Goal: Transaction & Acquisition: Purchase product/service

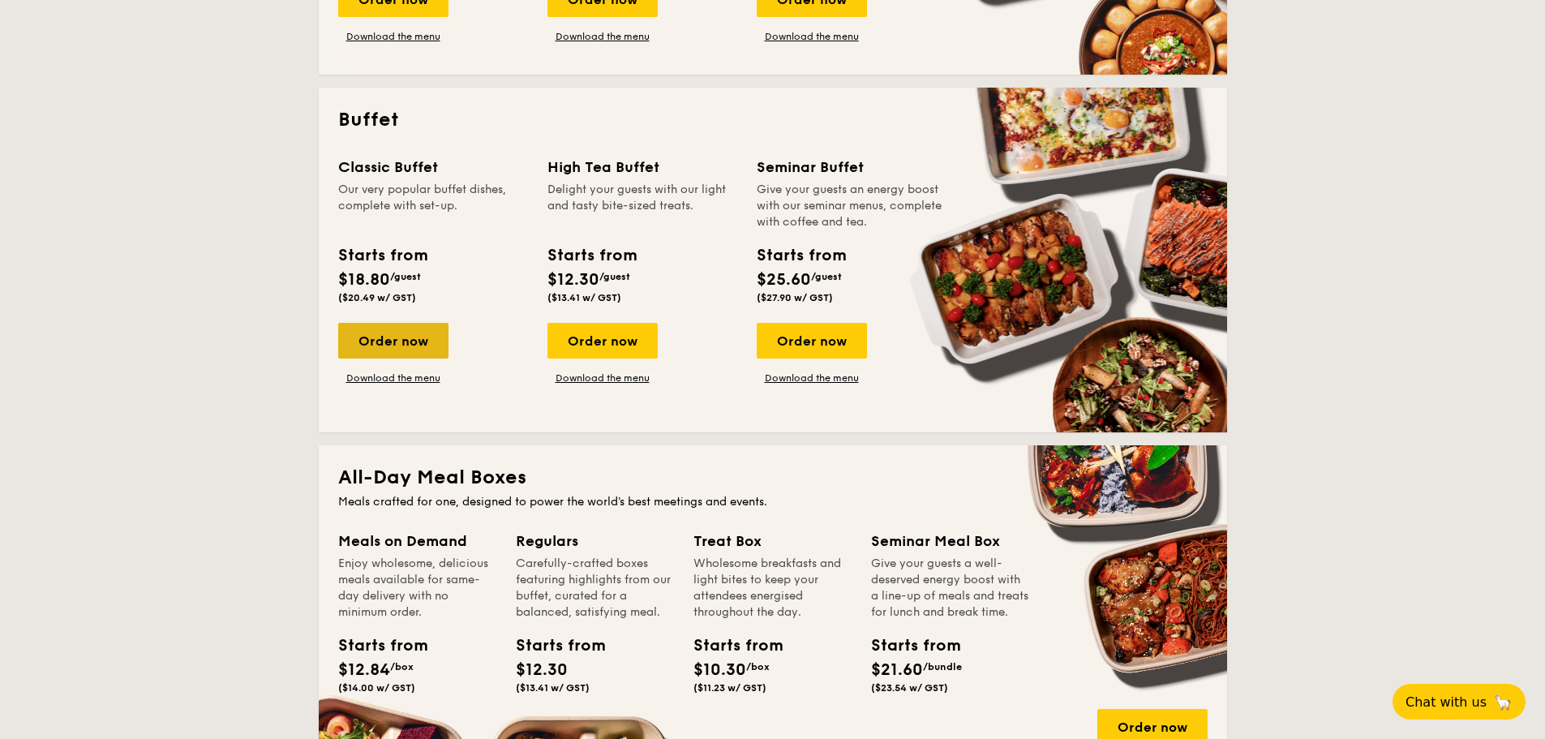
click at [397, 332] on div "Order now" at bounding box center [393, 341] width 110 height 36
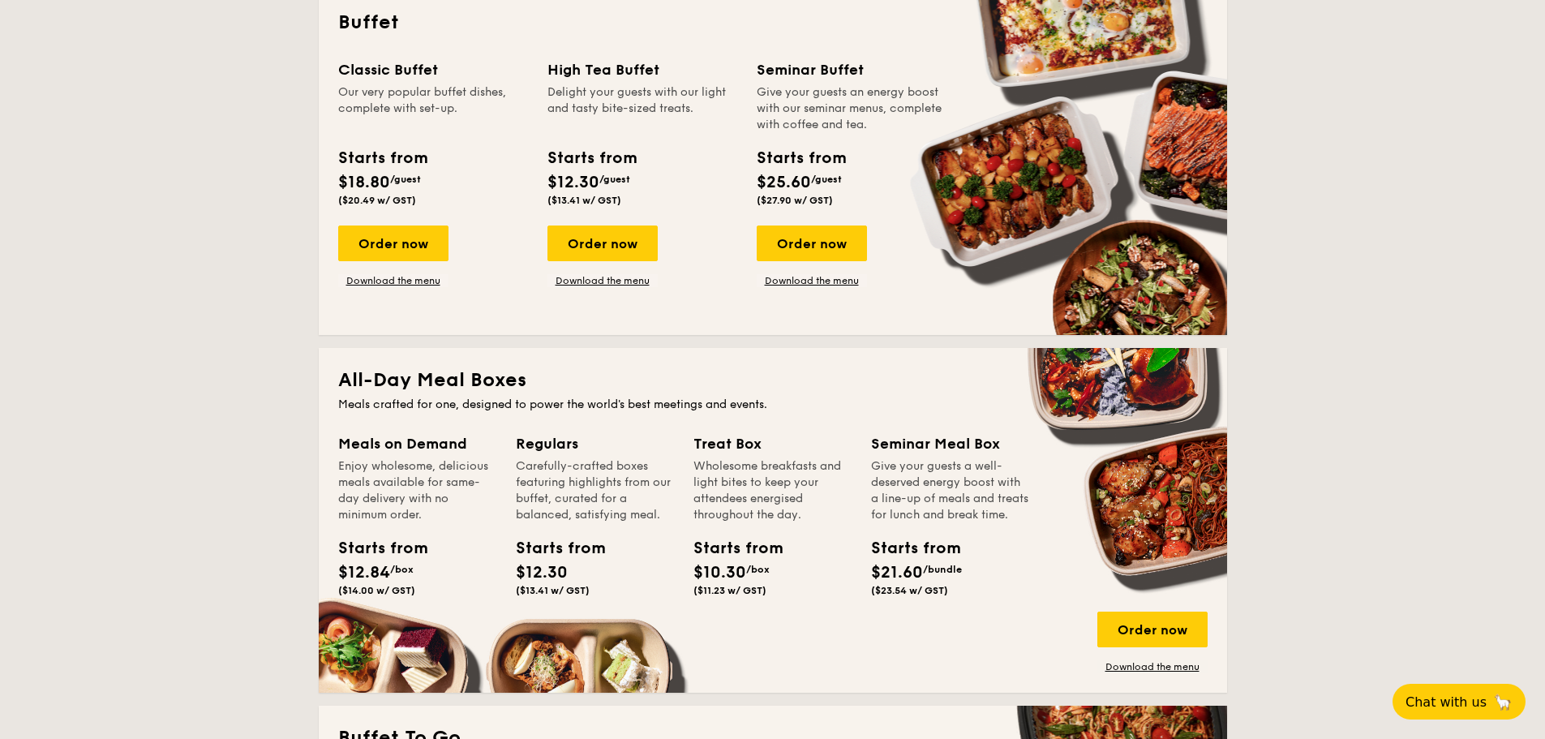
scroll to position [718, 0]
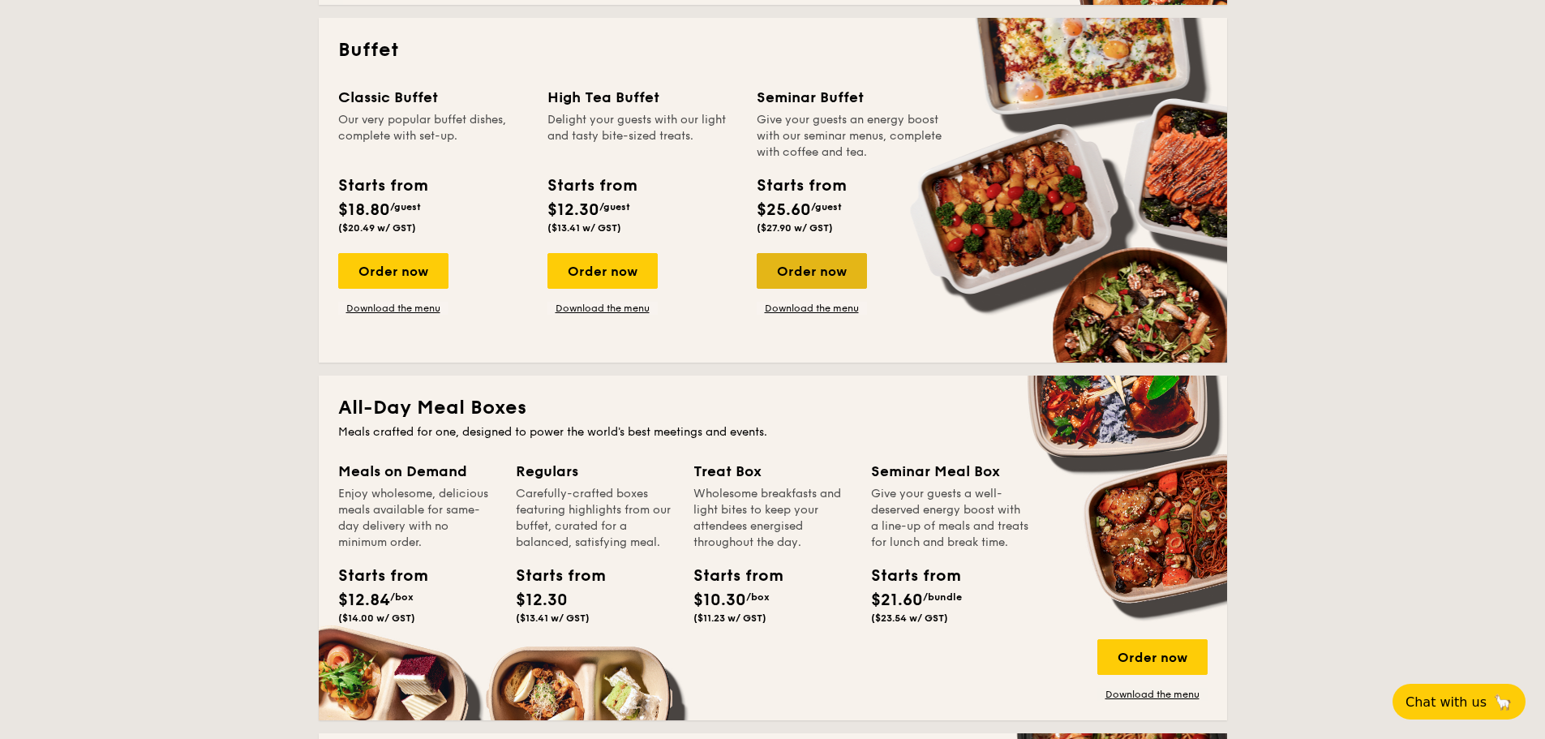
click at [825, 265] on div "Order now" at bounding box center [812, 271] width 110 height 36
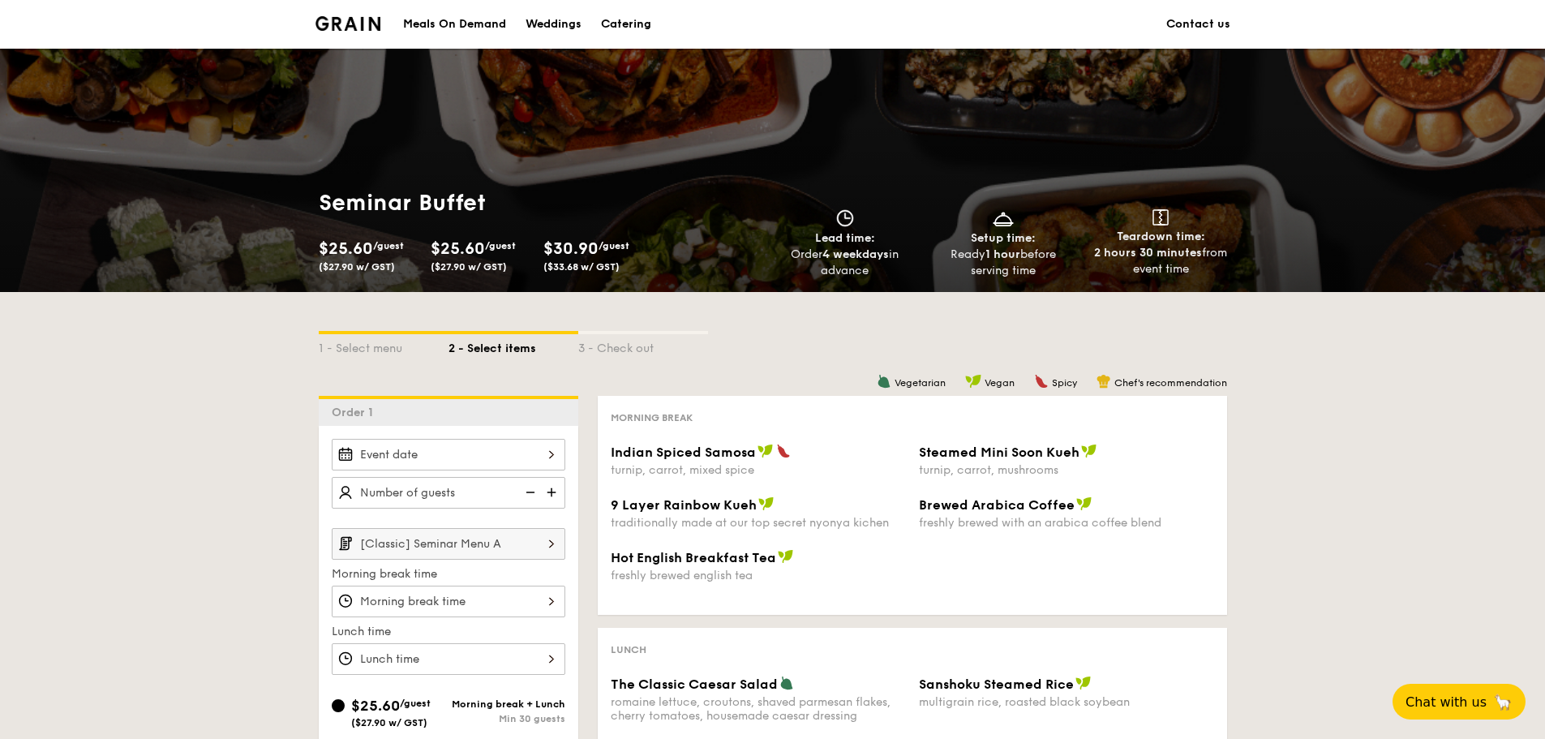
click at [558, 496] on img at bounding box center [553, 492] width 24 height 31
click at [528, 496] on img at bounding box center [529, 492] width 24 height 31
type input "20 guests"
click at [454, 611] on div at bounding box center [449, 602] width 234 height 32
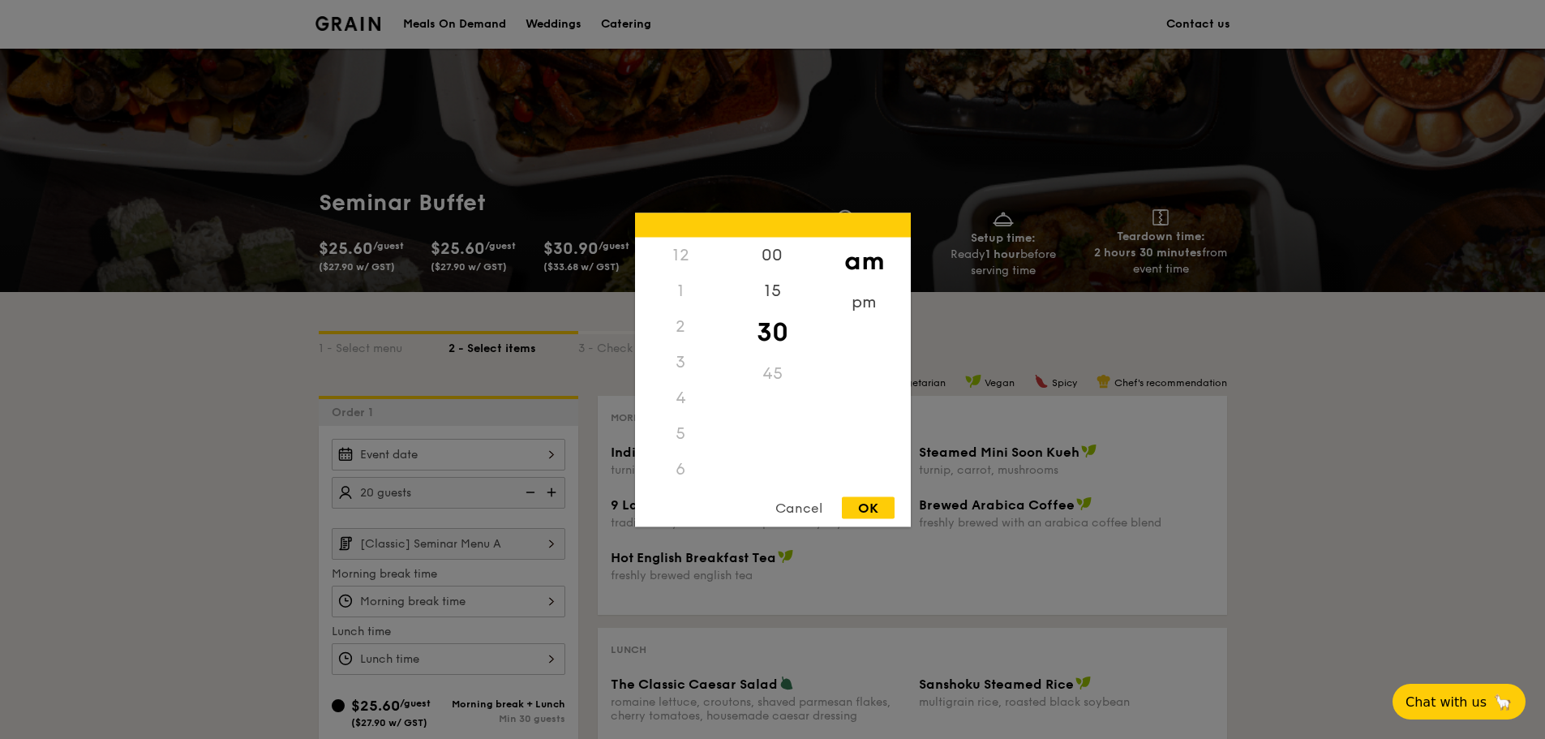
scroll to position [178, 0]
click at [457, 599] on div at bounding box center [772, 369] width 1545 height 739
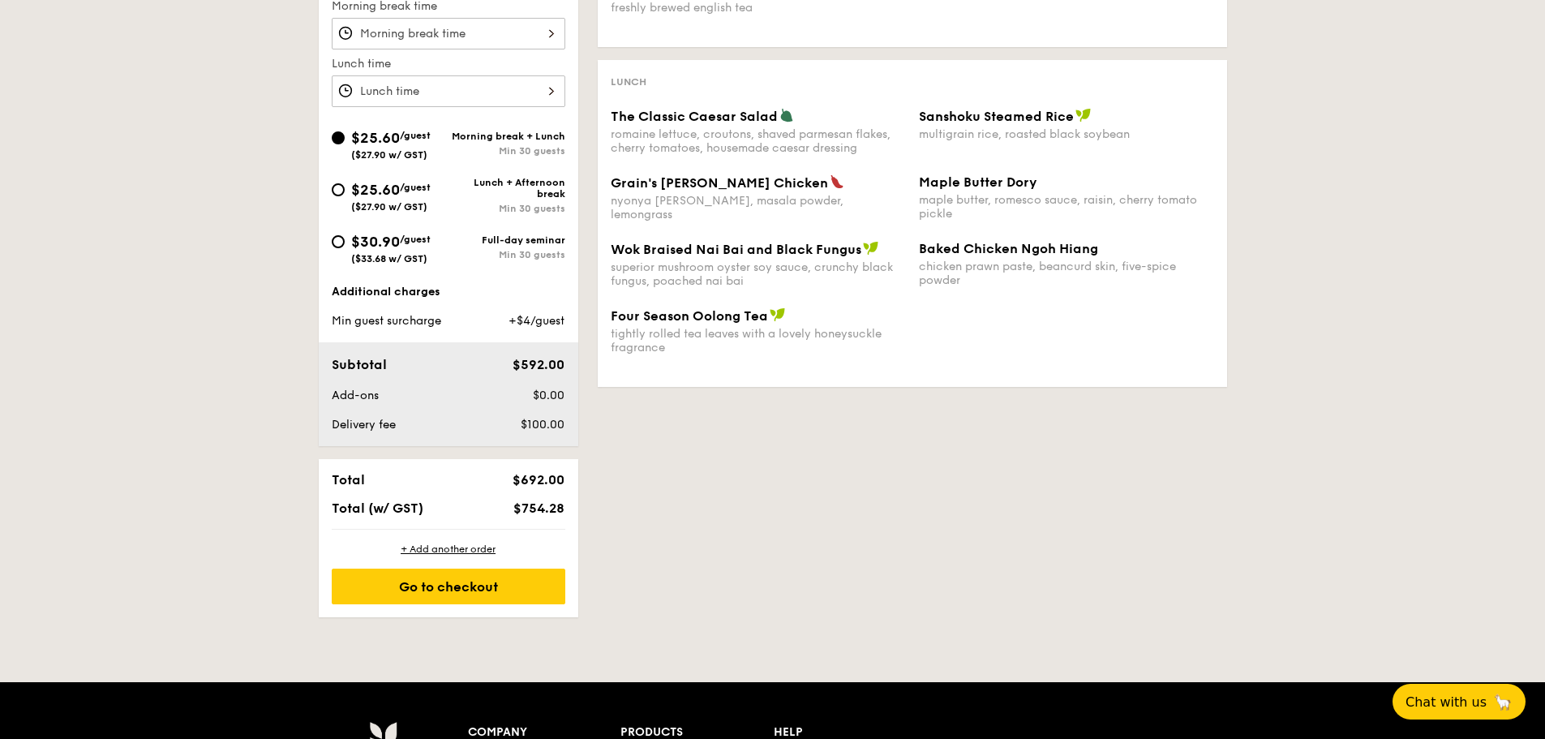
scroll to position [811, 0]
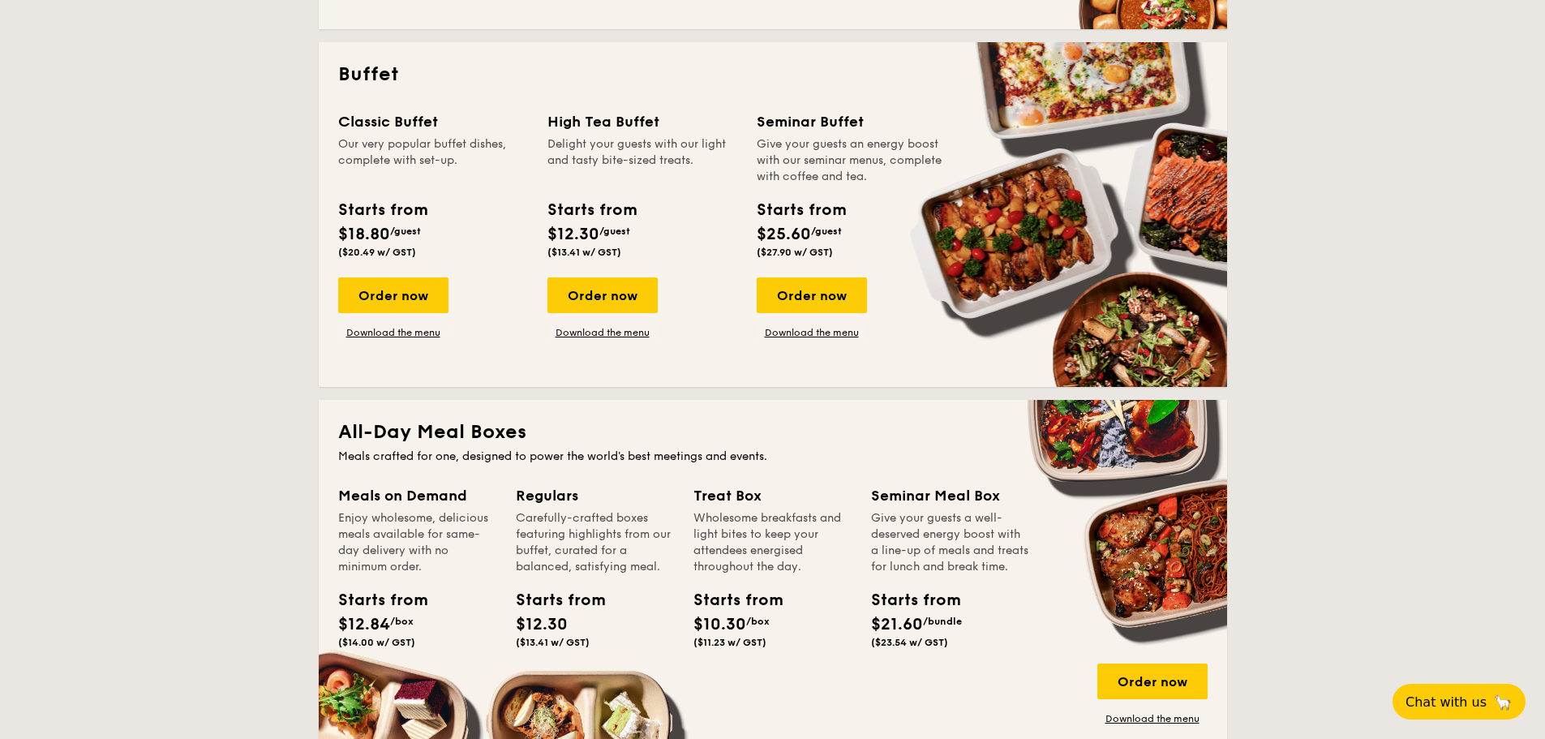
scroll to position [625, 0]
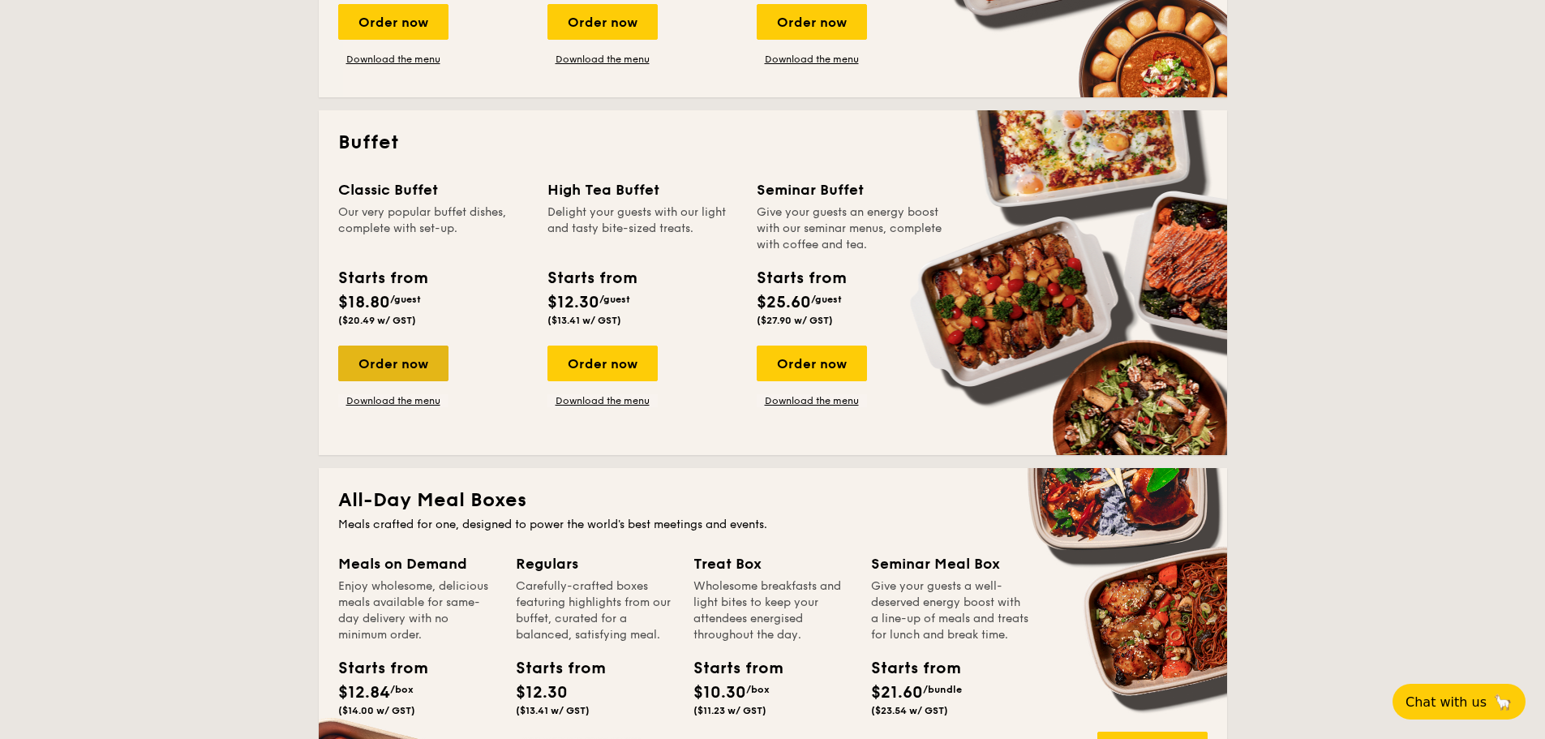
click at [394, 363] on div "Order now" at bounding box center [393, 363] width 110 height 36
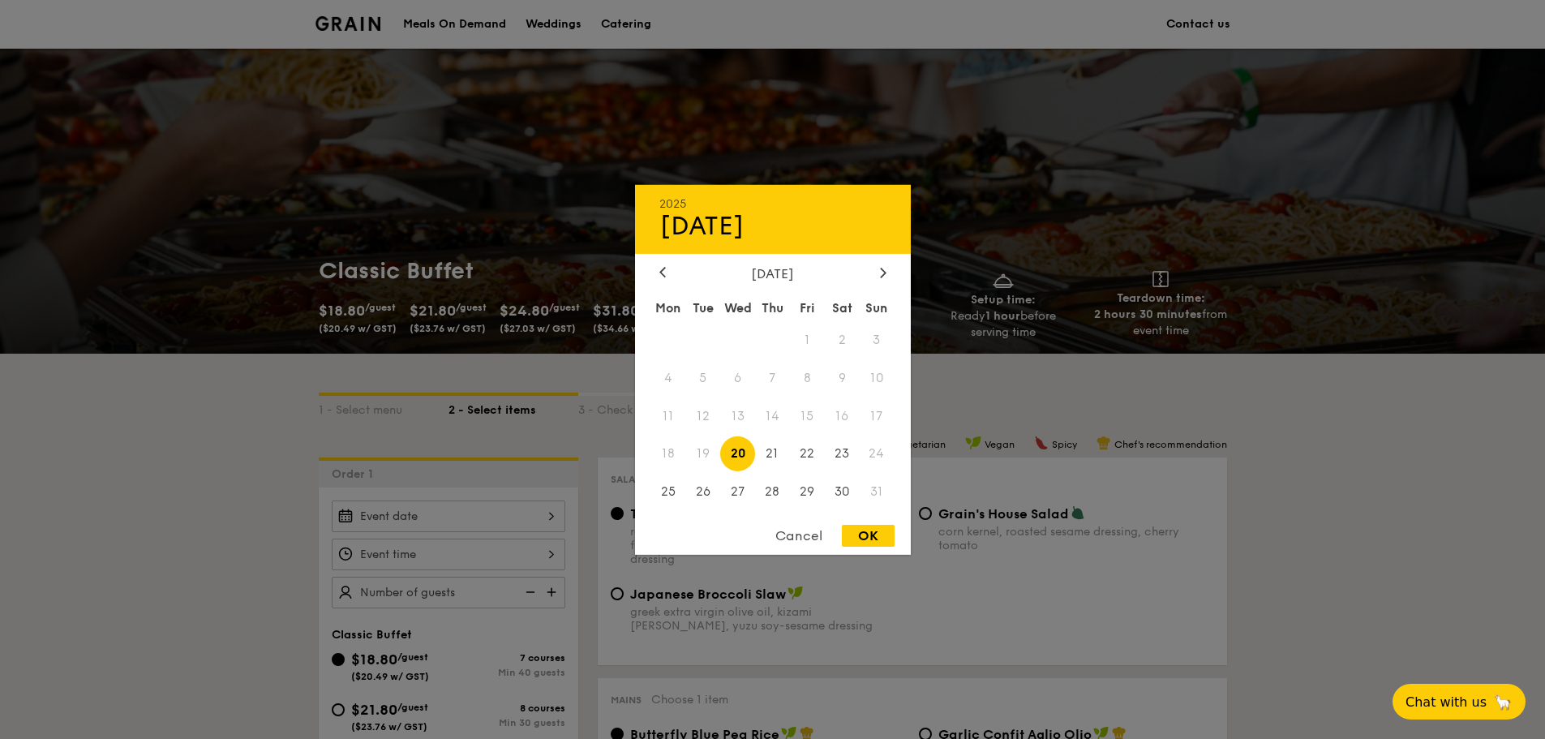
drag, startPoint x: 500, startPoint y: 528, endPoint x: 498, endPoint y: 538, distance: 10.0
click at [498, 532] on div "2025 Aug 20 August 2025 Mon Tue Wed Thu Fri Sat Sun 1 2 3 4 5 6 7 8 9 10 11 12 …" at bounding box center [449, 516] width 234 height 32
click at [737, 493] on span "27" at bounding box center [737, 491] width 35 height 35
click at [856, 534] on div "OK" at bounding box center [868, 536] width 53 height 22
type input "[DATE]"
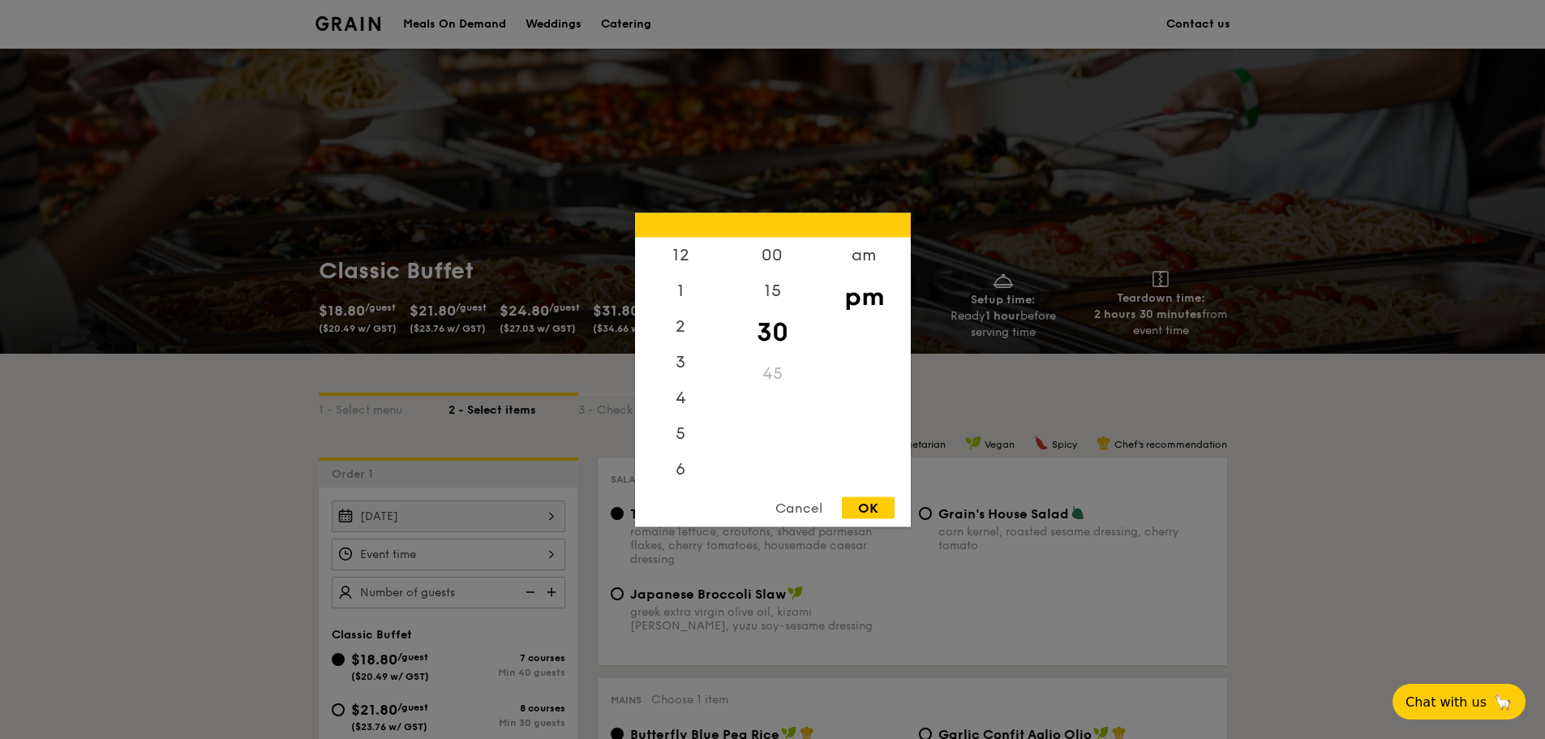
click at [439, 554] on div "12 1 2 3 4 5 6 7 8 9 10 11 00 15 30 45 am pm Cancel OK" at bounding box center [449, 554] width 234 height 32
drag, startPoint x: 684, startPoint y: 443, endPoint x: 689, endPoint y: 536, distance: 93.4
click at [565, 570] on div "12 1 2 3 4 5 6 7 8 9 10 11 00 15 30 45 am pm Cancel OK" at bounding box center [449, 570] width 234 height 0
click at [680, 478] on div "11" at bounding box center [681, 466] width 92 height 36
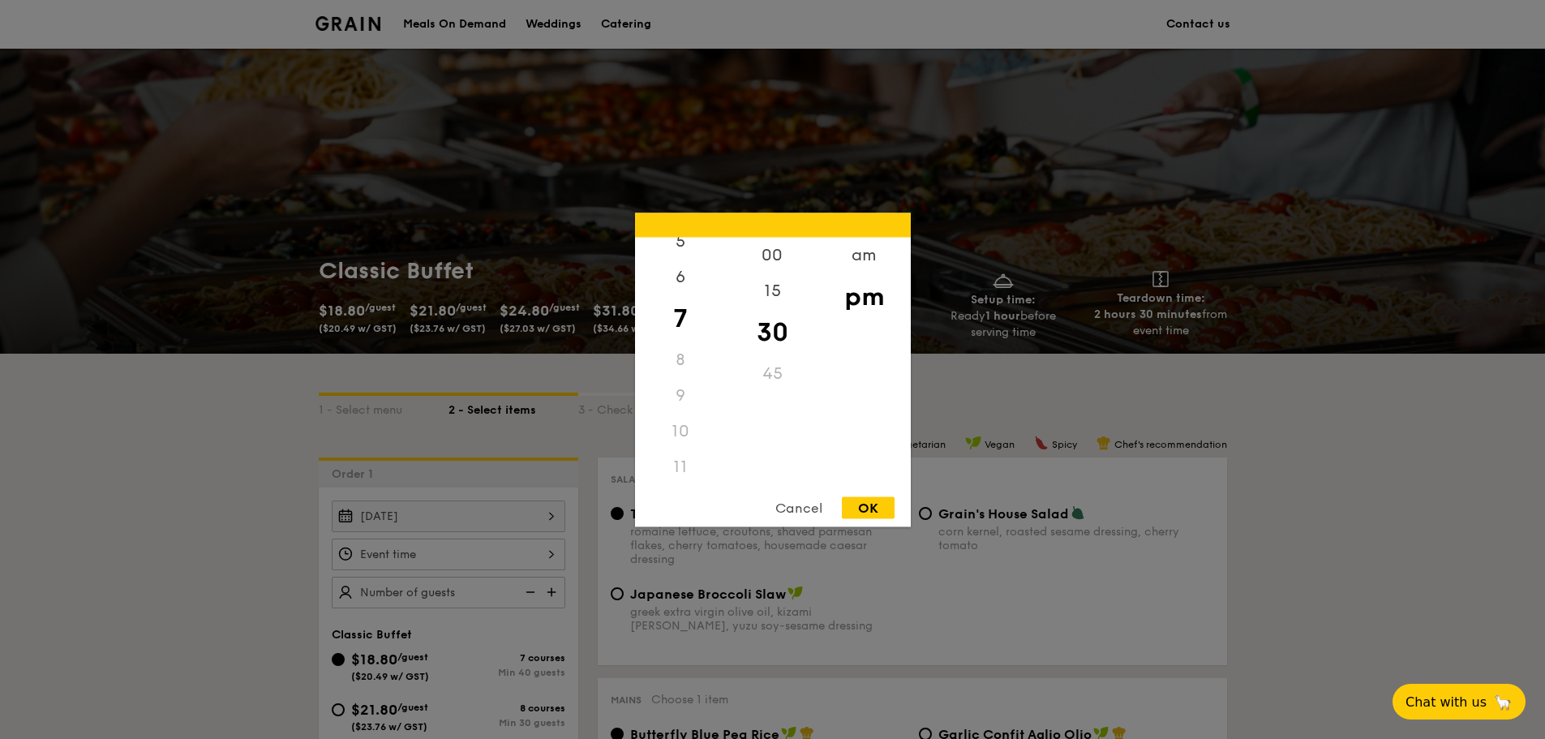
click at [680, 473] on div "11" at bounding box center [681, 466] width 92 height 36
click at [875, 258] on div "am" at bounding box center [864, 260] width 92 height 47
click at [684, 467] on div "11" at bounding box center [681, 460] width 92 height 47
click at [775, 332] on div "30" at bounding box center [773, 331] width 92 height 47
click at [865, 504] on div "OK" at bounding box center [868, 507] width 53 height 22
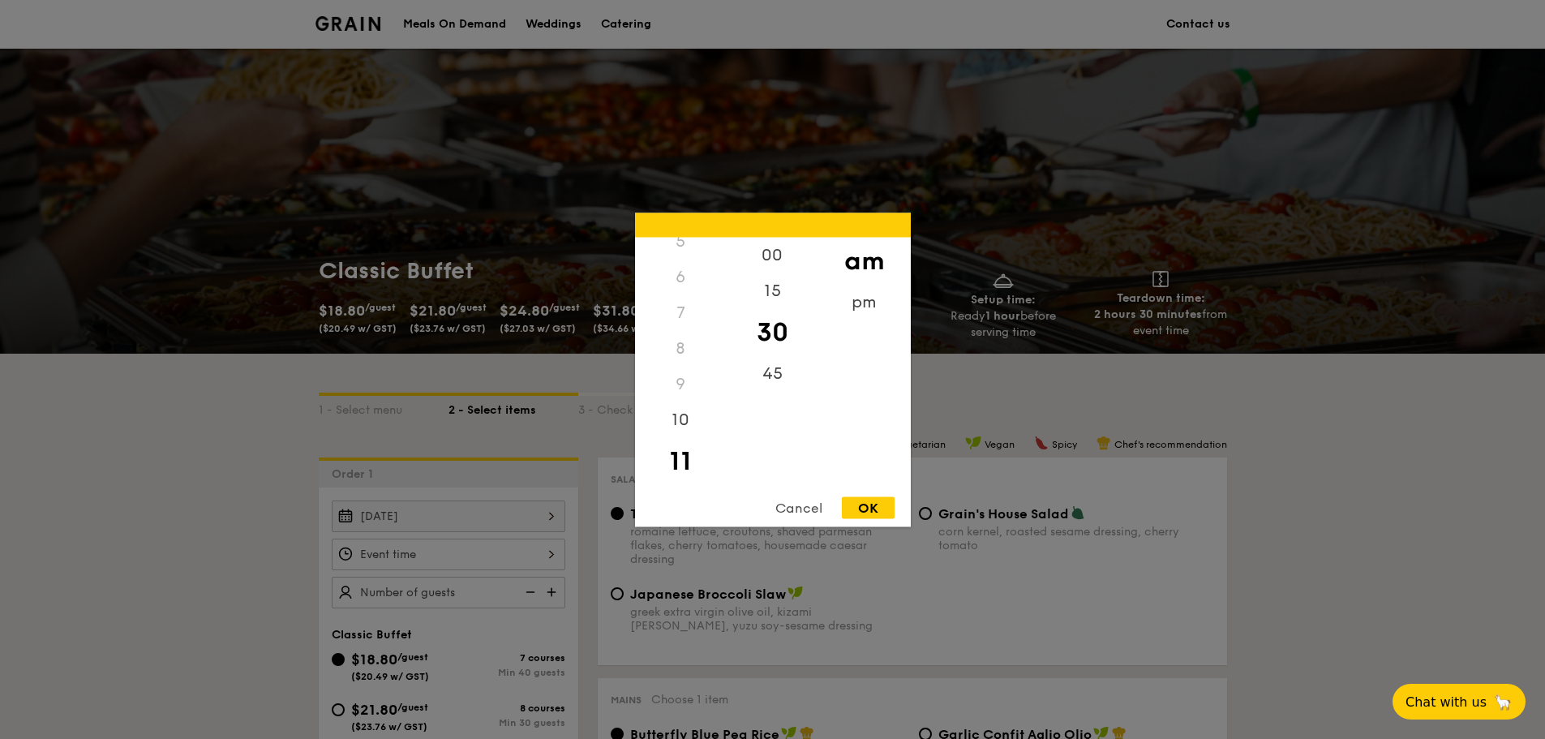
type input "11:30AM"
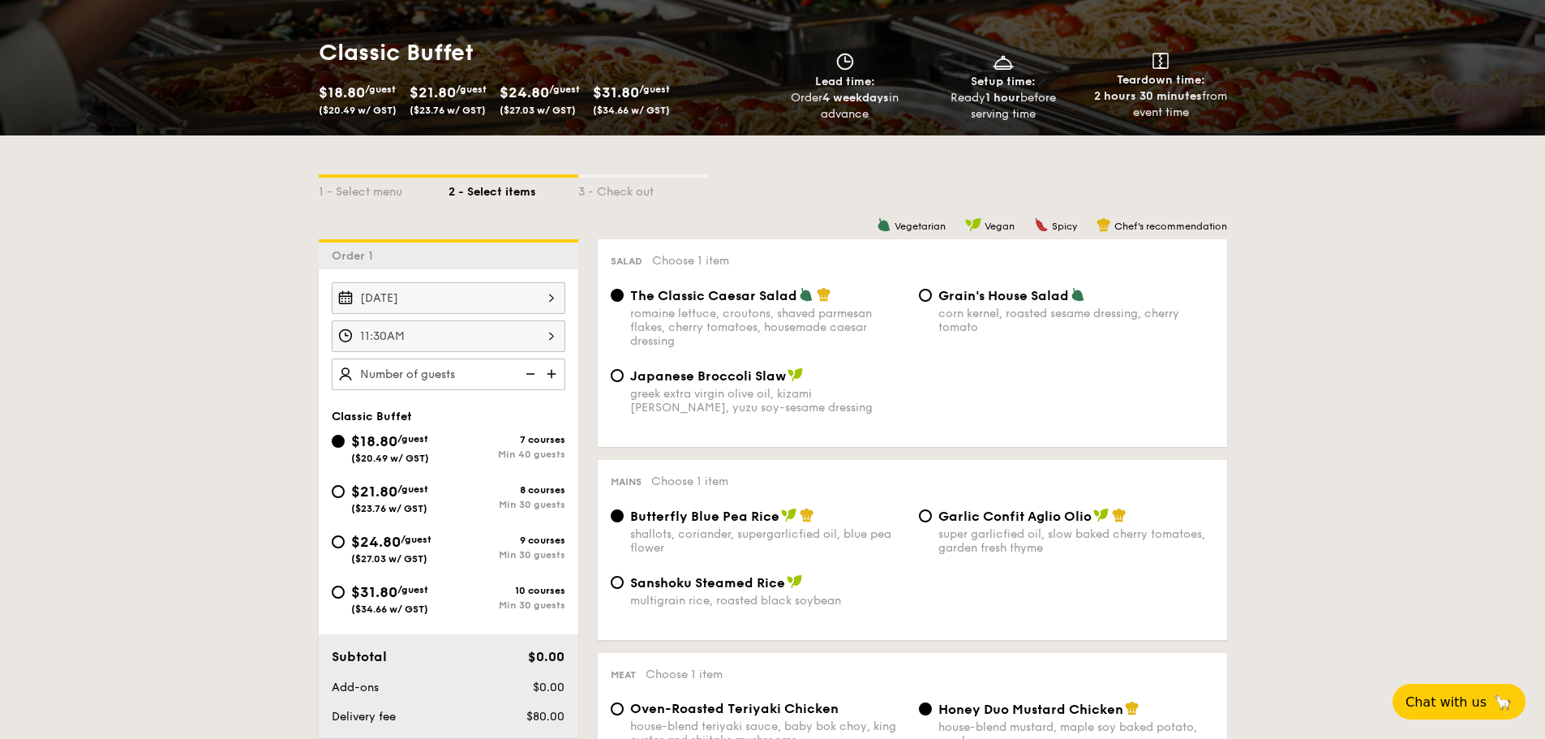
scroll to position [243, 0]
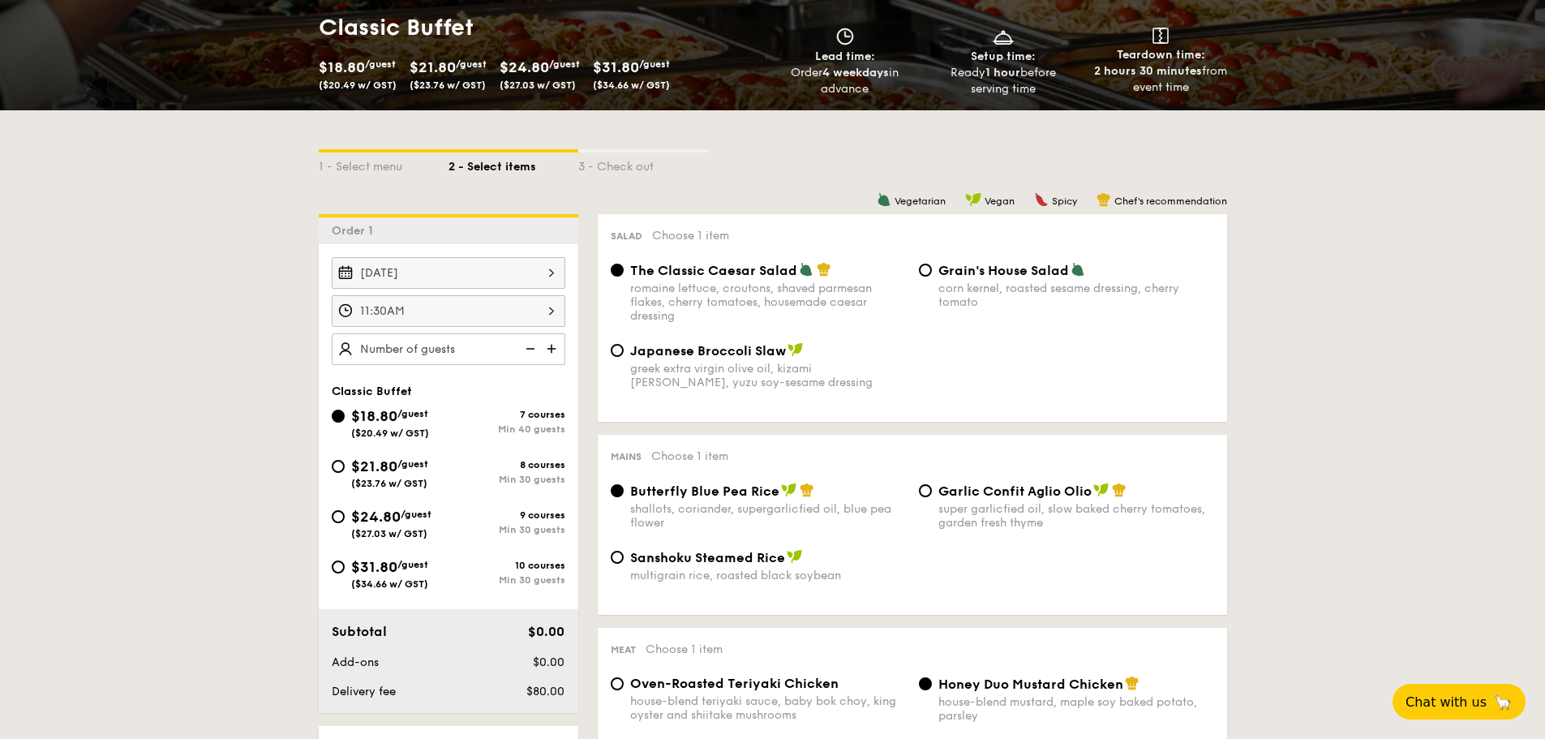
click at [545, 346] on img at bounding box center [553, 348] width 24 height 31
type input "40 guests"
click at [536, 353] on img at bounding box center [529, 348] width 24 height 31
click at [521, 350] on img at bounding box center [529, 348] width 24 height 31
click at [526, 345] on img at bounding box center [529, 348] width 24 height 31
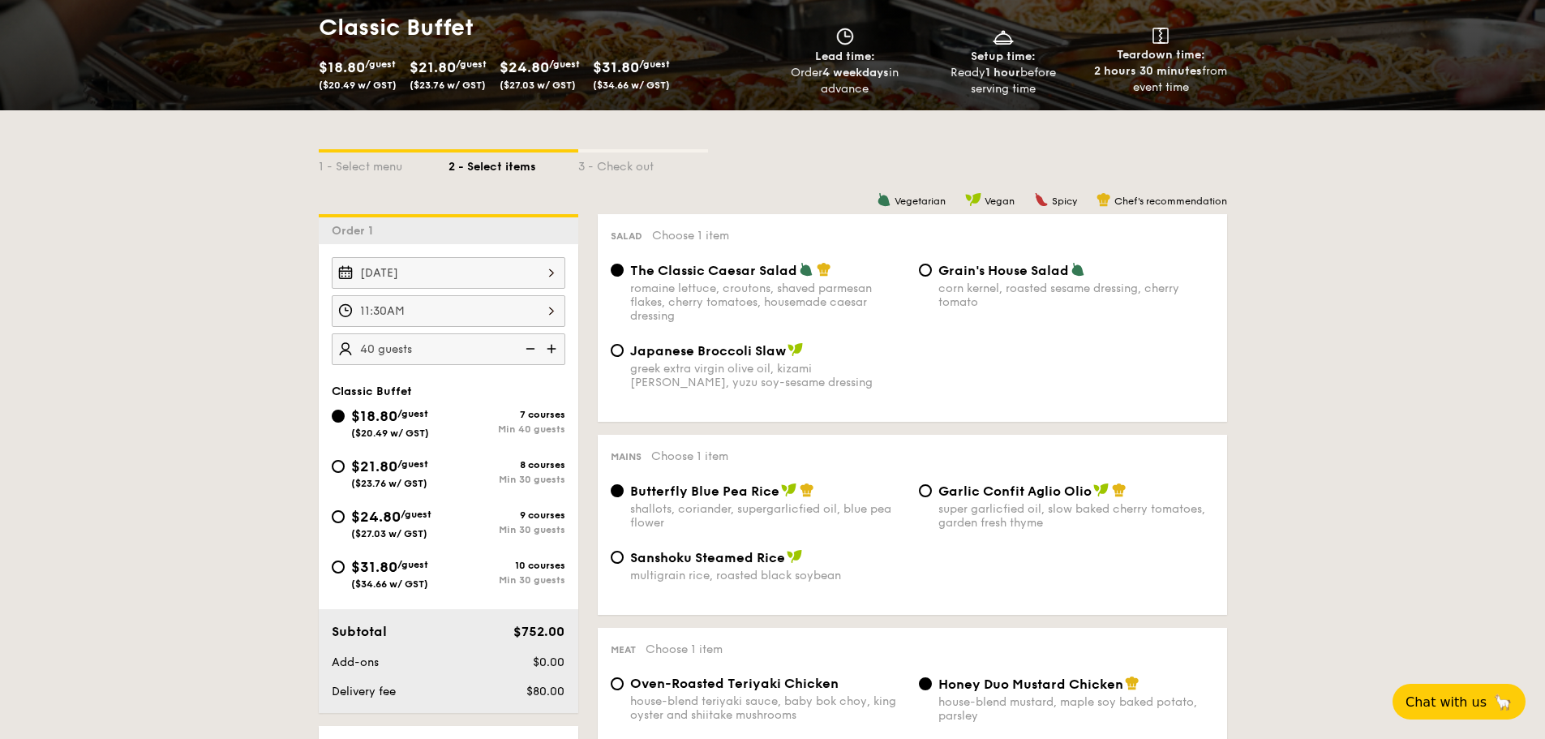
click at [526, 345] on img at bounding box center [529, 348] width 24 height 31
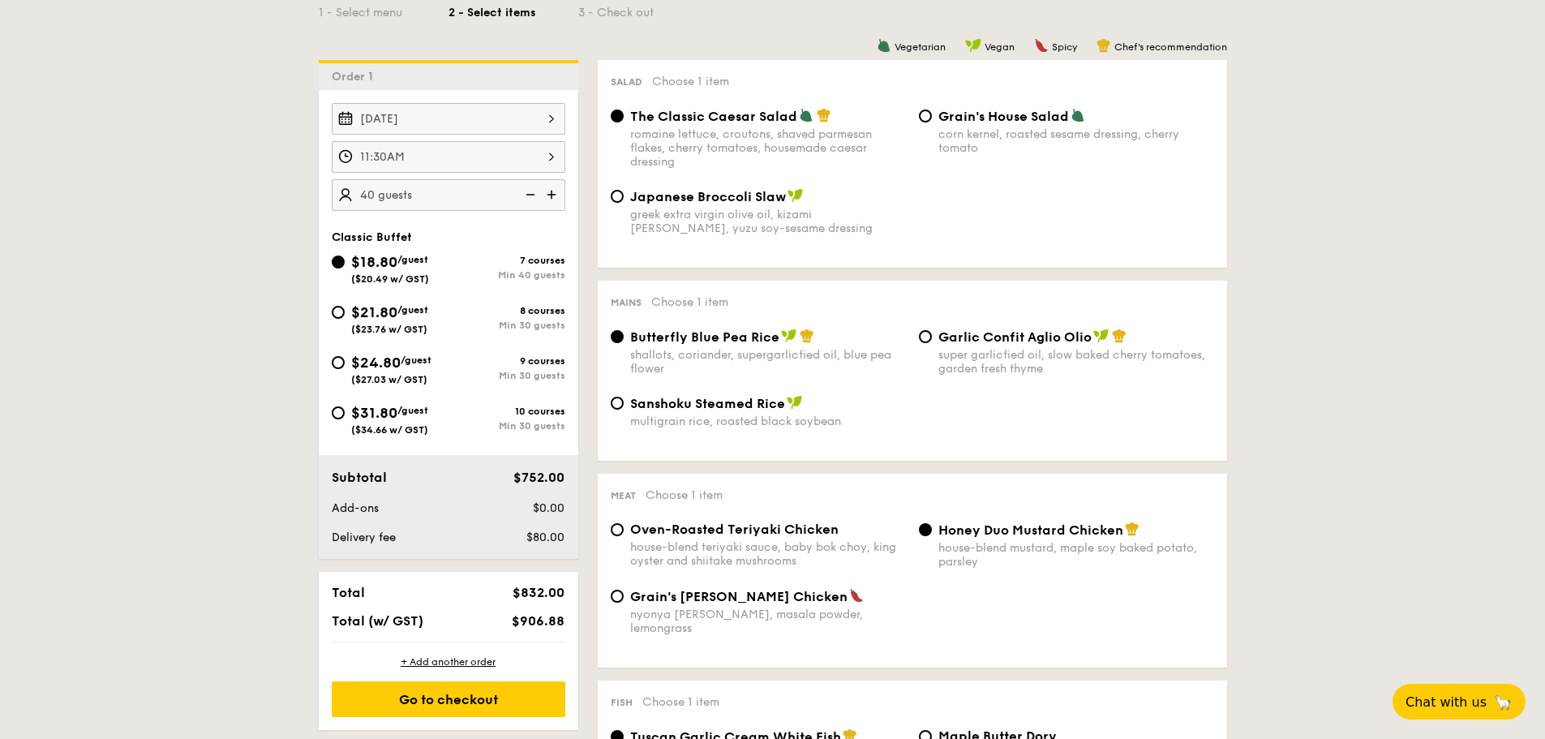
scroll to position [405, 0]
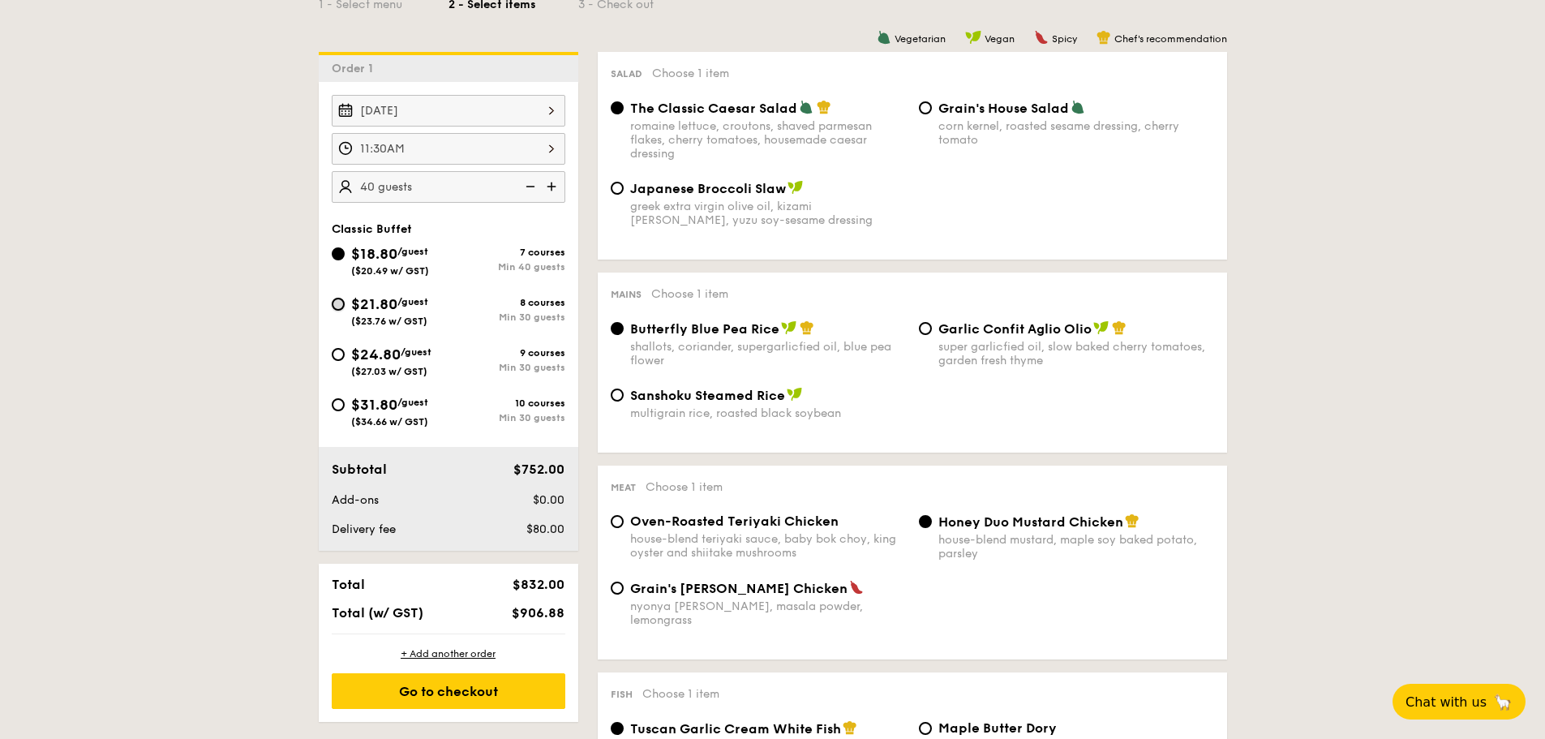
click at [341, 302] on input "$21.80 /guest ($23.76 w/ GST) 8 courses Min 30 guests" at bounding box center [338, 304] width 13 height 13
radio input "true"
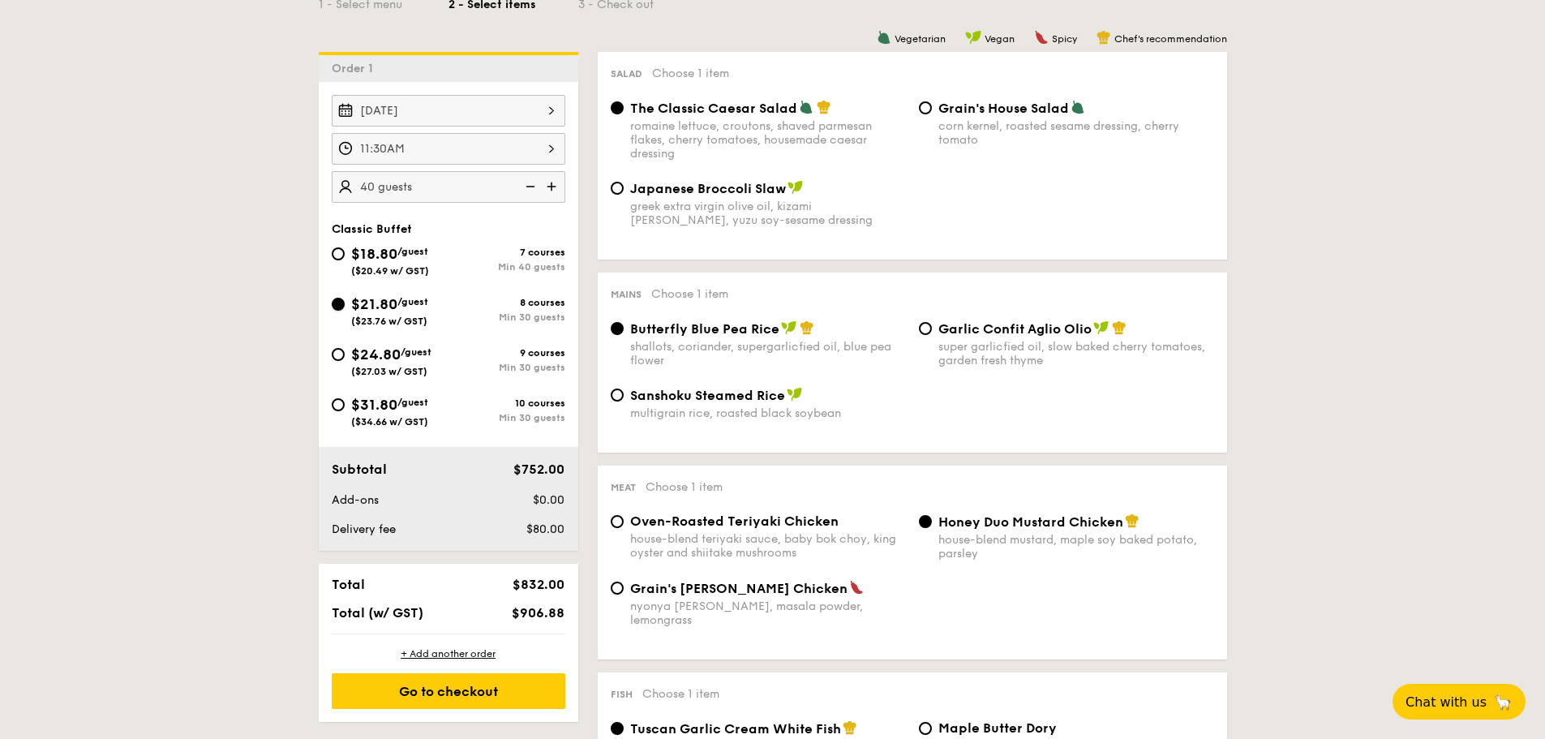
radio input "true"
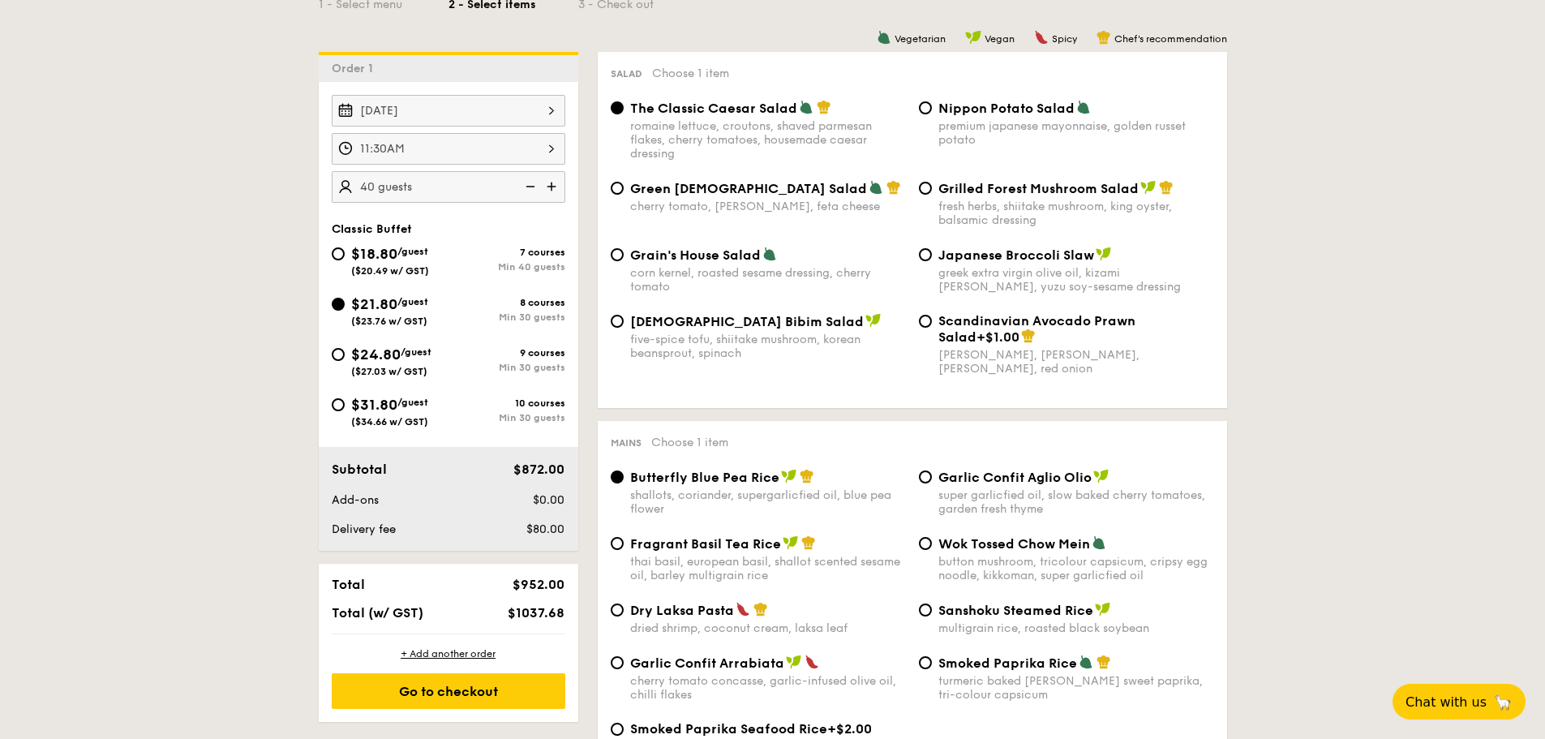
click at [525, 182] on img at bounding box center [529, 186] width 24 height 31
click at [530, 184] on img at bounding box center [529, 186] width 24 height 31
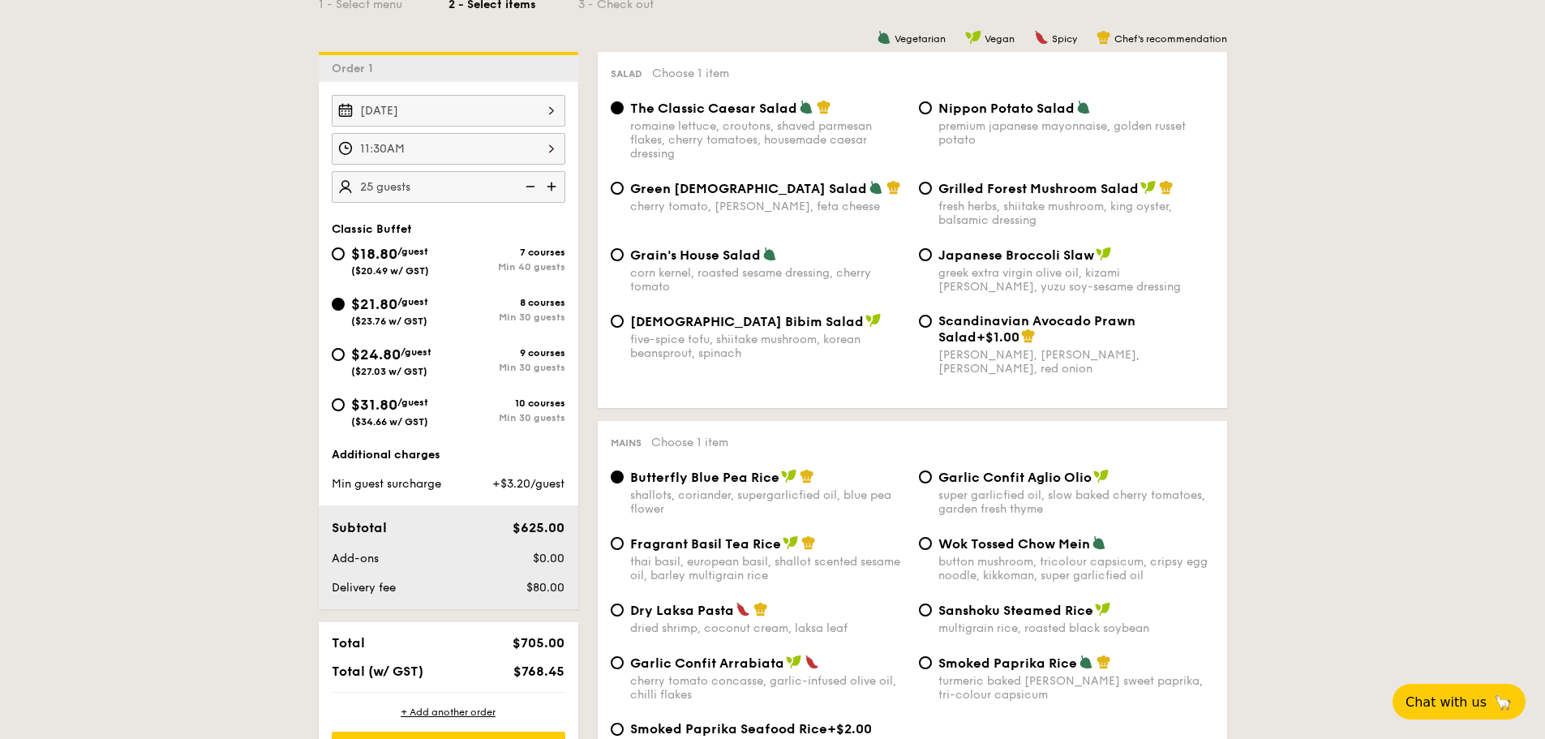
click at [537, 185] on img at bounding box center [529, 186] width 24 height 31
click at [547, 187] on img at bounding box center [553, 186] width 24 height 31
click at [545, 188] on img at bounding box center [553, 186] width 24 height 31
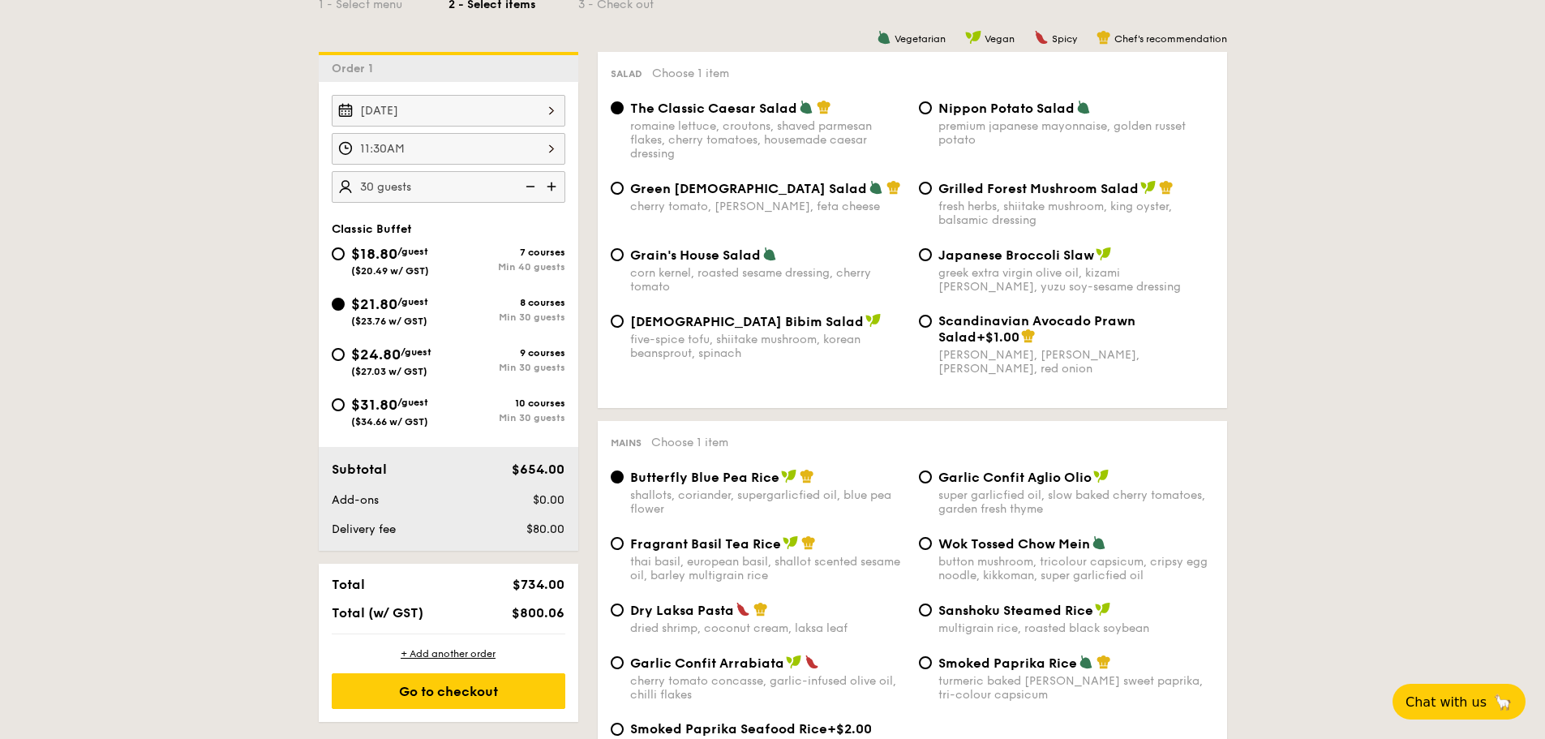
click at [527, 188] on img at bounding box center [529, 186] width 24 height 31
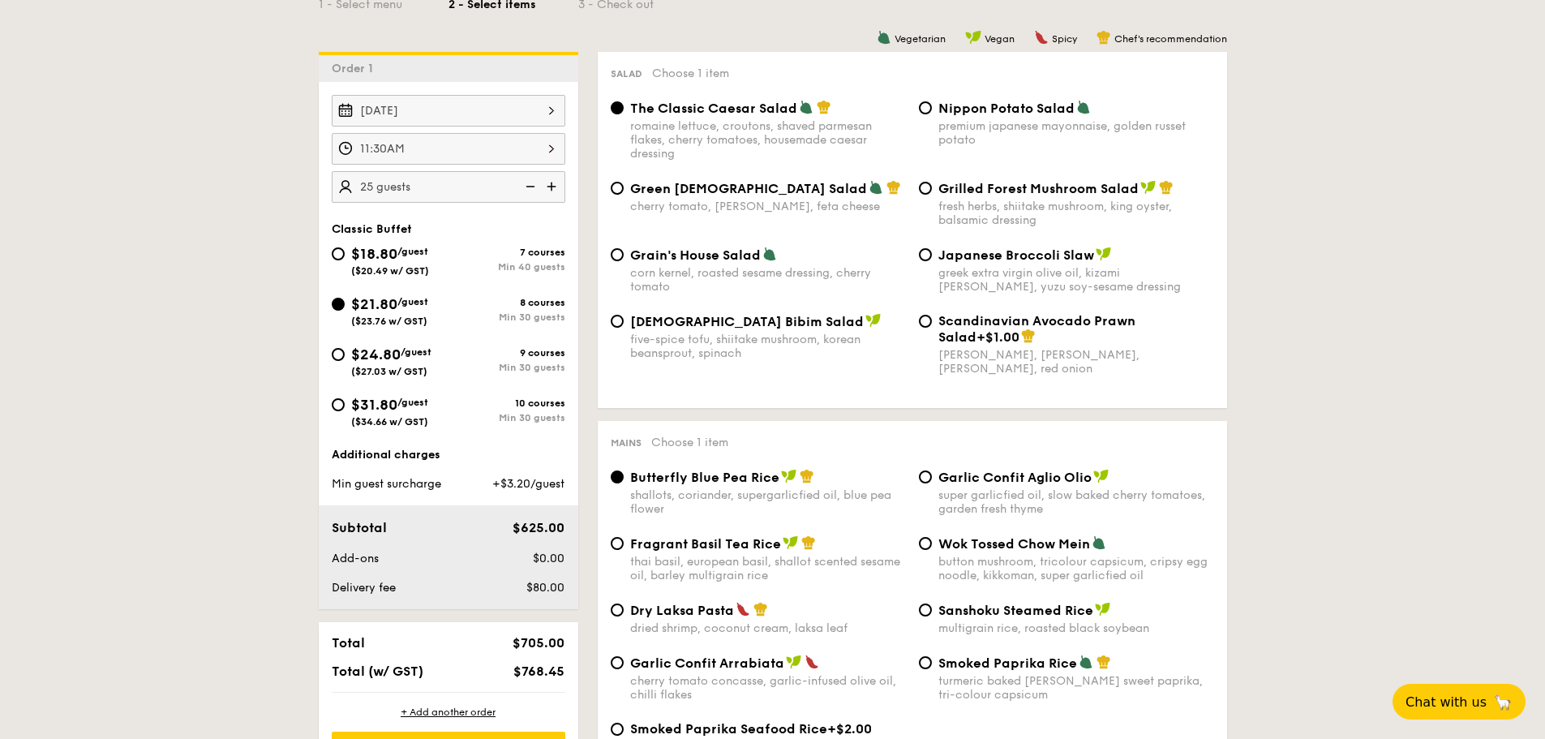
click at [527, 188] on img at bounding box center [529, 186] width 24 height 31
click at [549, 189] on img at bounding box center [553, 186] width 24 height 31
click at [532, 184] on img at bounding box center [529, 186] width 24 height 31
click at [551, 191] on img at bounding box center [553, 186] width 24 height 31
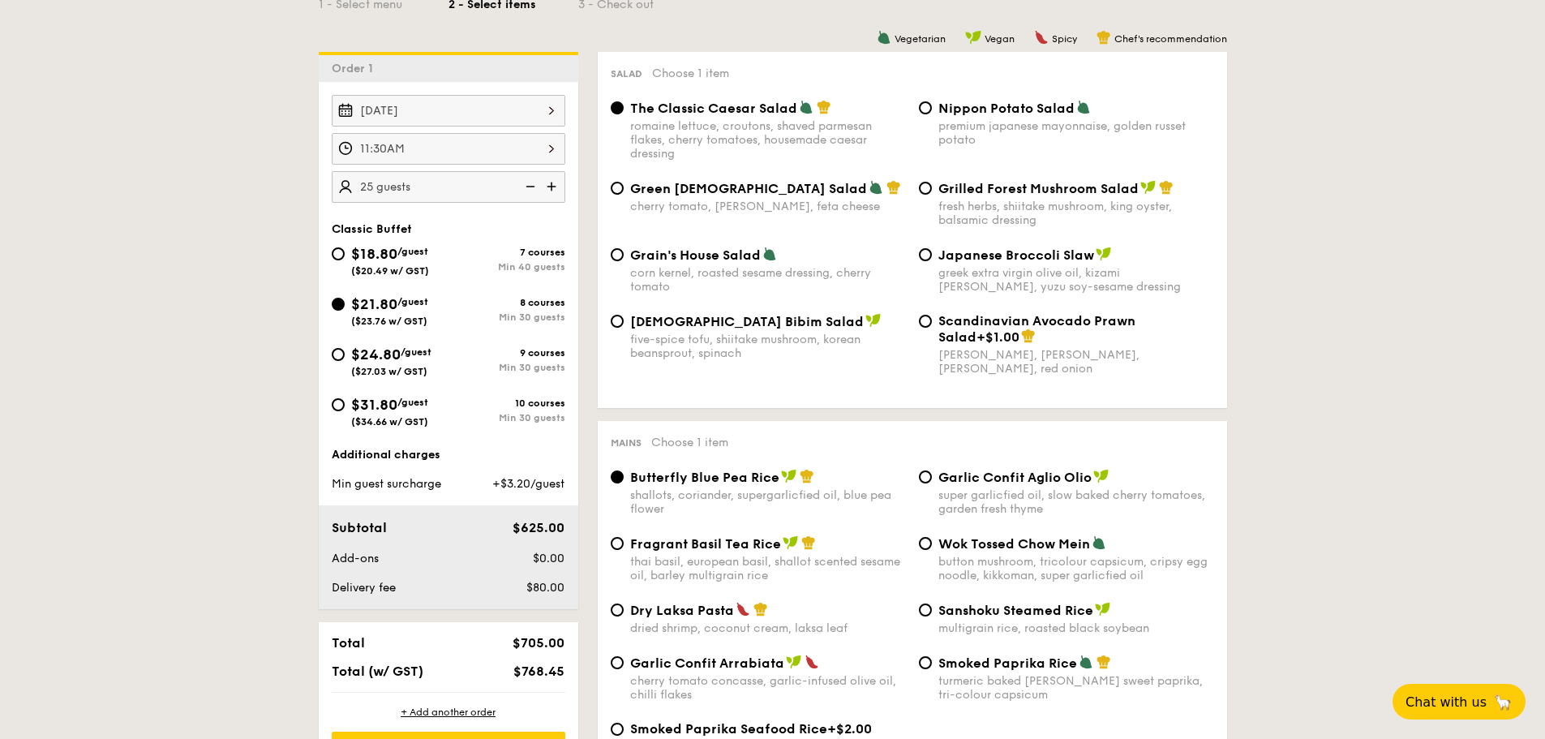
click at [551, 191] on img at bounding box center [553, 186] width 24 height 31
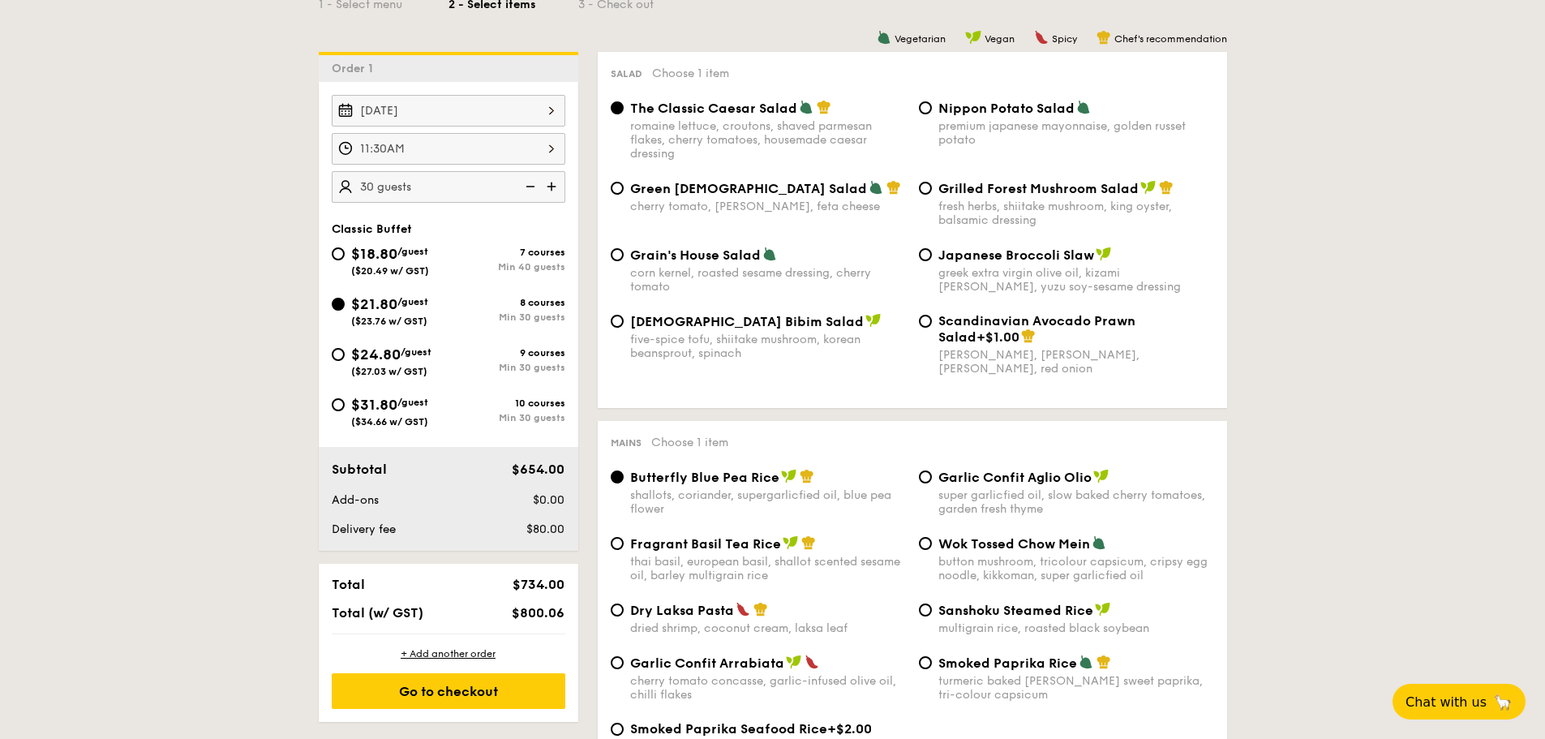
click at [530, 186] on img at bounding box center [529, 186] width 24 height 31
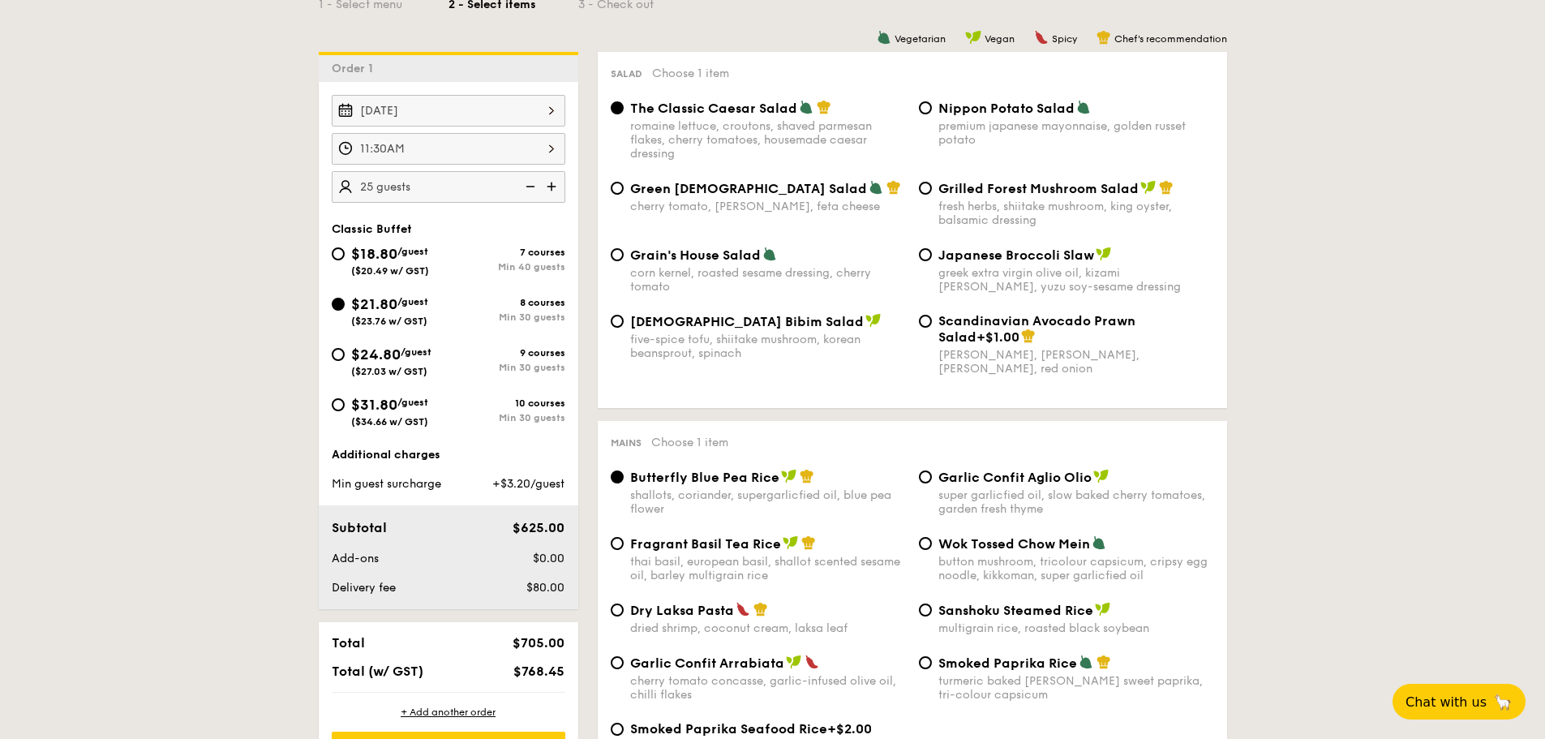
click at [530, 186] on img at bounding box center [529, 186] width 24 height 31
type input "20 guests"
click at [530, 186] on img at bounding box center [529, 186] width 24 height 31
click at [646, 194] on span "Green [DEMOGRAPHIC_DATA] Salad" at bounding box center [748, 188] width 237 height 15
click at [624, 194] on input "Green Goddess Salad cherry tomato, dill, feta cheese" at bounding box center [617, 188] width 13 height 13
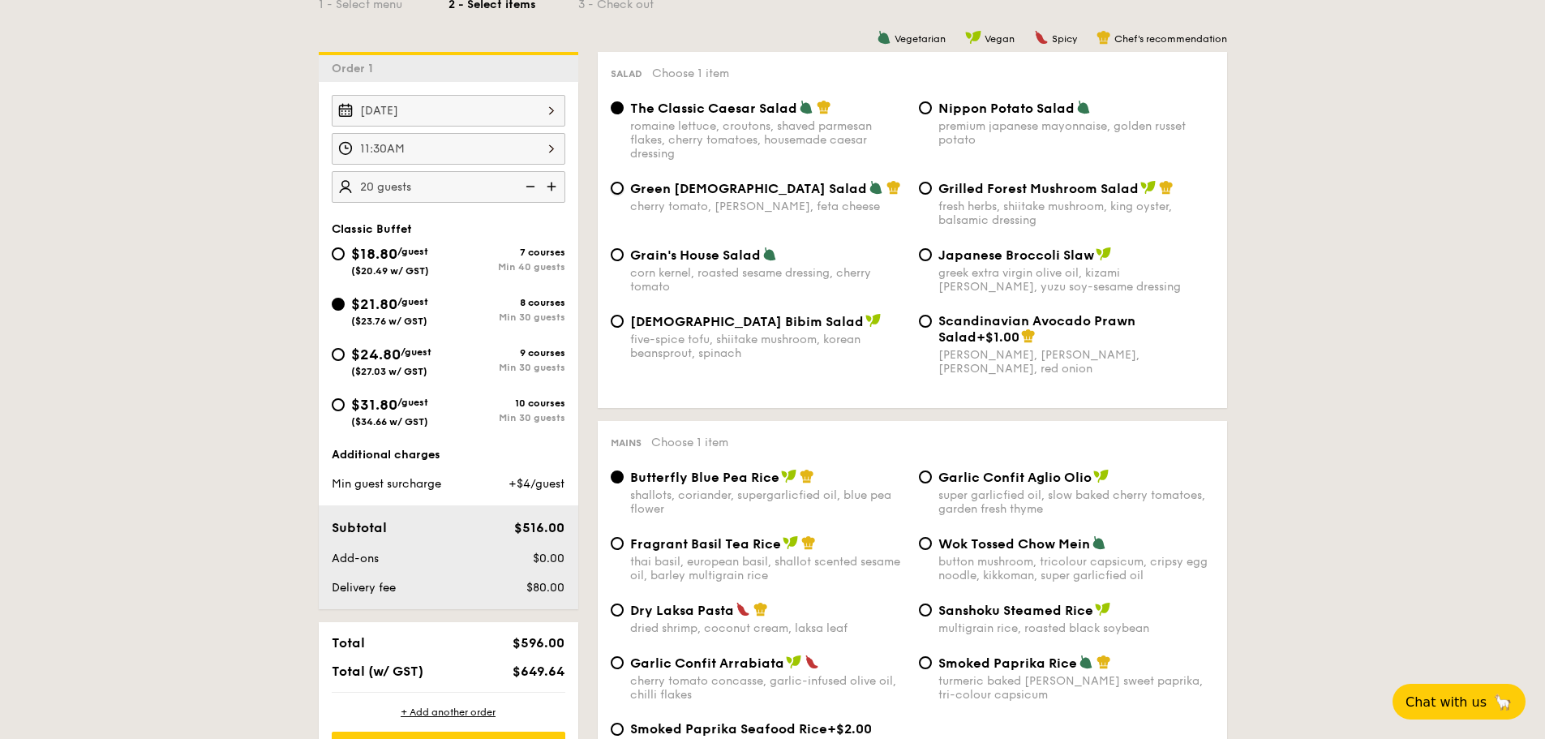
radio input "true"
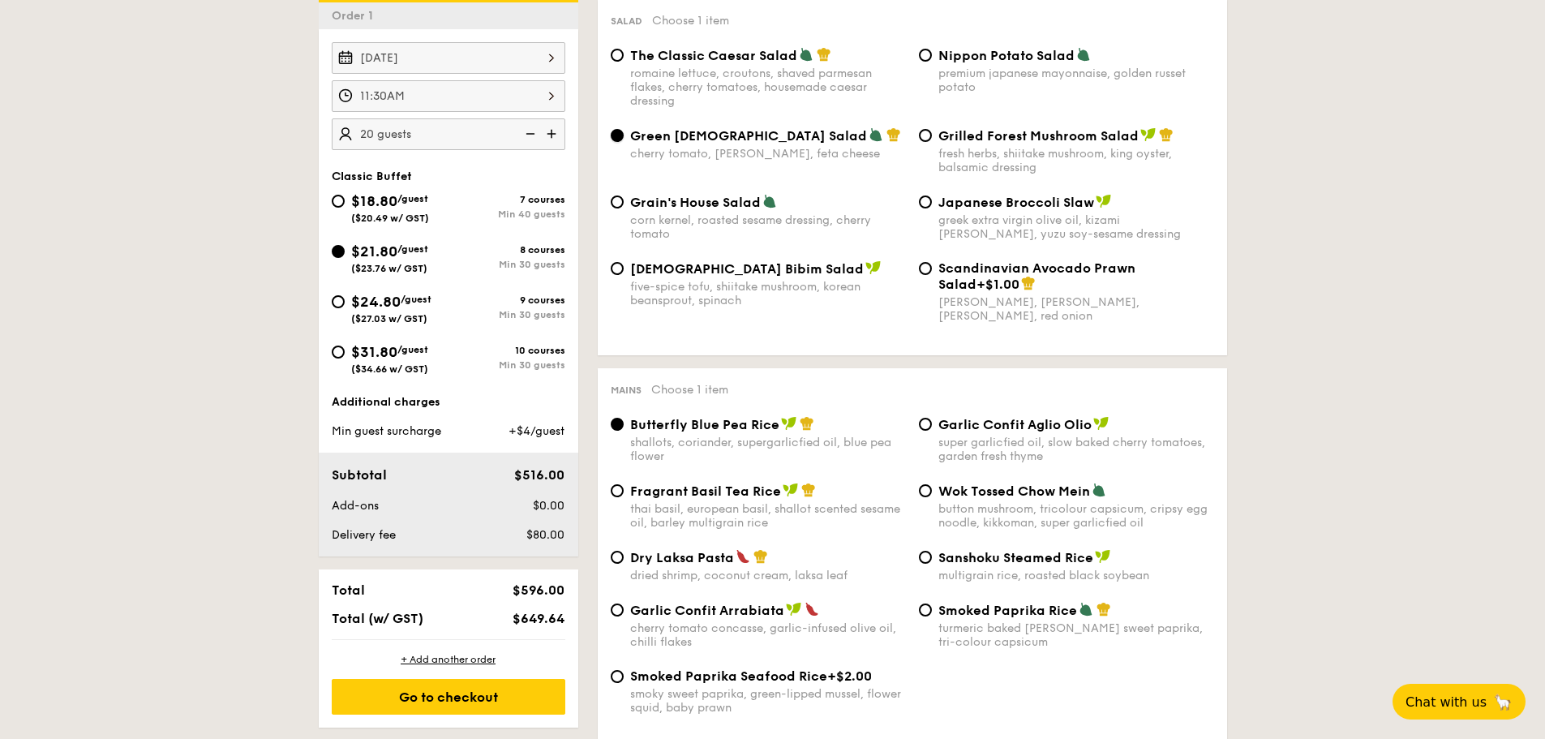
scroll to position [487, 0]
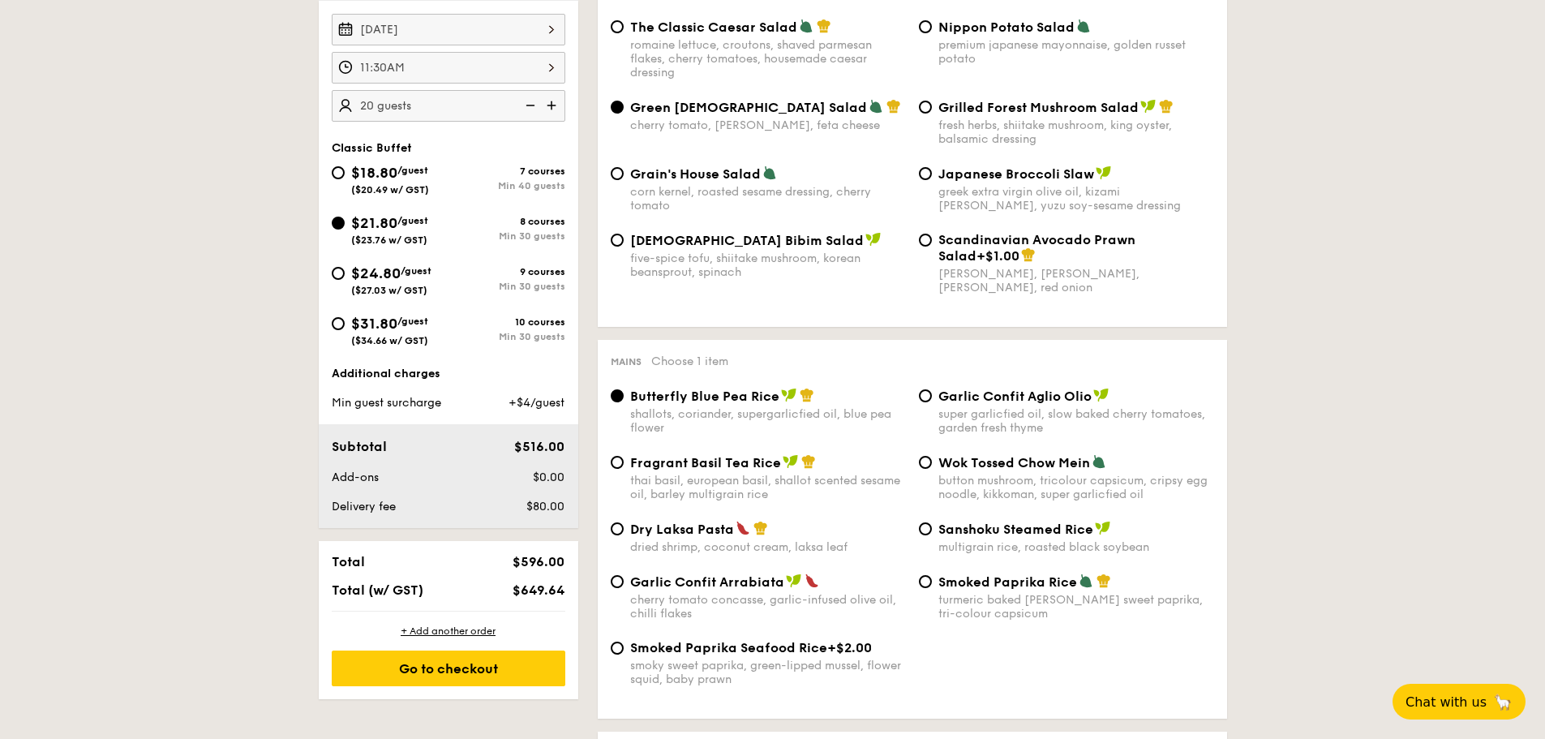
click at [932, 582] on div "Smoked Paprika Rice turmeric baked rice, smokey sweet paprika, tri-colour capsi…" at bounding box center [1066, 596] width 308 height 47
click at [926, 582] on input "Smoked Paprika Rice turmeric baked rice, smokey sweet paprika, tri-colour capsi…" at bounding box center [925, 581] width 13 height 13
radio input "true"
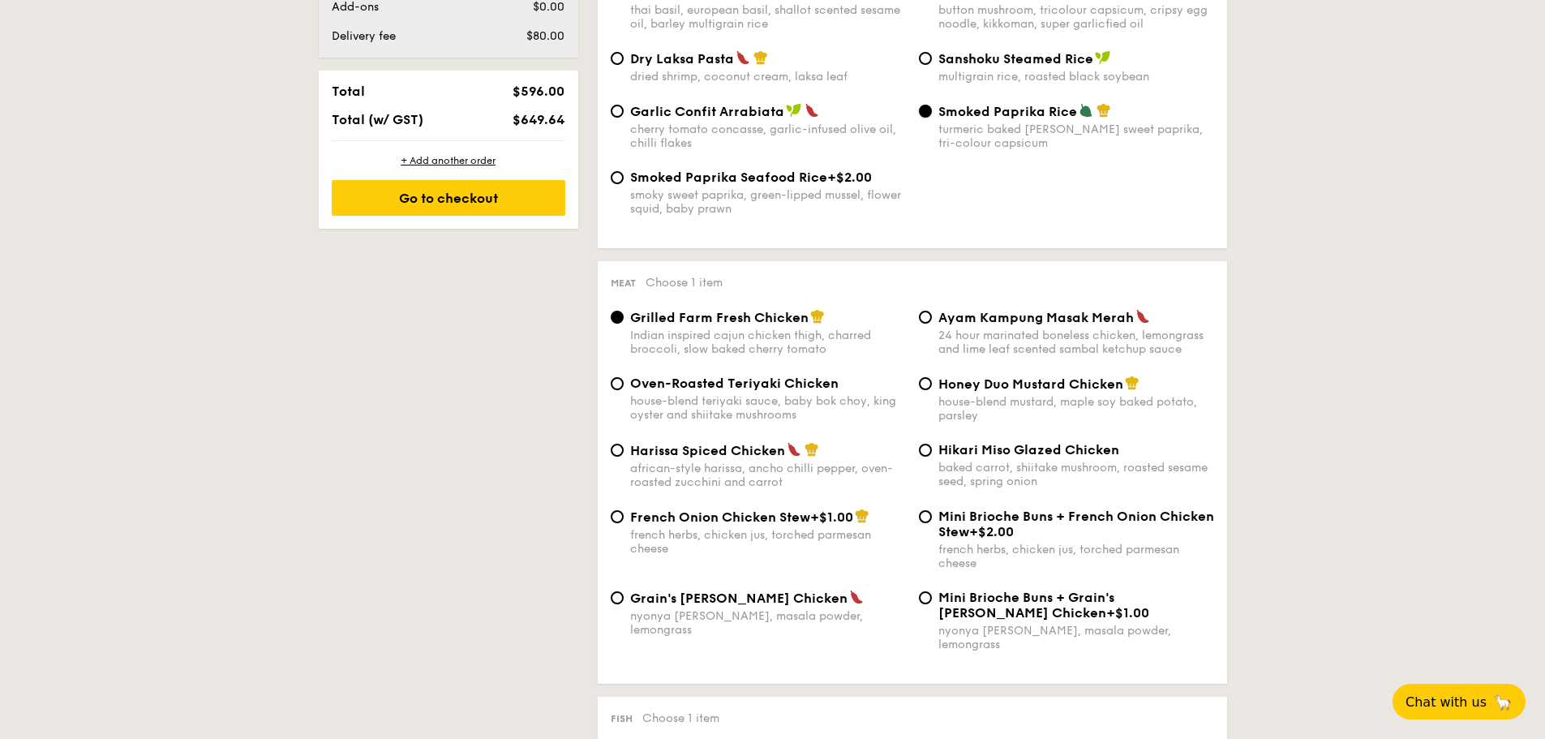
scroll to position [973, 0]
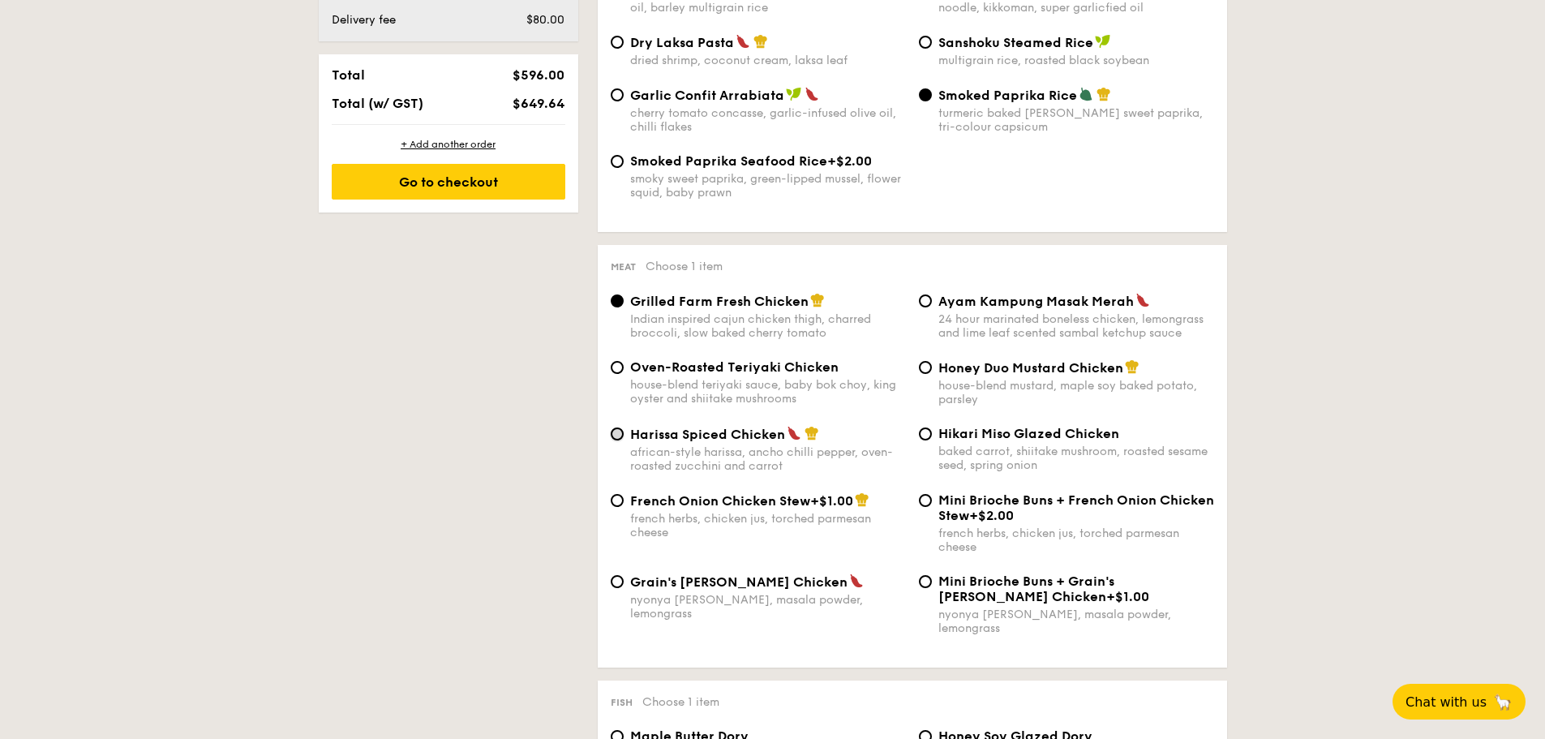
click at [623, 432] on input "Harissa Spiced Chicken african-style harissa, ancho chilli pepper, oven-roasted…" at bounding box center [617, 433] width 13 height 13
radio input "true"
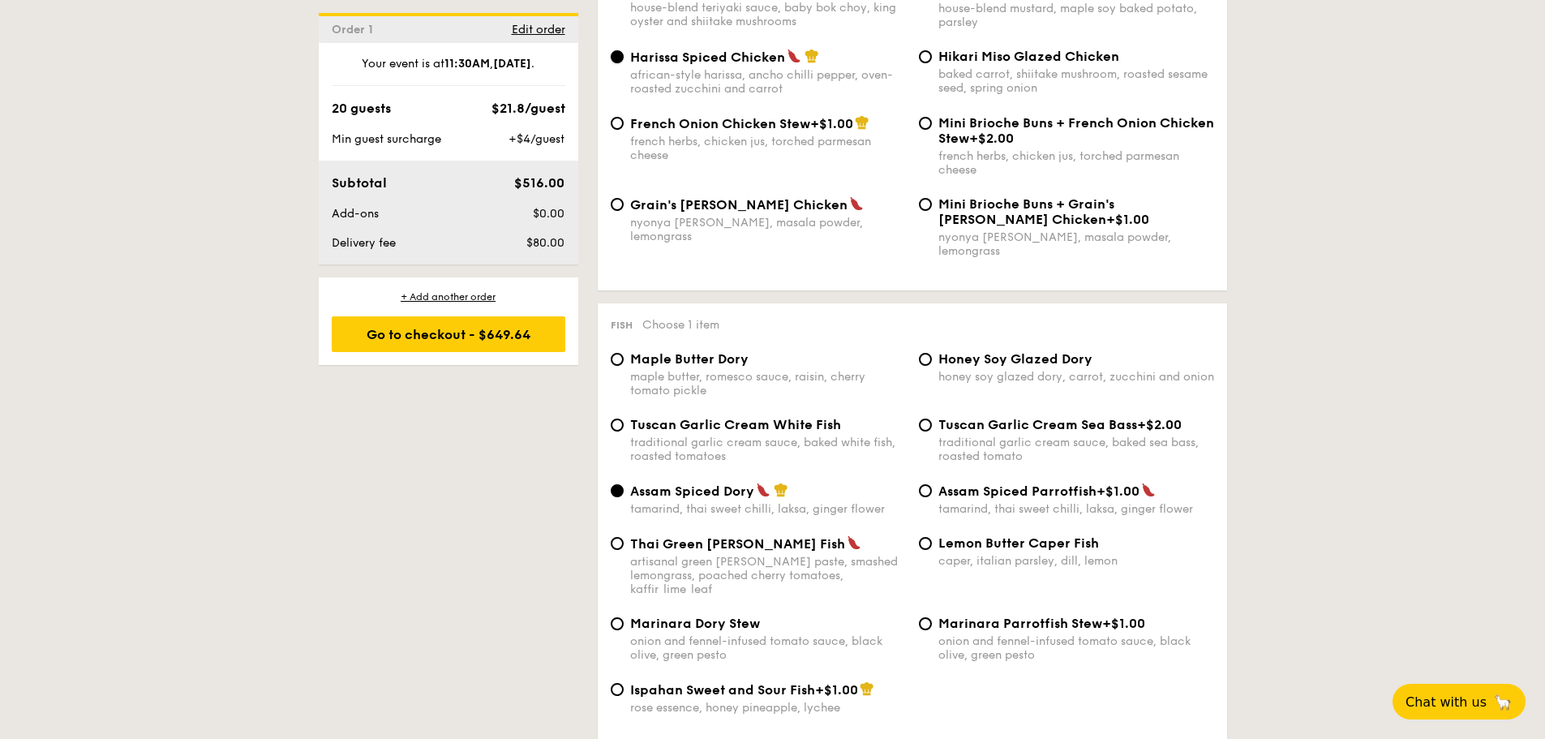
scroll to position [1379, 0]
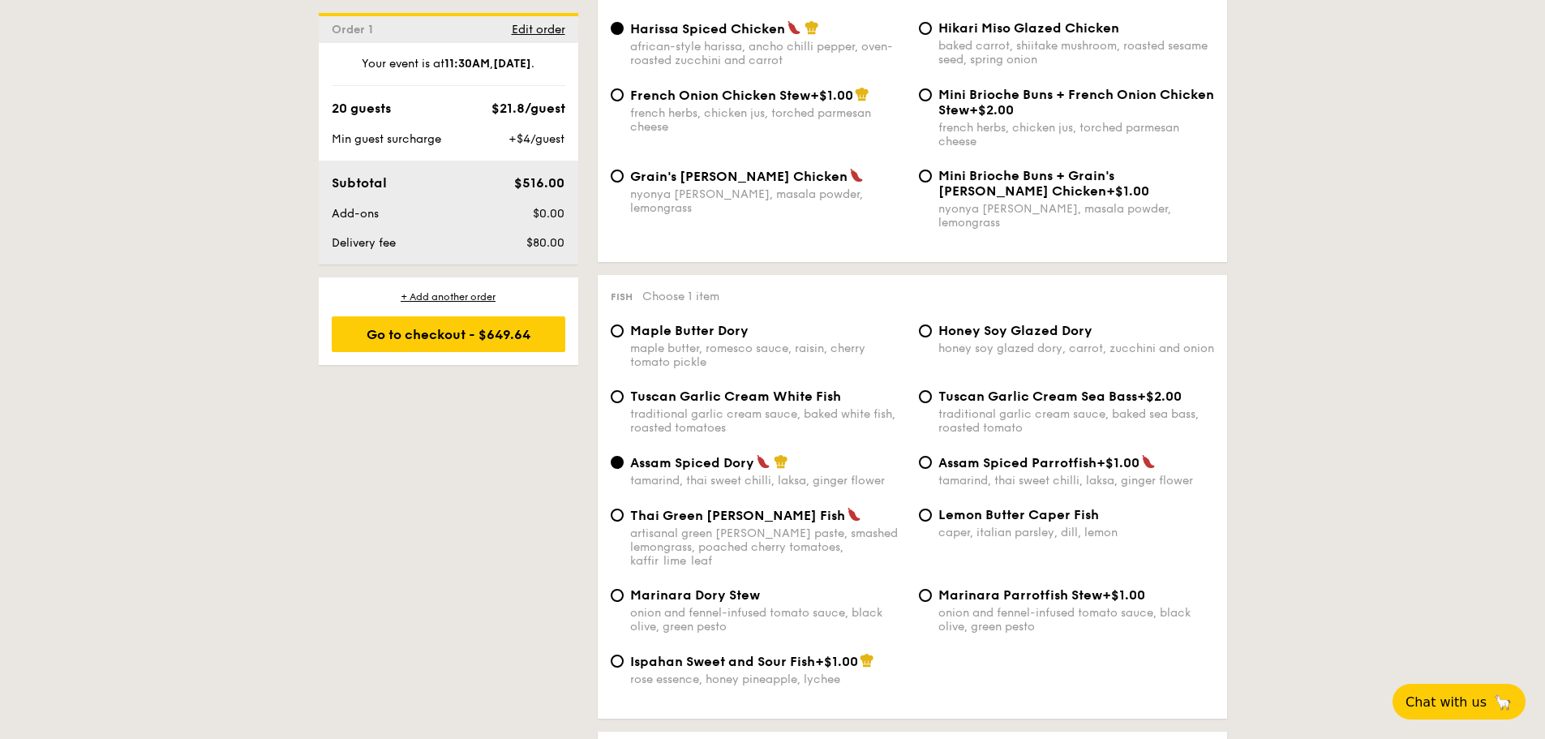
click at [938, 388] on span "Tuscan Garlic Cream Sea Bass" at bounding box center [1037, 395] width 199 height 15
click at [932, 390] on input "Tuscan Garlic Cream Sea Bass +$2.00 traditional garlic cream sauce, baked sea b…" at bounding box center [925, 396] width 13 height 13
radio input "true"
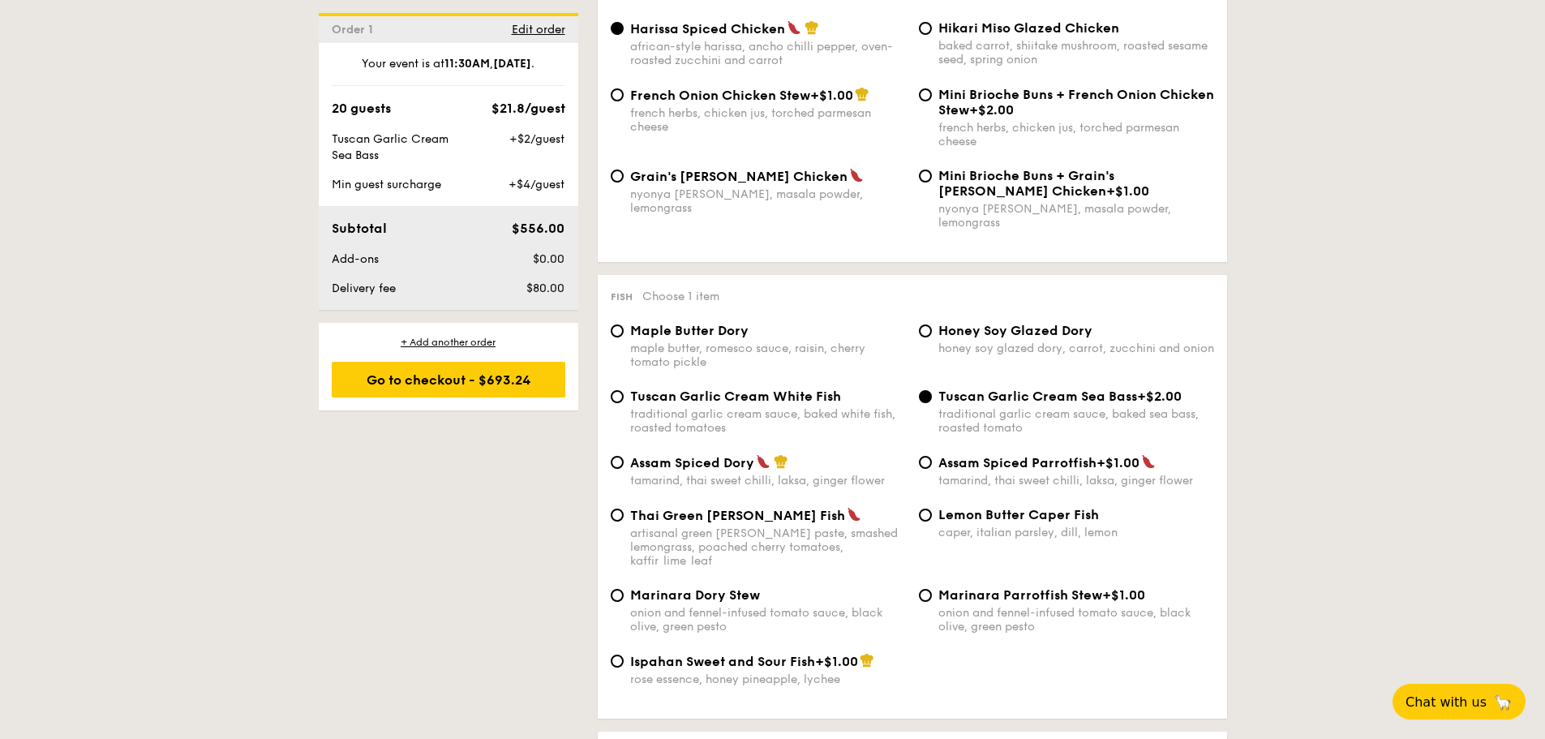
click at [674, 407] on div "traditional garlic cream sauce, baked white fish, roasted tomatoes" at bounding box center [768, 421] width 276 height 28
click at [624, 397] on input "Tuscan Garlic Cream White Fish traditional garlic cream sauce, baked white fish…" at bounding box center [617, 396] width 13 height 13
radio input "true"
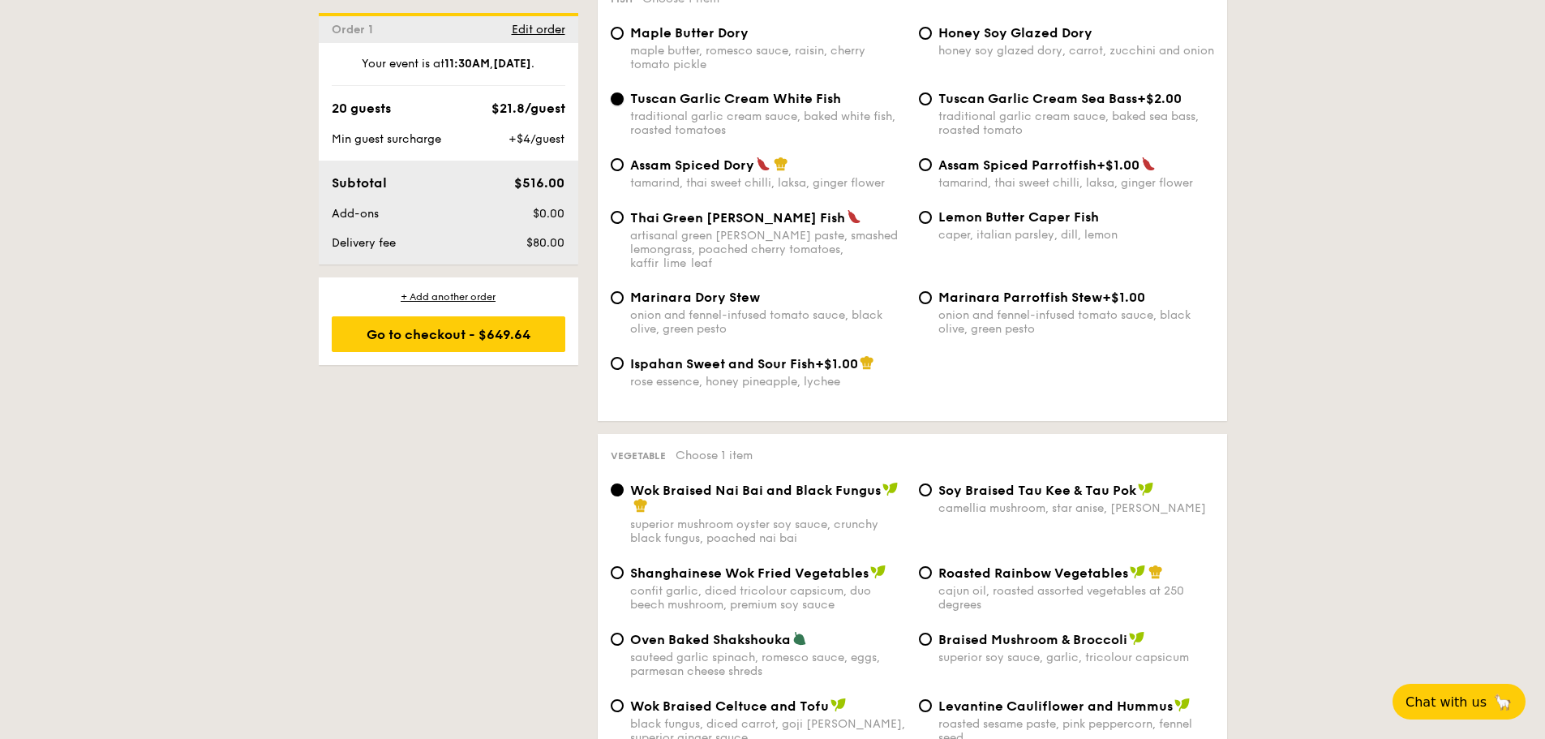
scroll to position [1703, 0]
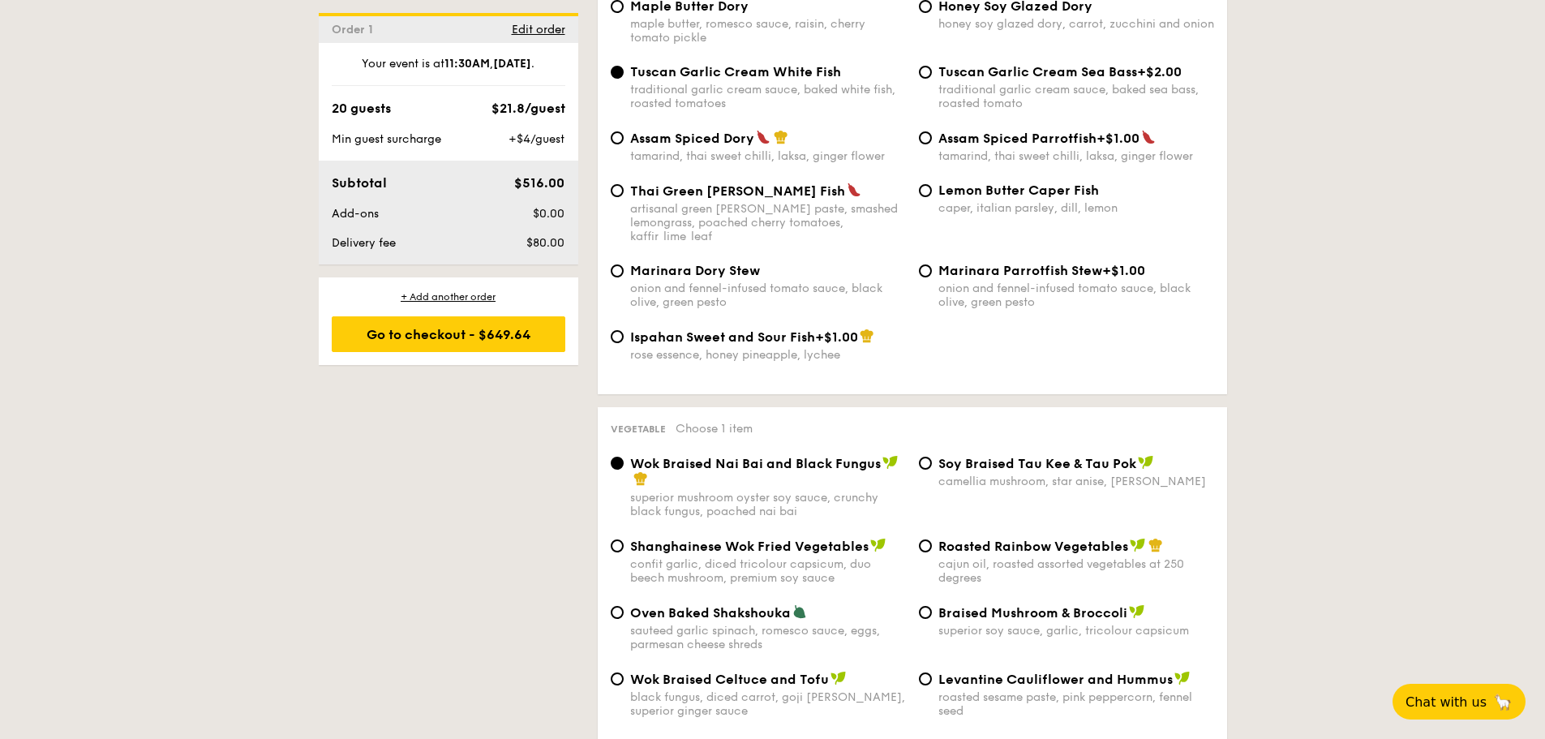
click at [998, 690] on div "roasted sesame paste, pink peppercorn, fennel seed" at bounding box center [1076, 704] width 276 height 28
click at [932, 672] on input "Levantine Cauliflower and Hummus roasted sesame paste, pink peppercorn, fennel …" at bounding box center [925, 678] width 13 height 13
radio input "true"
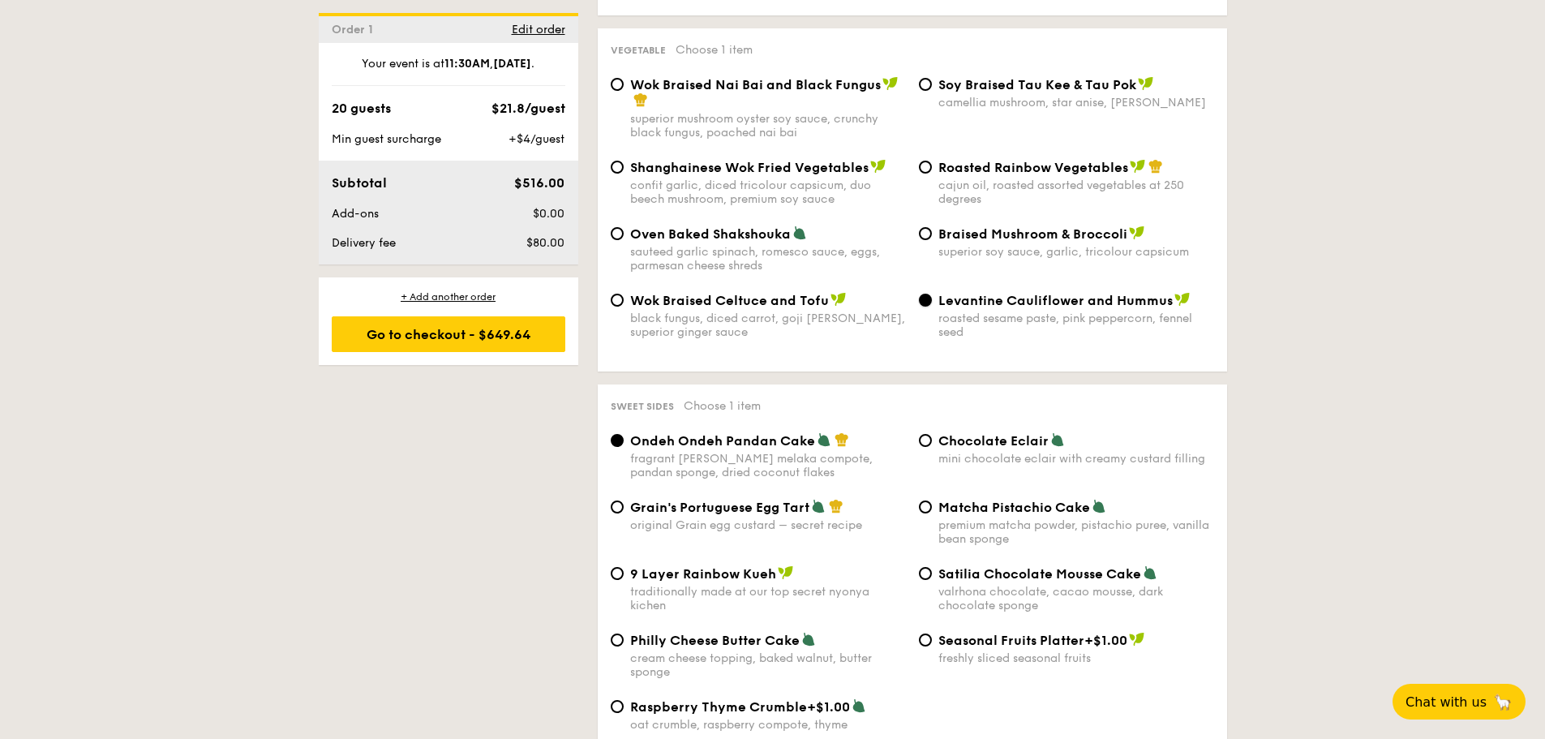
scroll to position [2109, 0]
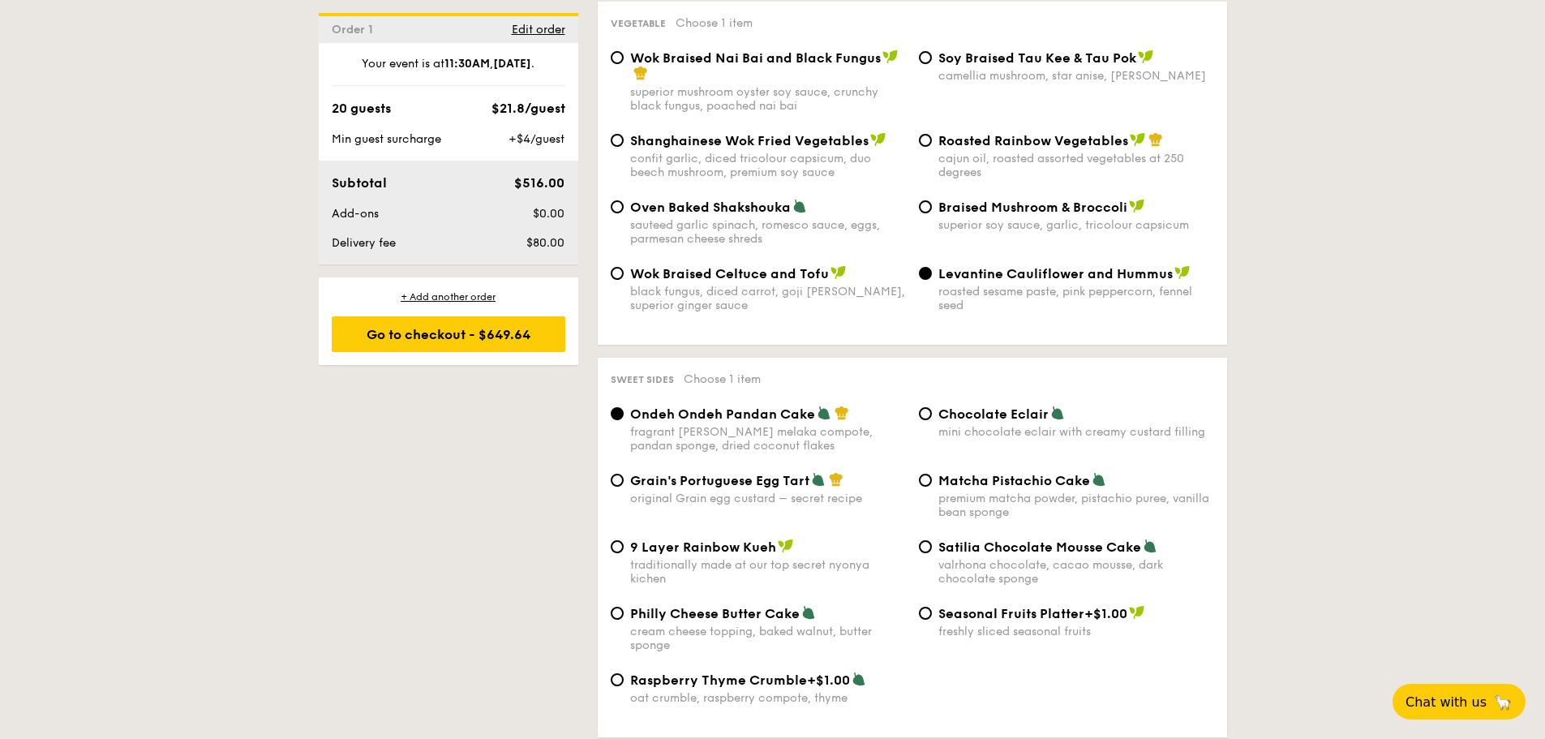
click at [730, 491] on div "original Grain egg custard – secret recipe" at bounding box center [768, 498] width 276 height 14
click at [624, 474] on input "Grain's Portuguese Egg Tart original Grain egg custard – secret recipe" at bounding box center [617, 480] width 13 height 13
radio input "true"
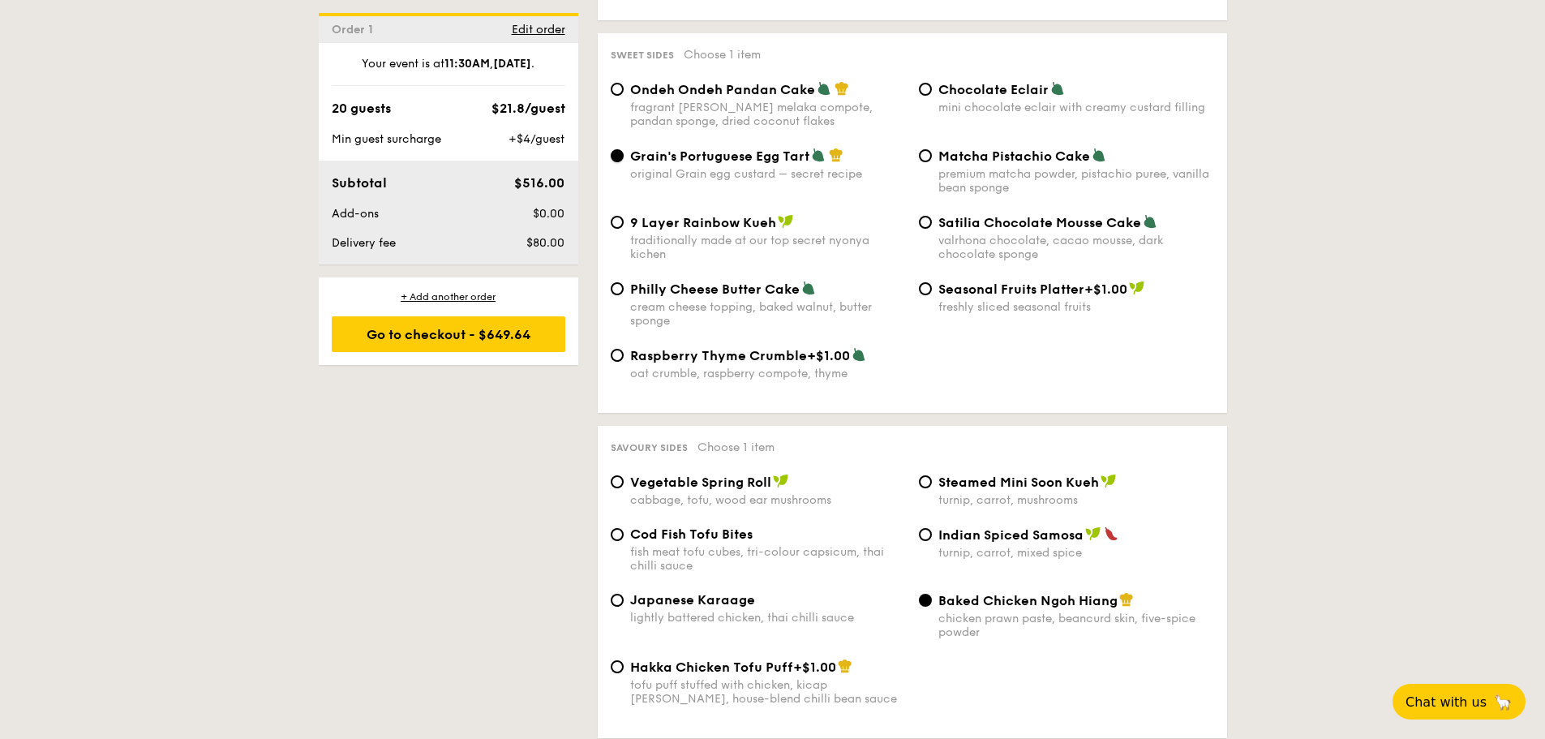
scroll to position [2514, 0]
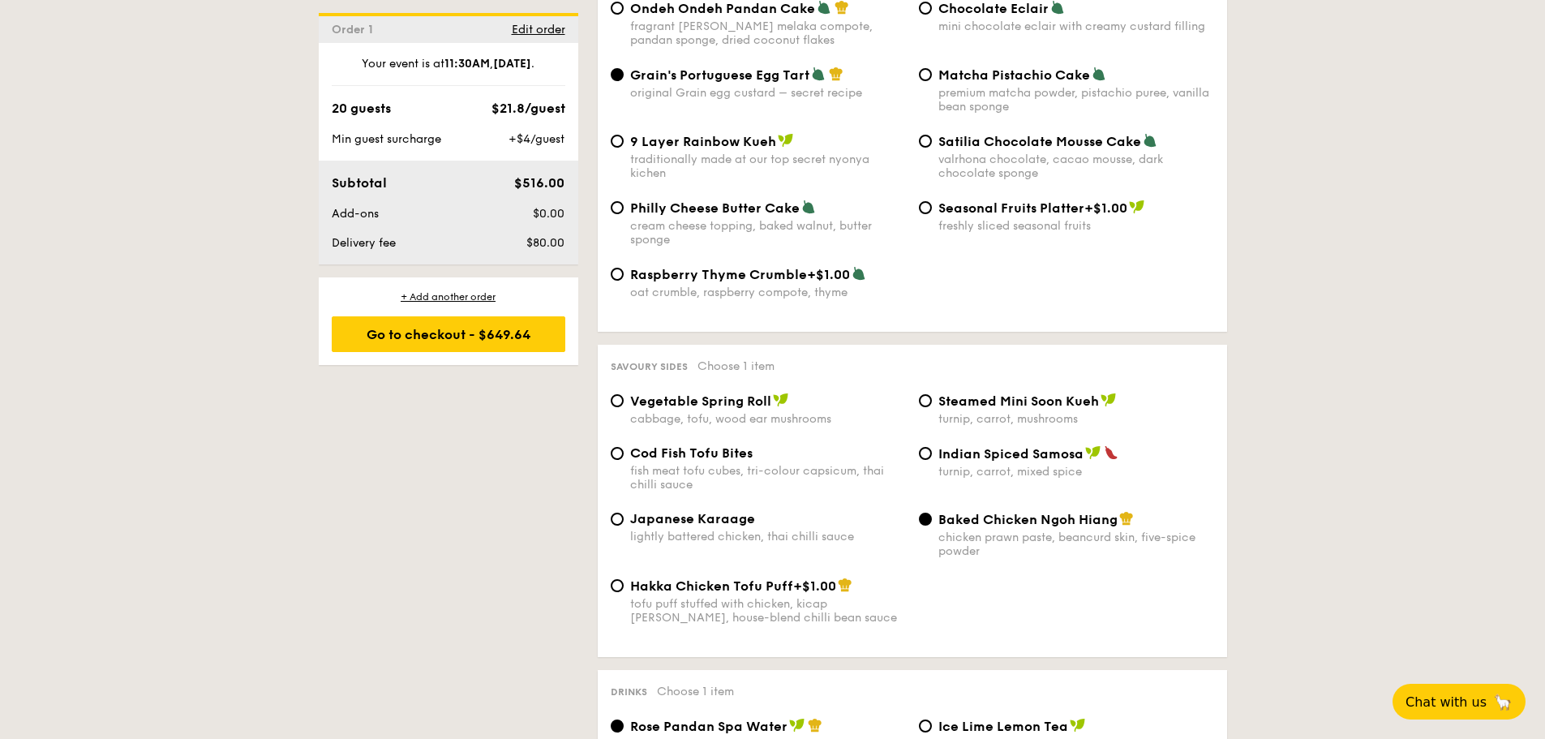
click at [722, 393] on div "Vegetable Spring Roll cabbage, tofu, wood ear mushrooms" at bounding box center [768, 409] width 276 height 33
click at [624, 394] on input "Vegetable Spring Roll cabbage, tofu, wood ear mushrooms" at bounding box center [617, 400] width 13 height 13
radio input "true"
click at [951, 445] on div "Indian Spiced Samosa turnip, carrot, mixed spice" at bounding box center [1076, 461] width 276 height 33
click at [932, 447] on input "Indian Spiced Samosa turnip, carrot, mixed spice" at bounding box center [925, 453] width 13 height 13
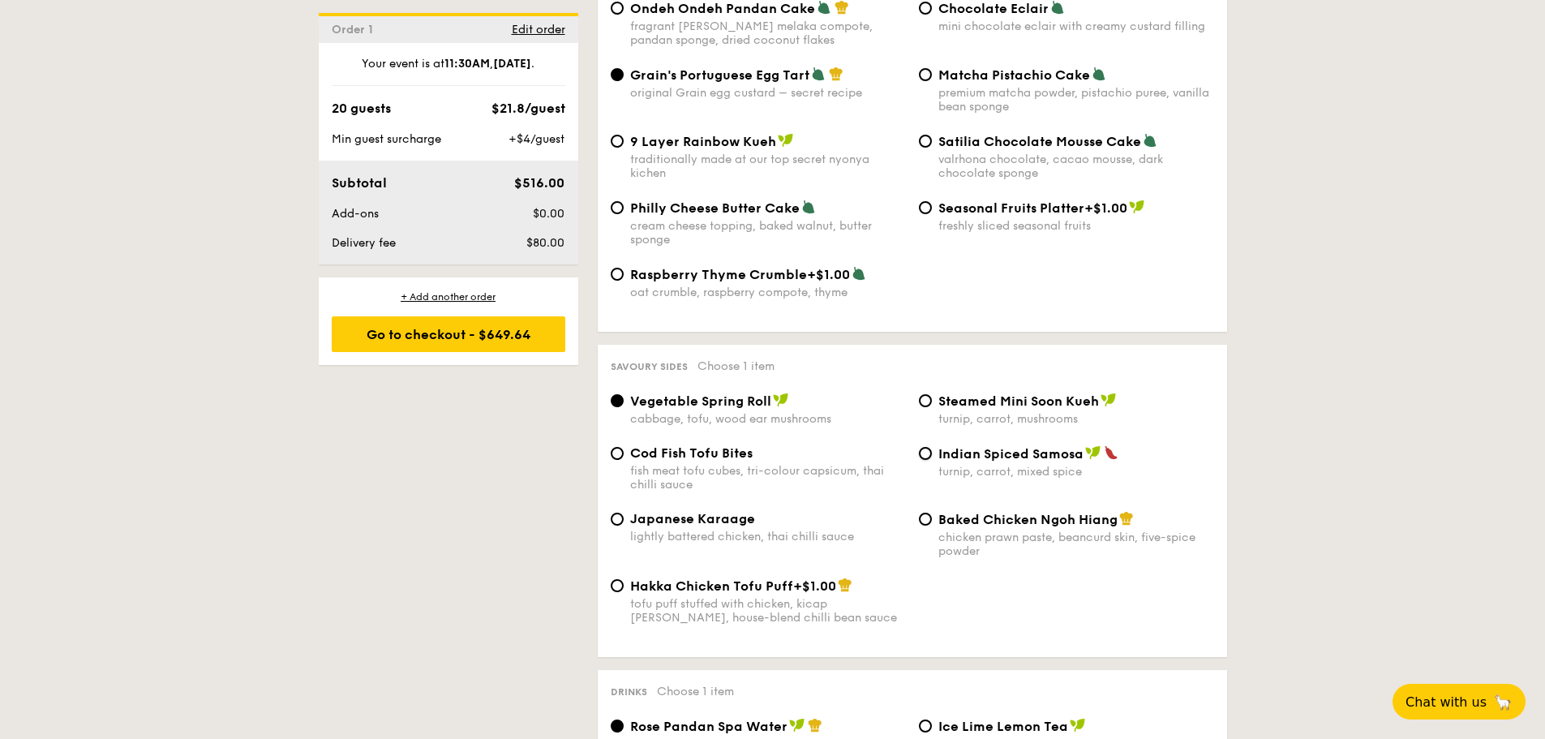
radio input "true"
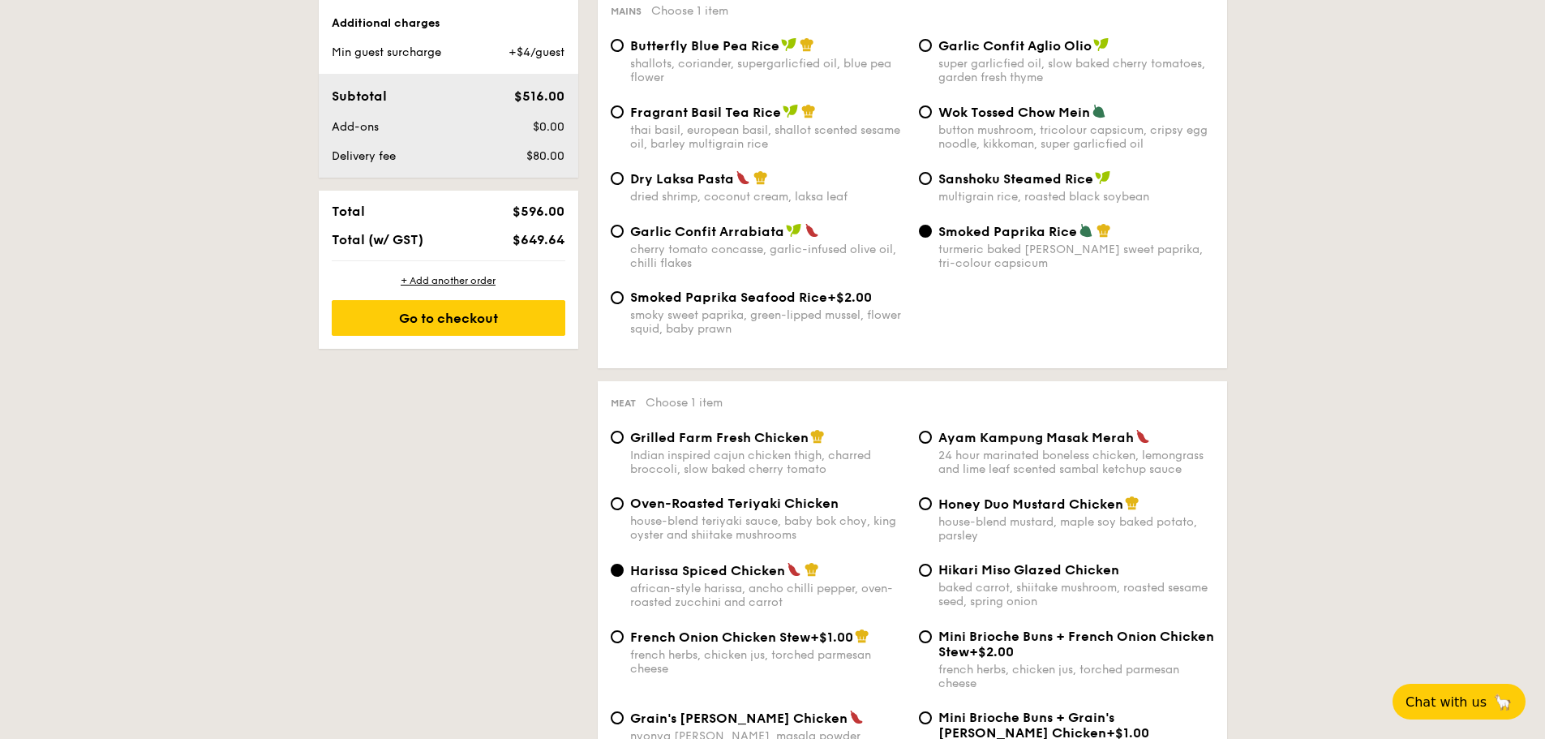
scroll to position [811, 0]
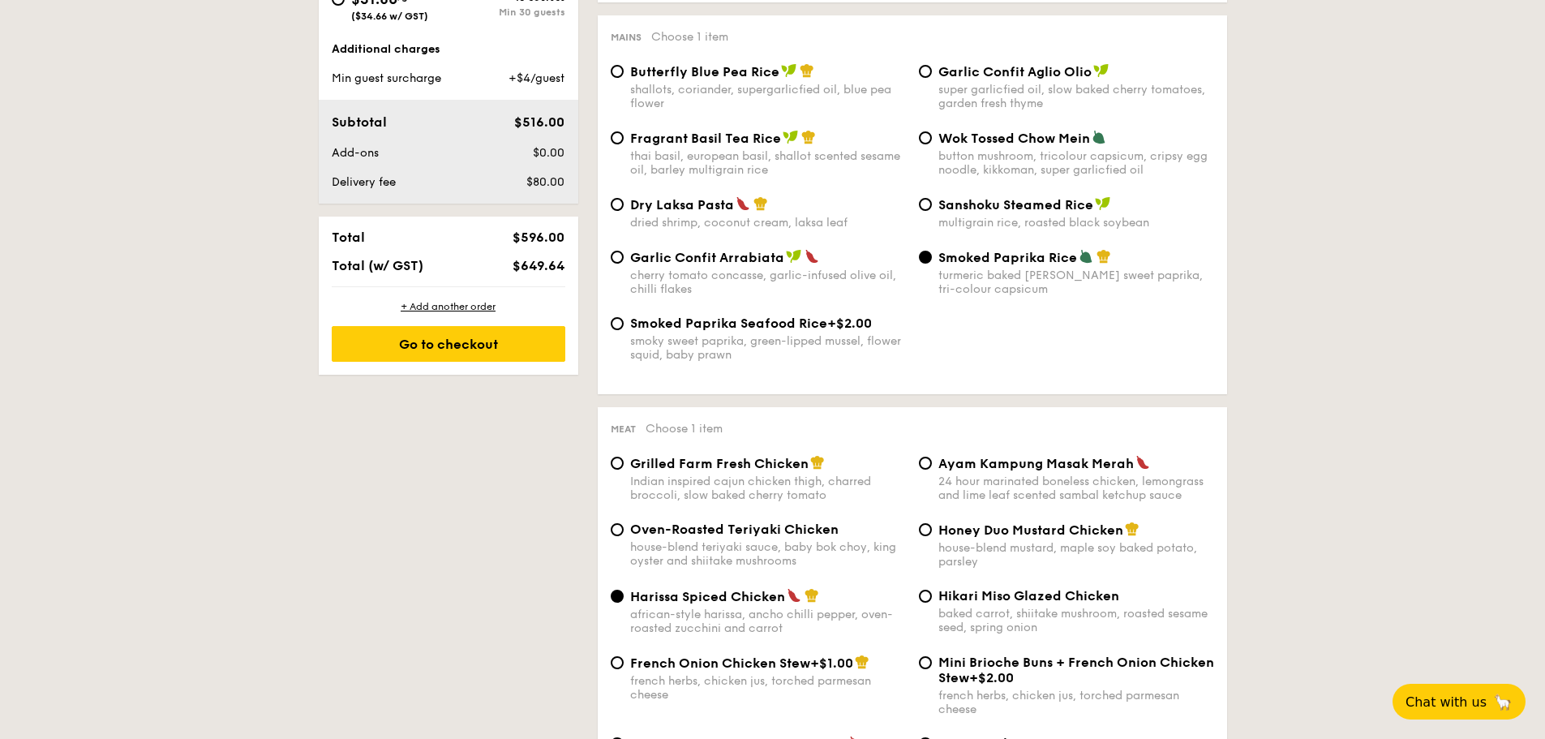
click at [756, 606] on div "Harissa Spiced Chicken african-style harissa, ancho chilli pepper, oven-roasted…" at bounding box center [768, 611] width 276 height 47
click at [624, 603] on input "Harissa Spiced Chicken african-style harissa, ancho chilli pepper, oven-roasted…" at bounding box center [617, 596] width 13 height 13
click at [1483, 699] on span "Chat with us" at bounding box center [1445, 701] width 85 height 16
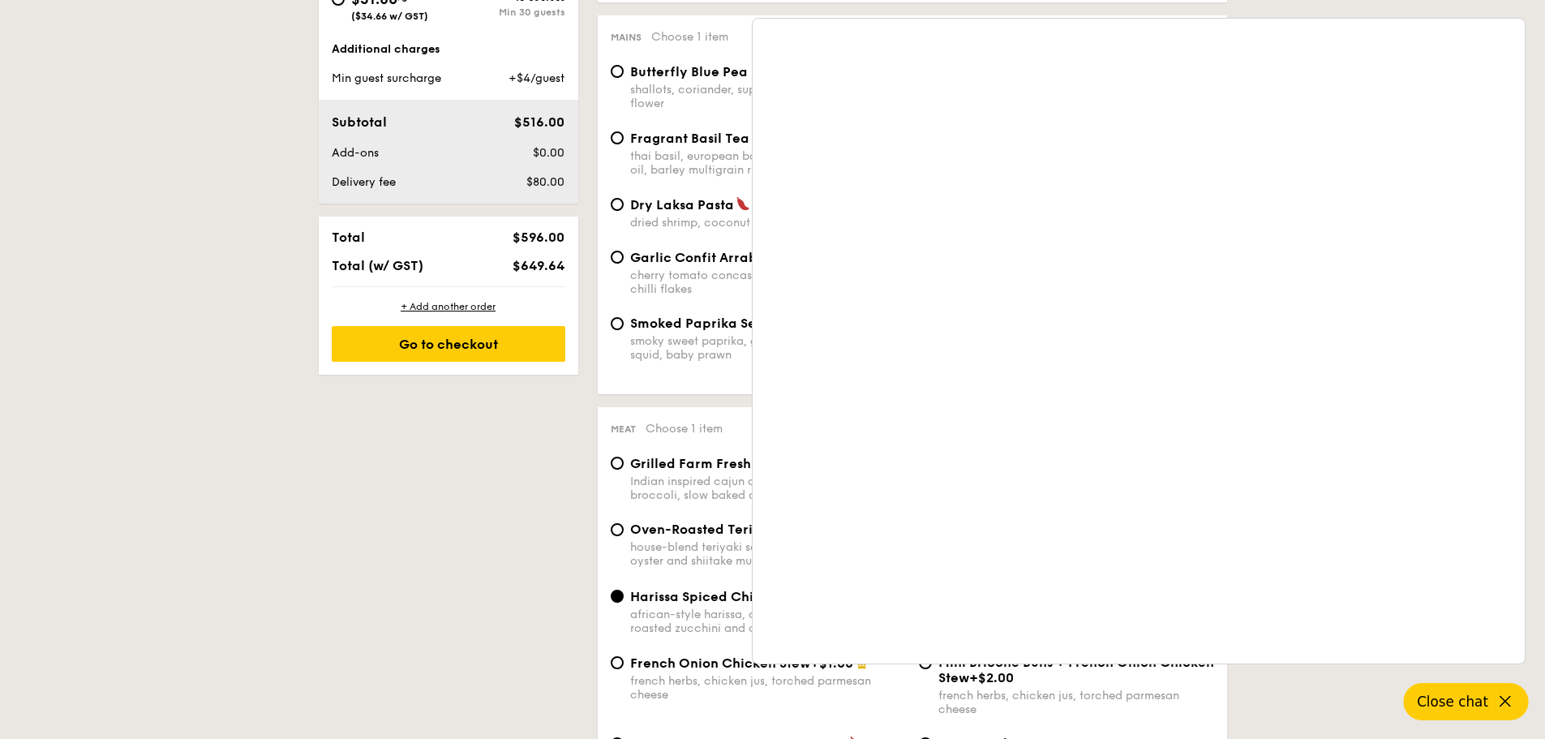
click at [1492, 704] on button "Close chat" at bounding box center [1466, 701] width 125 height 37
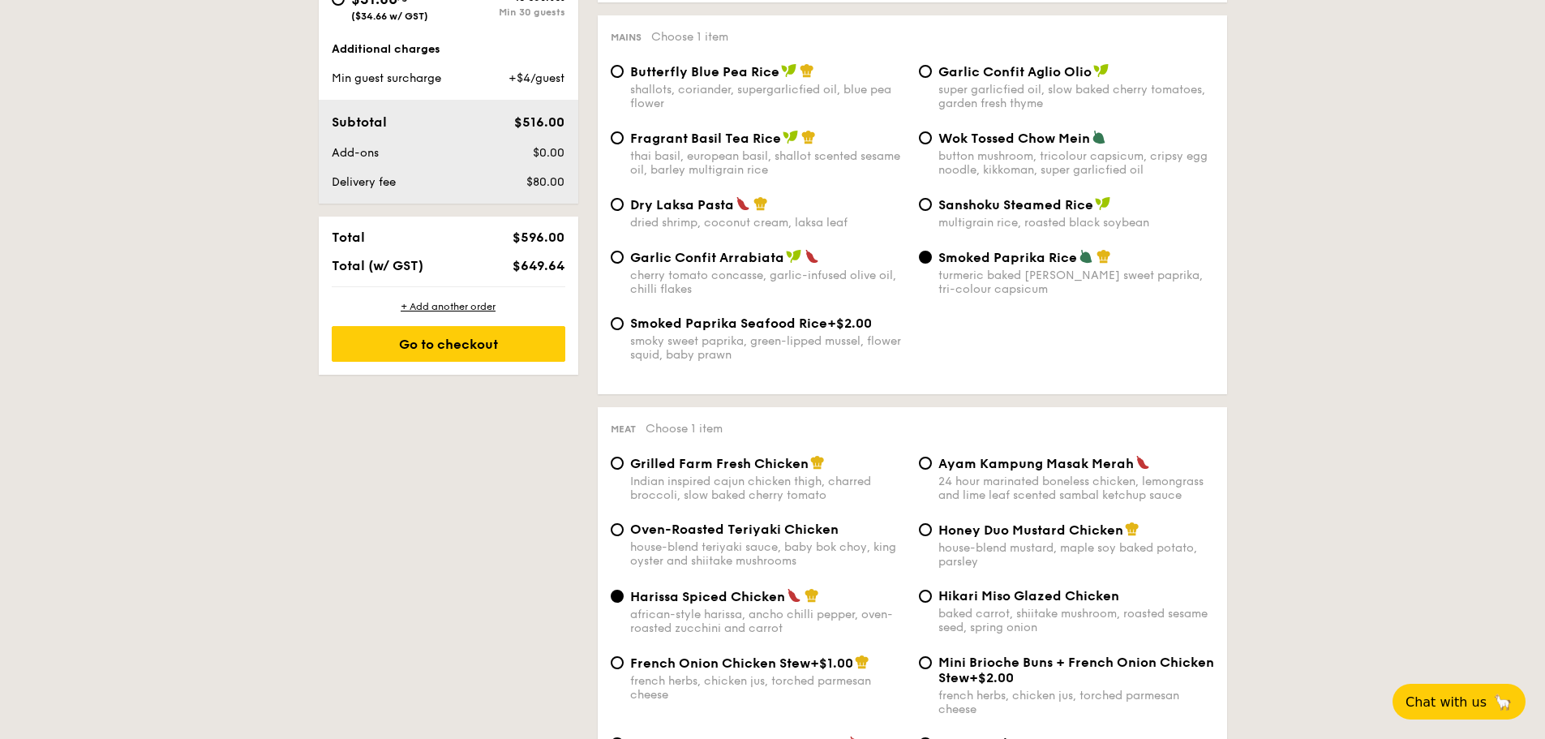
click at [1053, 538] on div "Honey Duo Mustard Chicken house-blend mustard, maple soy baked potato, parsley" at bounding box center [1076, 544] width 276 height 47
click at [932, 536] on input "Honey Duo Mustard Chicken house-blend mustard, maple soy baked potato, parsley" at bounding box center [925, 529] width 13 height 13
radio input "true"
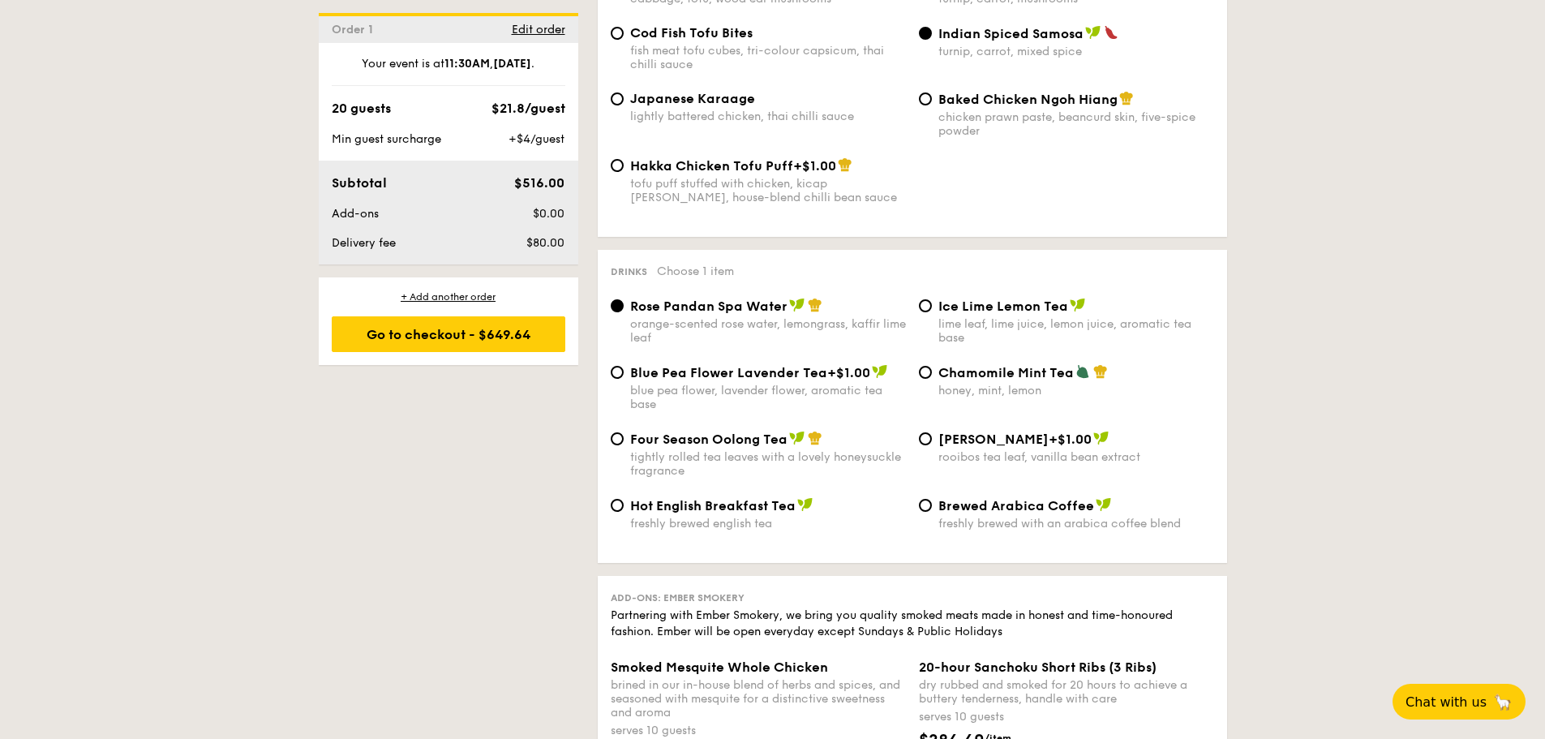
scroll to position [3082, 0]
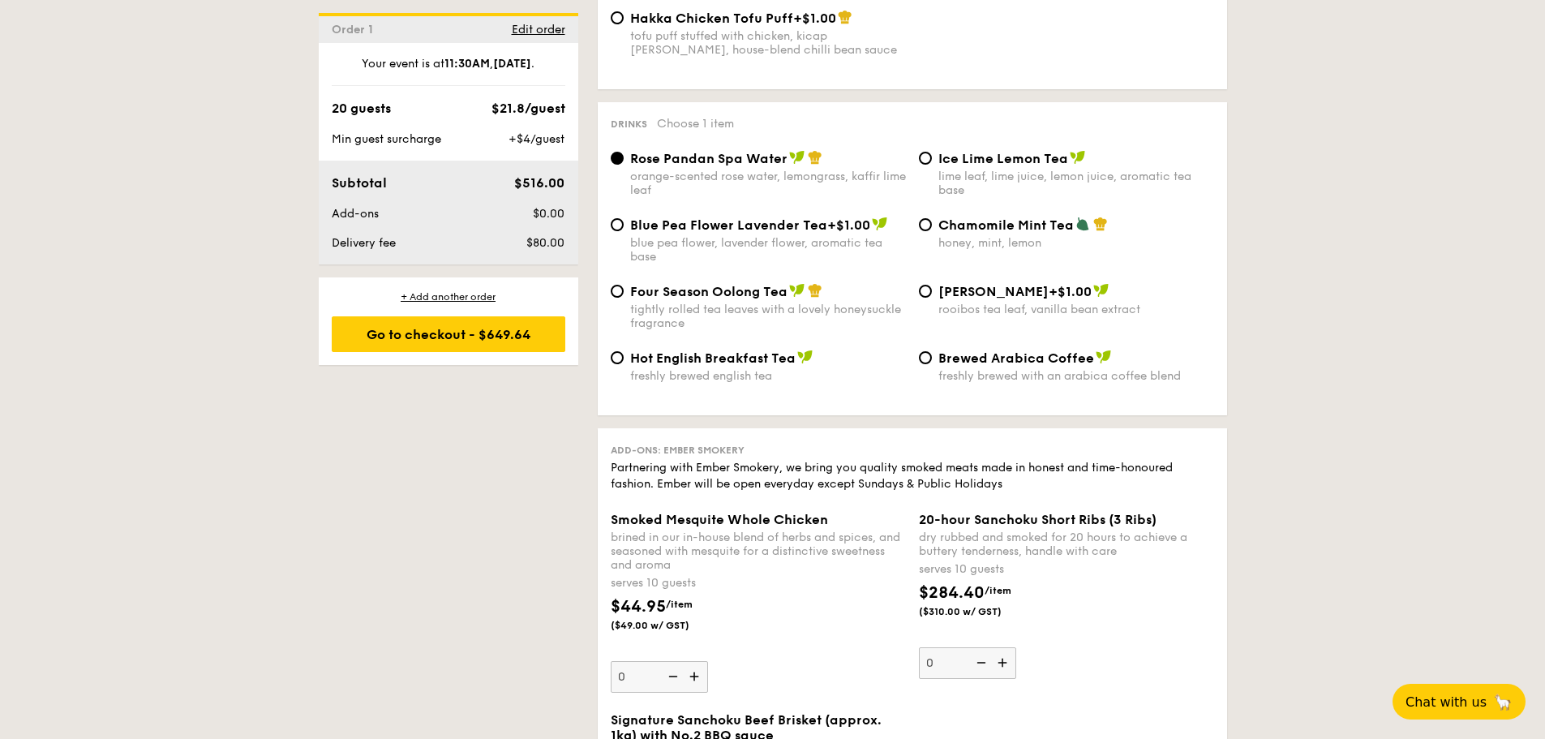
click at [980, 151] on span "Ice Lime Lemon Tea" at bounding box center [1003, 158] width 130 height 15
click at [932, 152] on input "Ice Lime Lemon Tea lime leaf, lime juice, lemon juice, aromatic tea base" at bounding box center [925, 158] width 13 height 13
radio input "true"
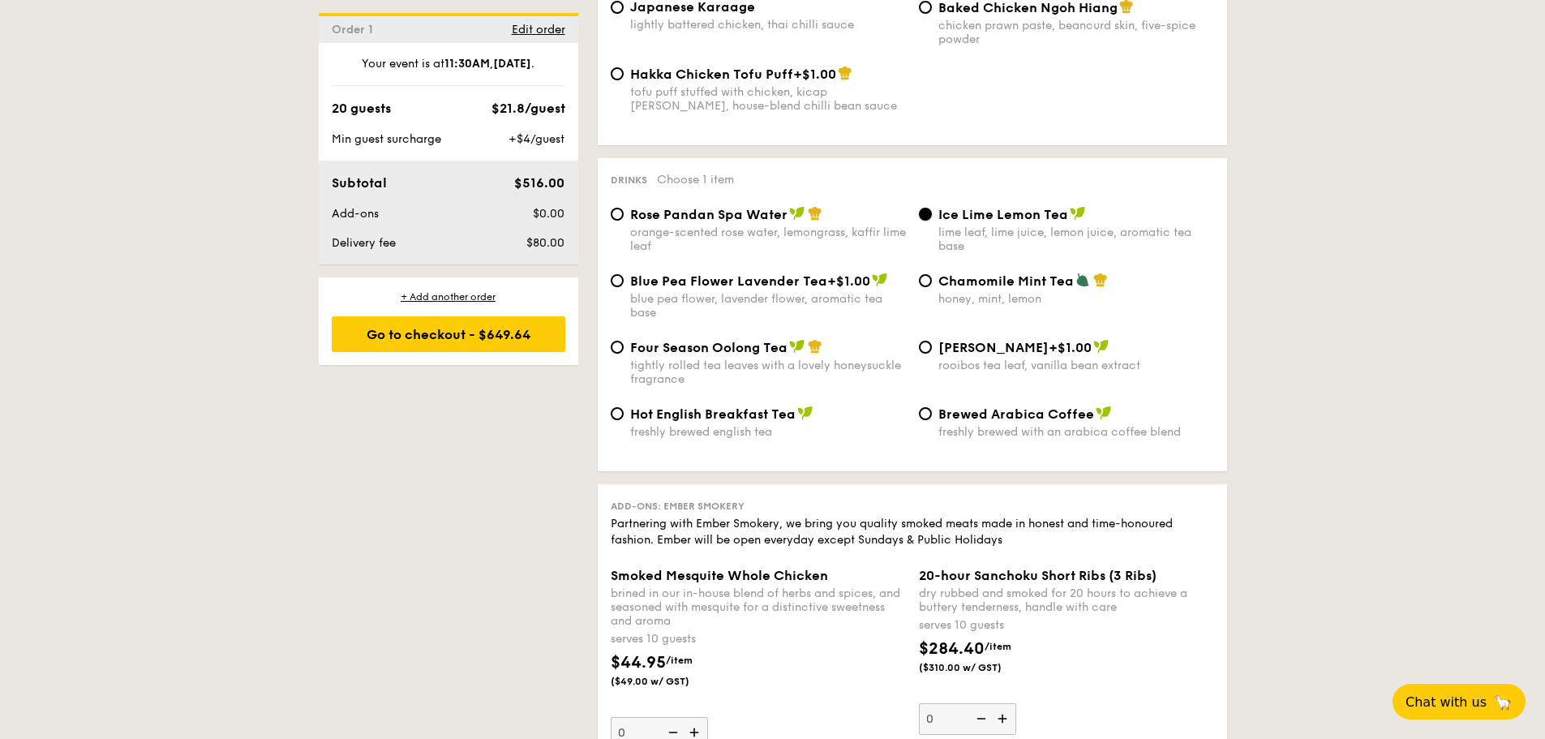
scroll to position [3001, 0]
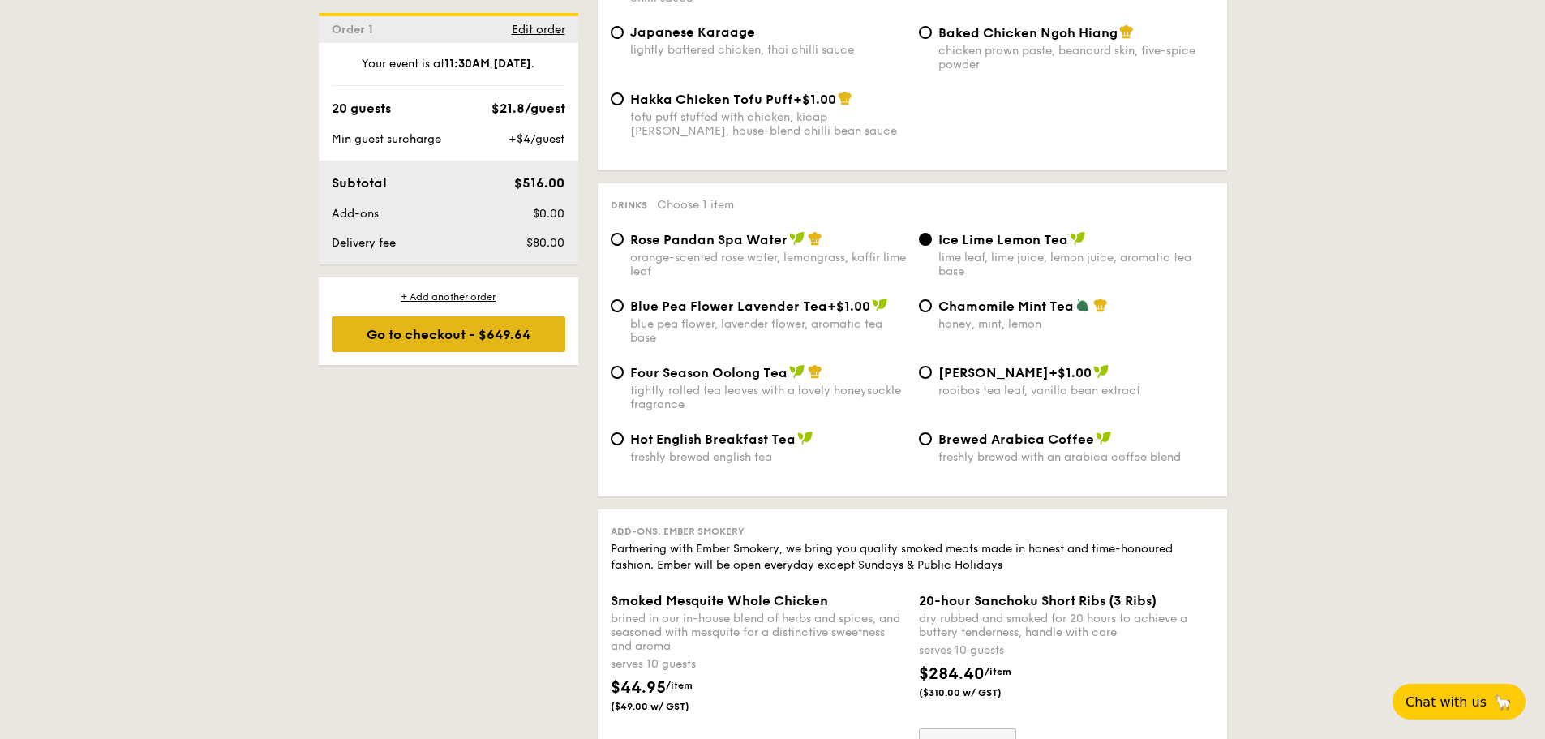
click at [511, 343] on div "Go to checkout - $649.64" at bounding box center [449, 334] width 234 height 36
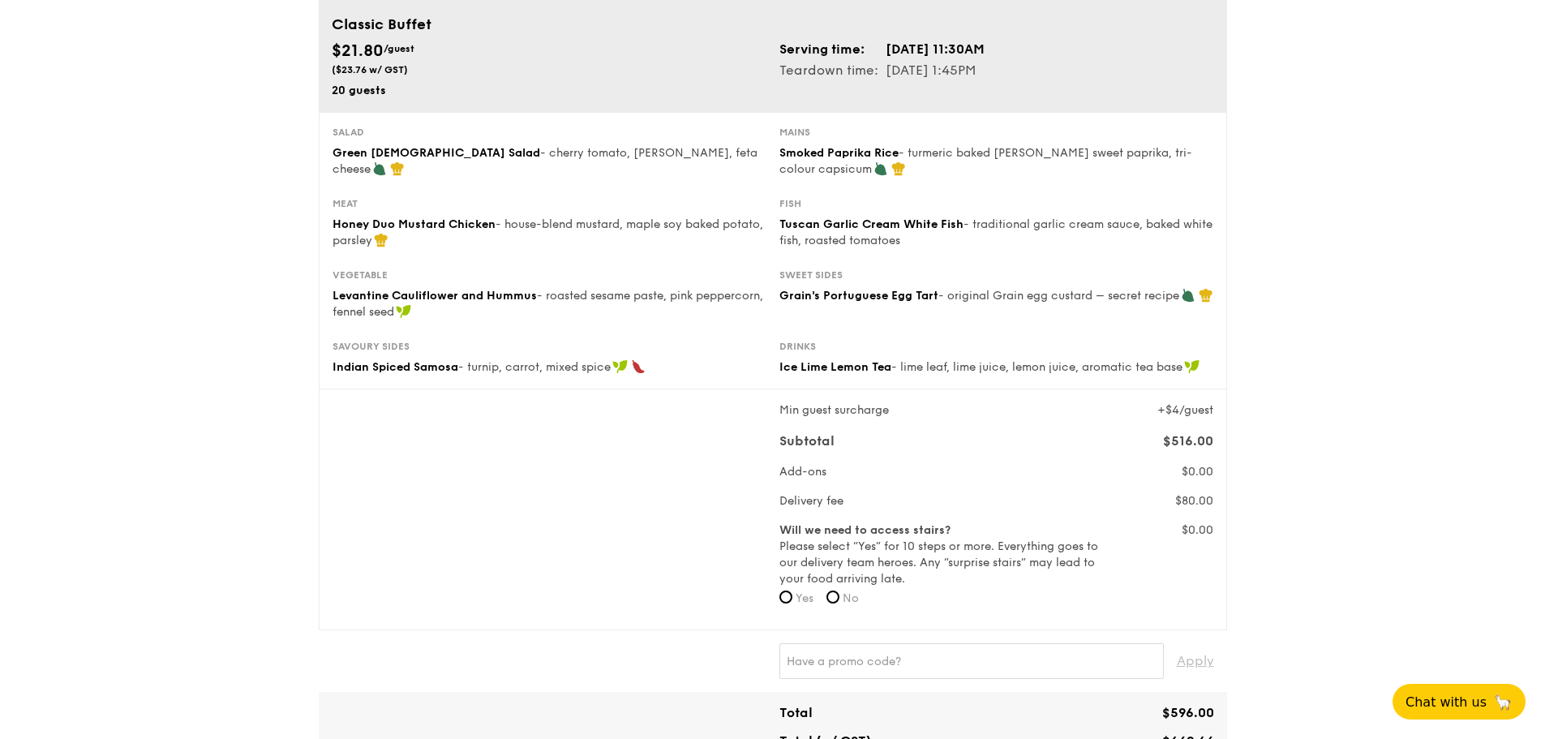
scroll to position [243, 0]
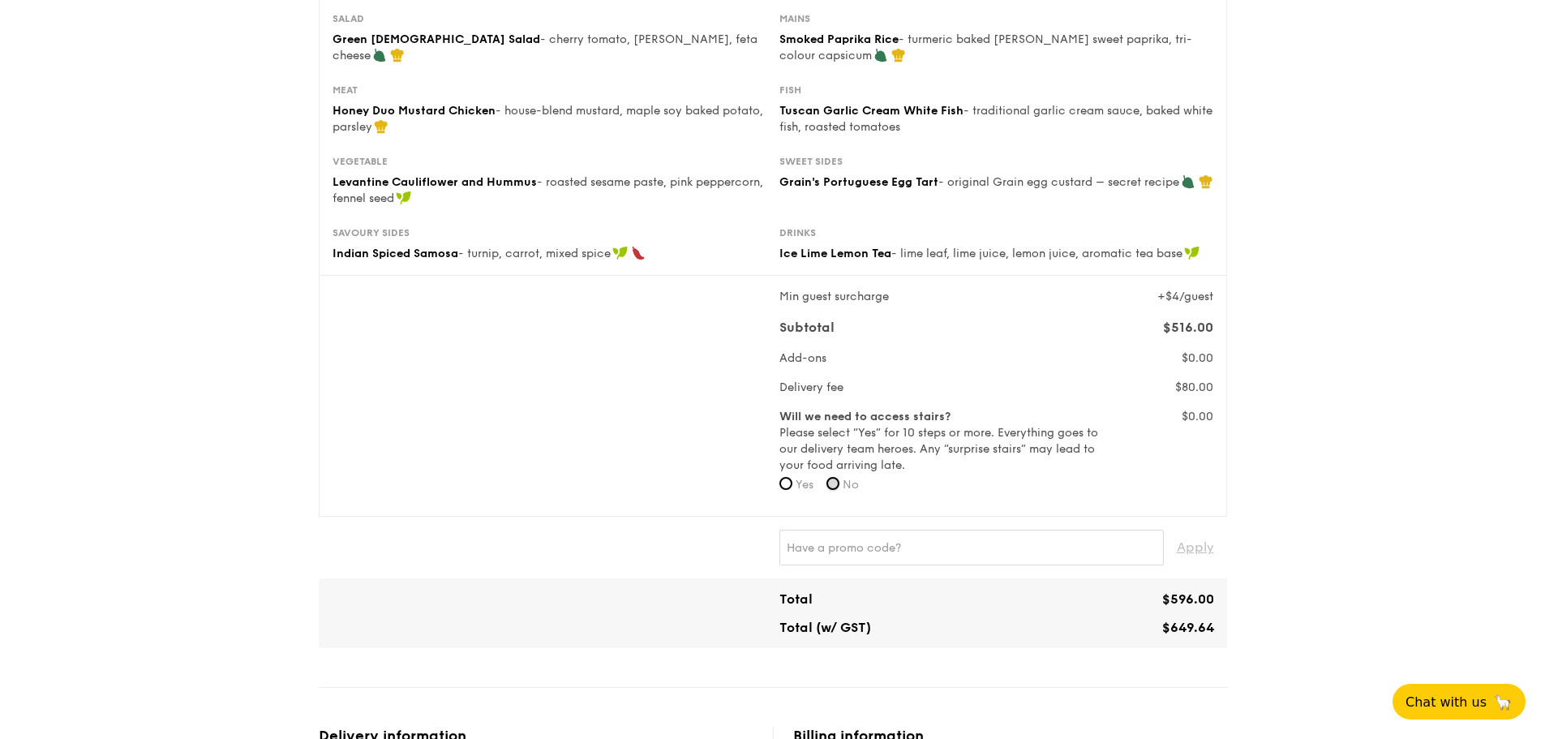
click at [834, 480] on input "No" at bounding box center [832, 483] width 13 height 13
radio input "true"
click at [856, 550] on input "text" at bounding box center [971, 548] width 384 height 36
click at [697, 538] on div "Apply" at bounding box center [772, 548] width 895 height 36
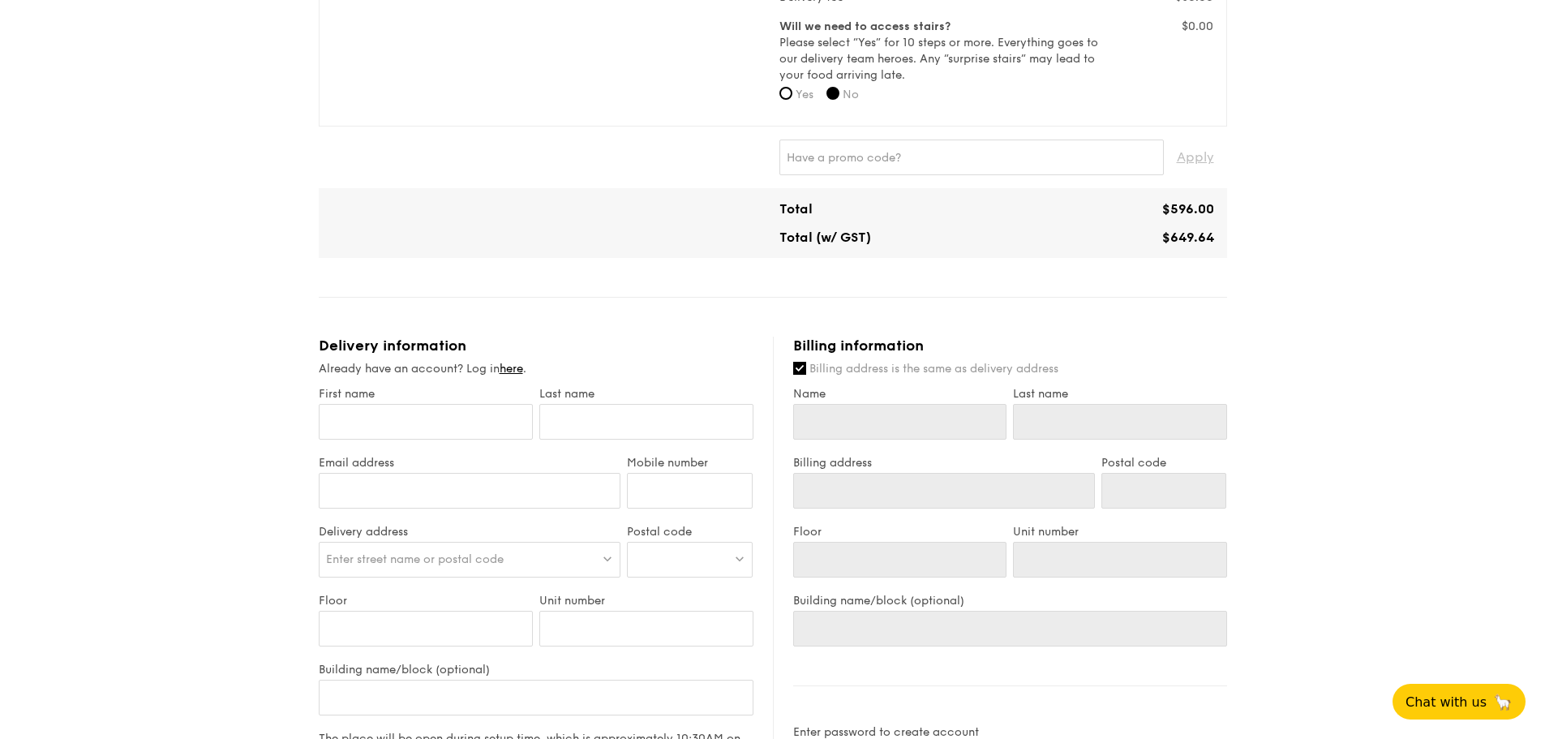
scroll to position [649, 0]
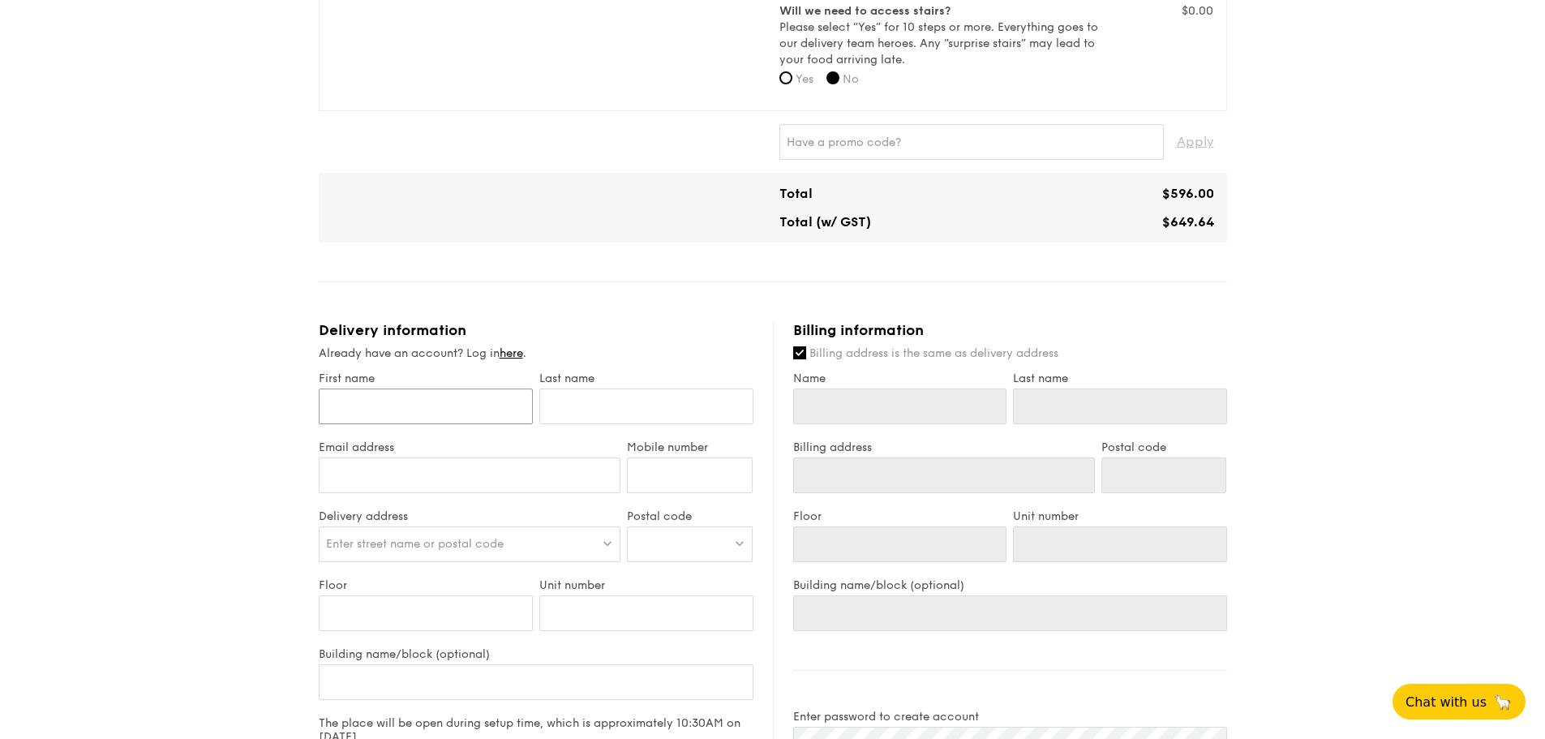
click at [423, 403] on input "First name" at bounding box center [426, 406] width 214 height 36
type input "[PERSON_NAME]"
type input "Neo"
type input "[PERSON_NAME][EMAIL_ADDRESS][DOMAIN_NAME]"
type input "96282370"
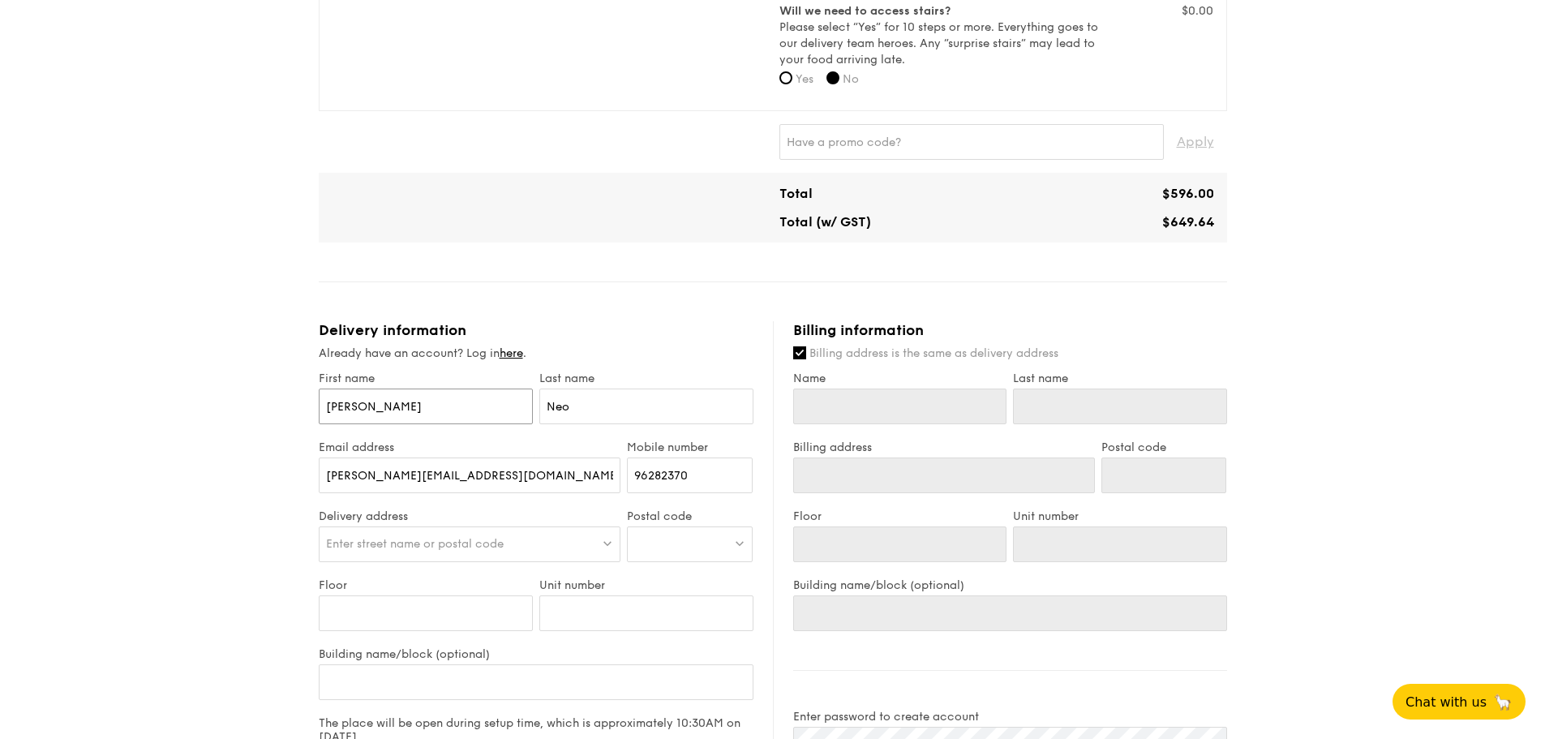
type input "[PERSON_NAME]"
type input "Neo"
click at [488, 541] on span "Enter street name or postal code" at bounding box center [415, 544] width 178 height 14
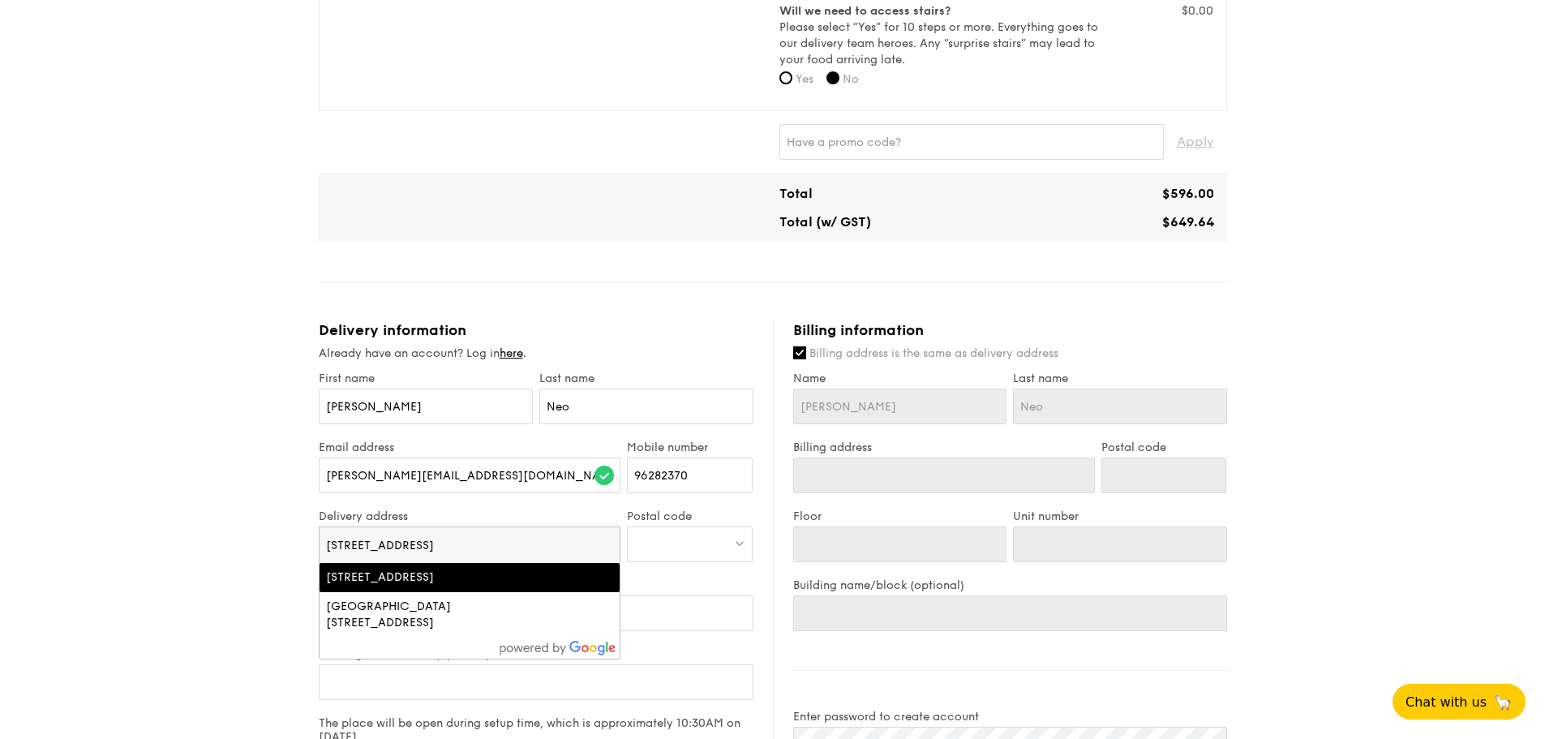
type input "78 Shenton Way"
click at [430, 588] on li "78 Shenton Way, Singapore" at bounding box center [470, 577] width 301 height 29
type input "[STREET_ADDRESS][PERSON_NAME]"
type input "079119"
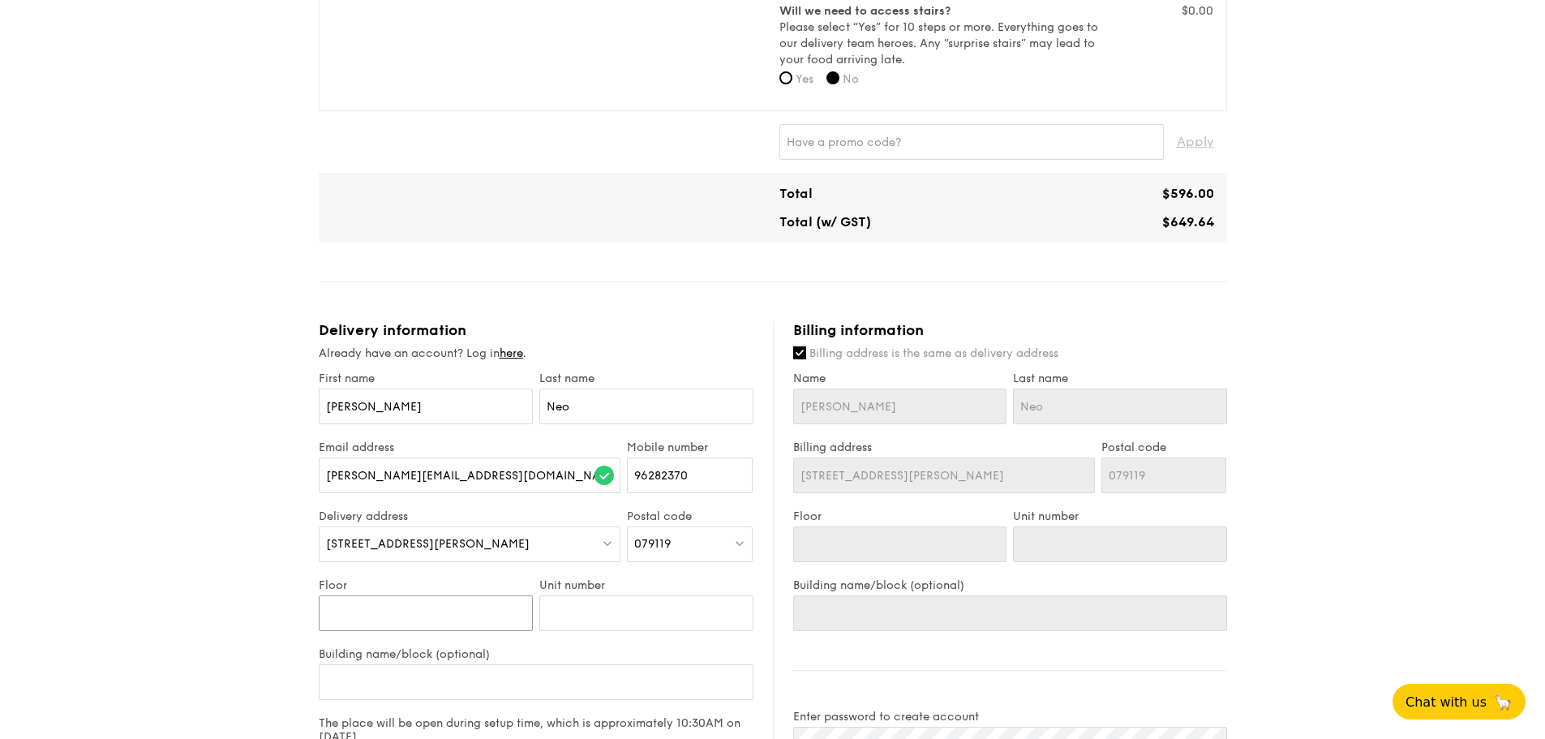
click at [395, 616] on input "Floor" at bounding box center [426, 613] width 214 height 36
type input "0"
type input "07"
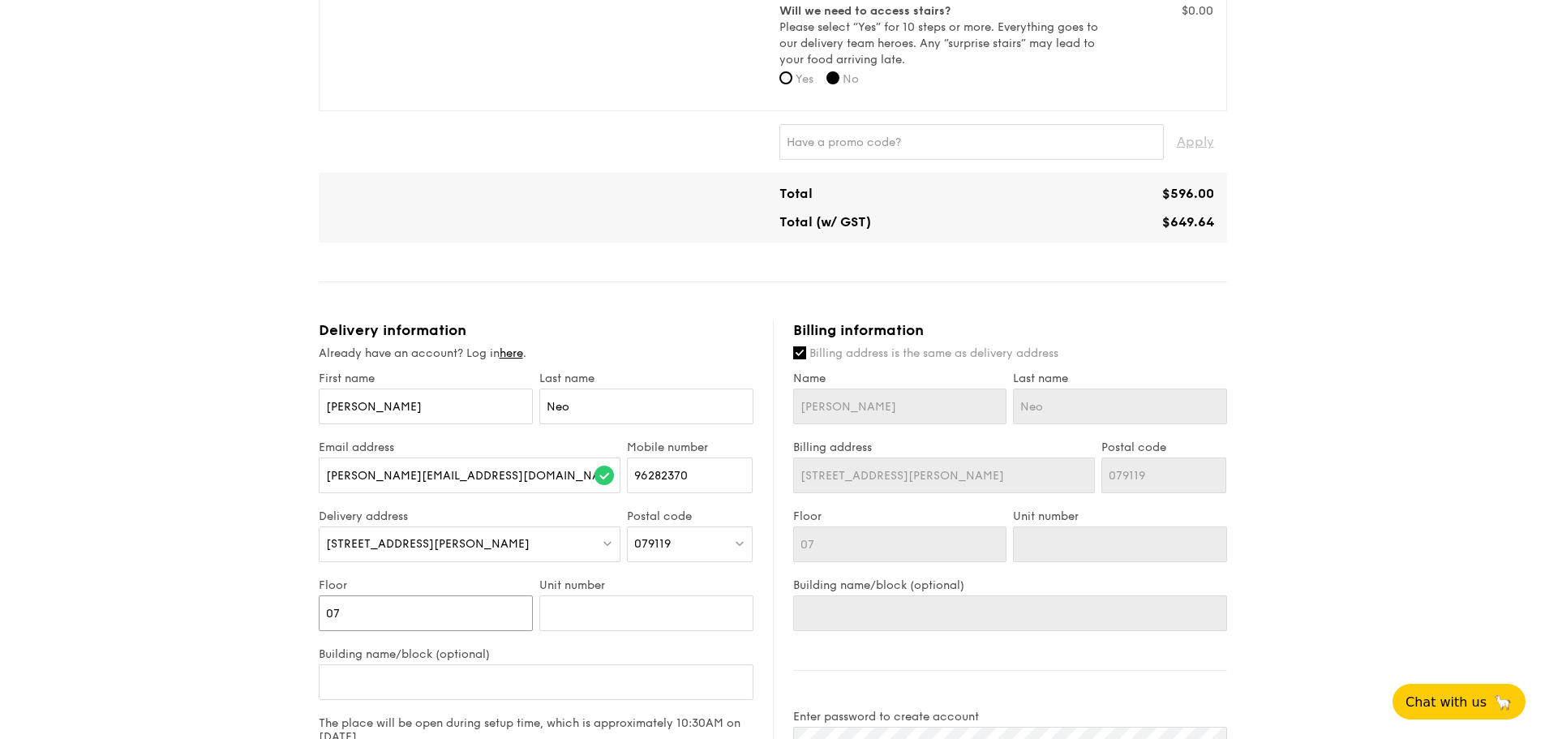
type input "071"
type input "071-"
type input "071-0"
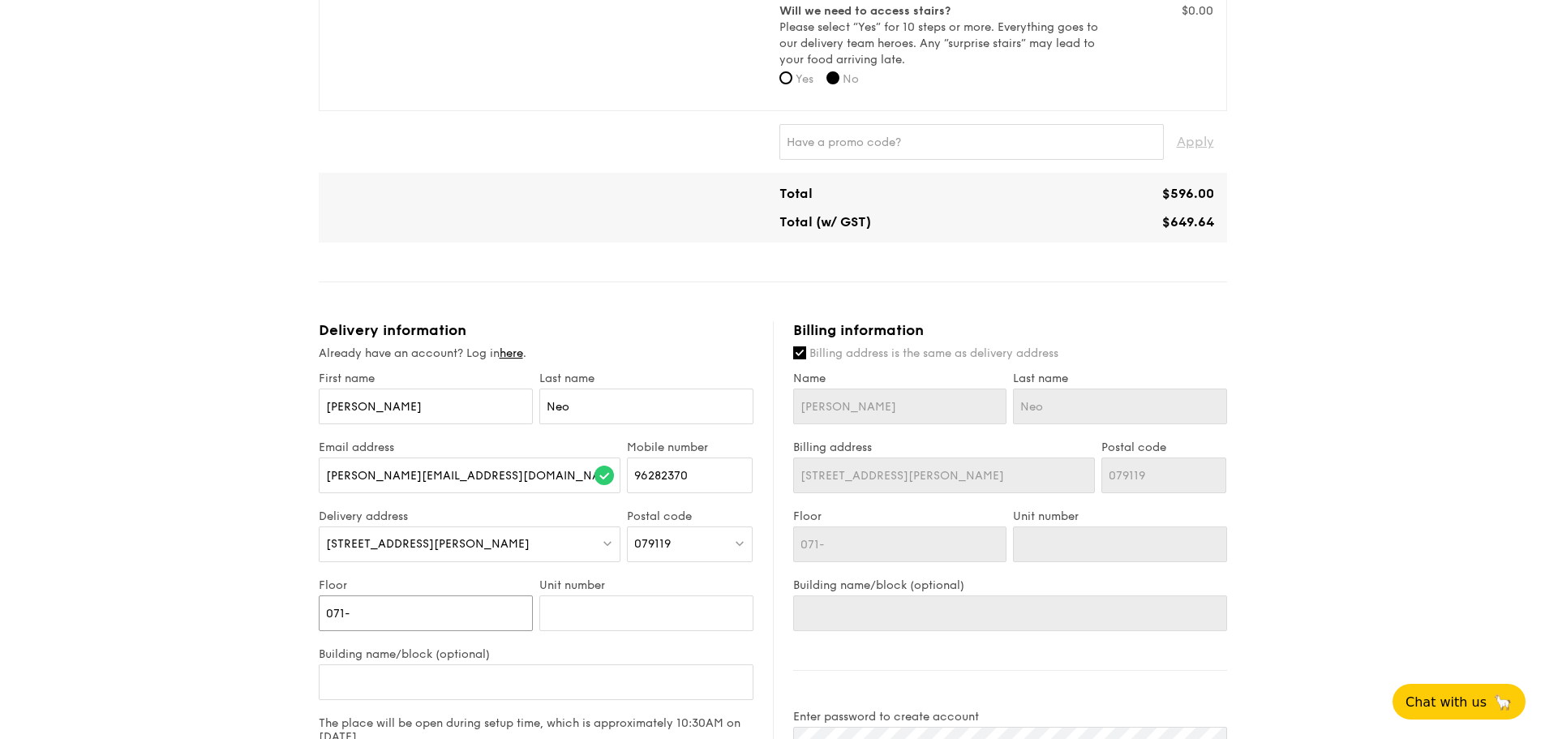
type input "071-0"
type input "071-01"
type input "071-0"
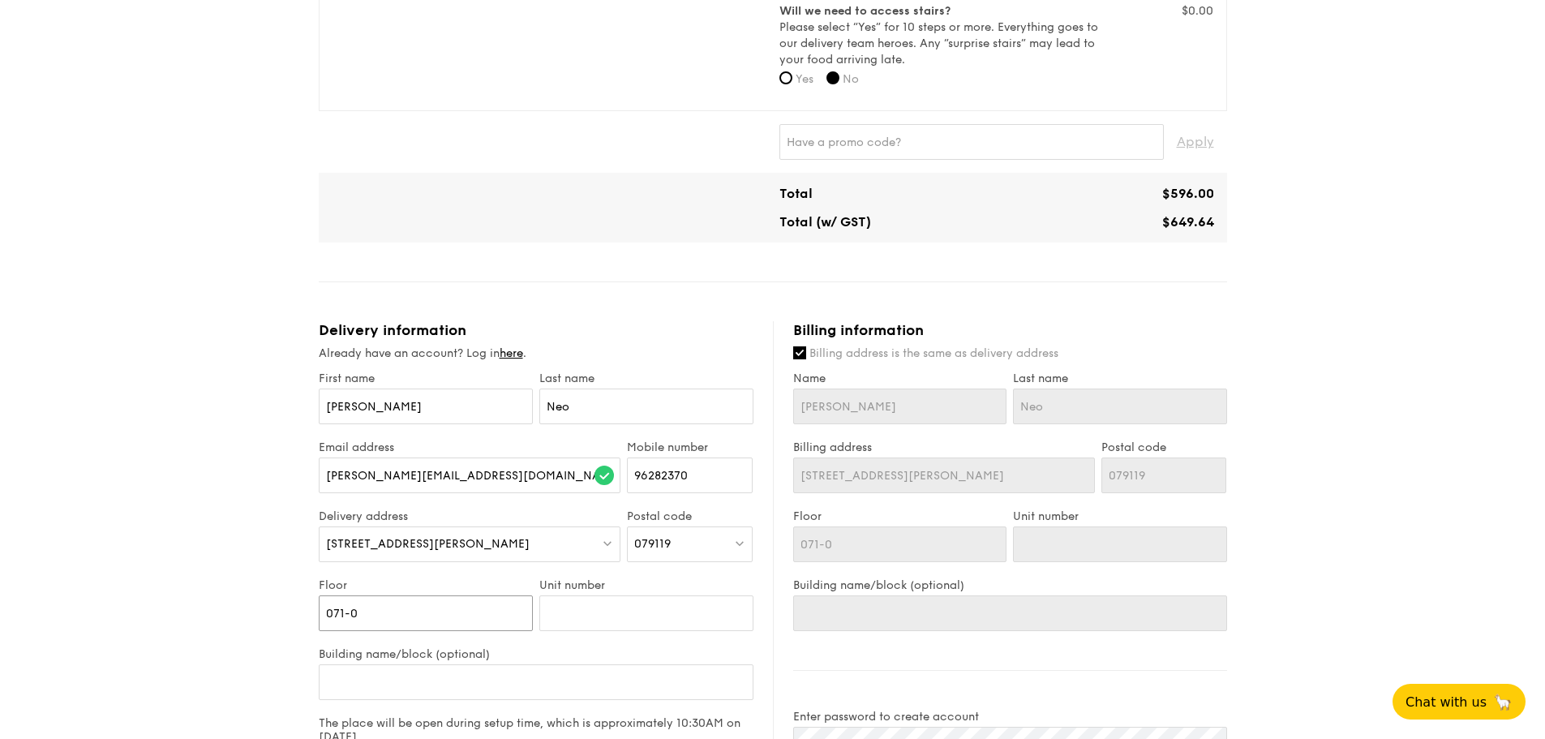
type input "071-"
type input "071"
type input "07"
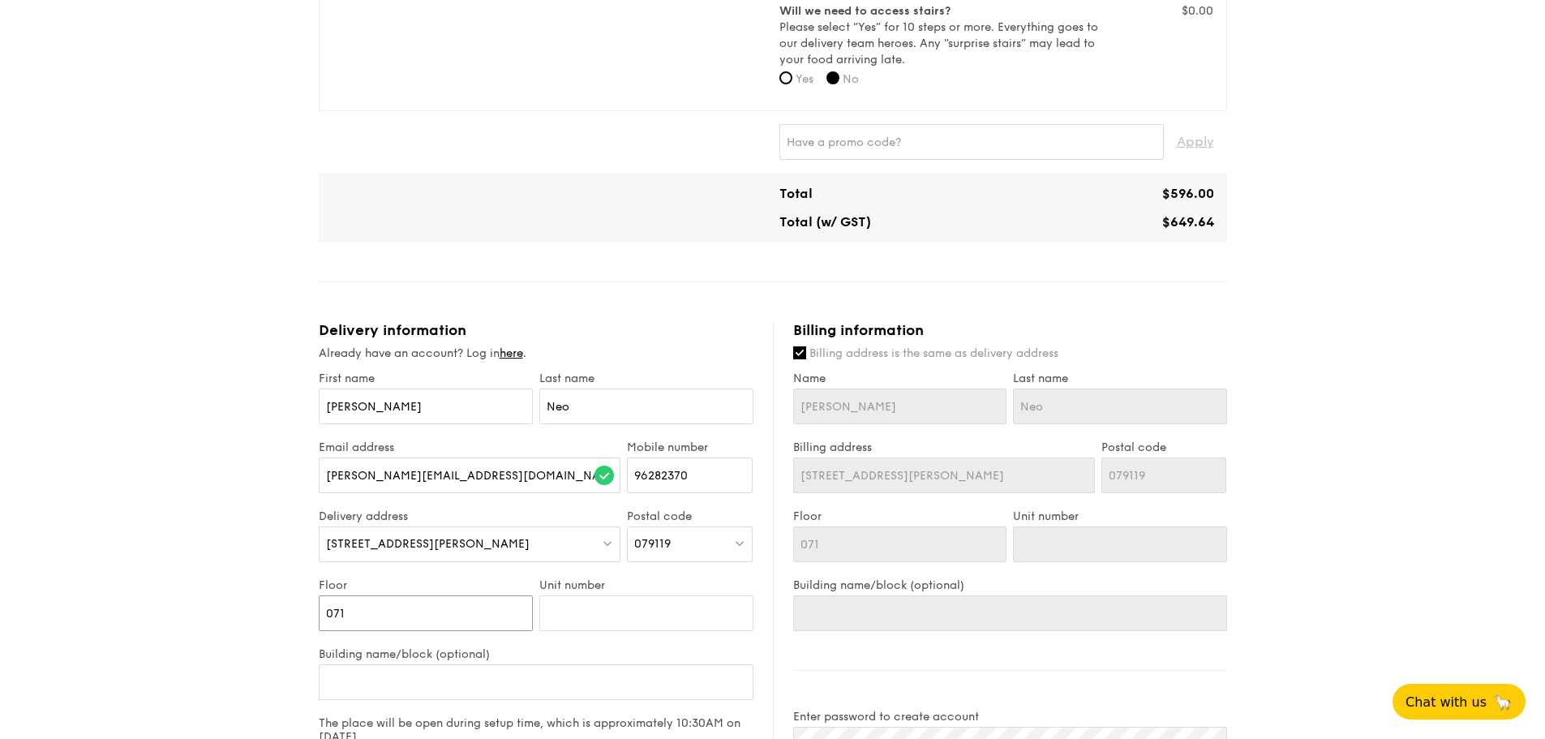
type input "07"
type input "07-"
type input "07-1"
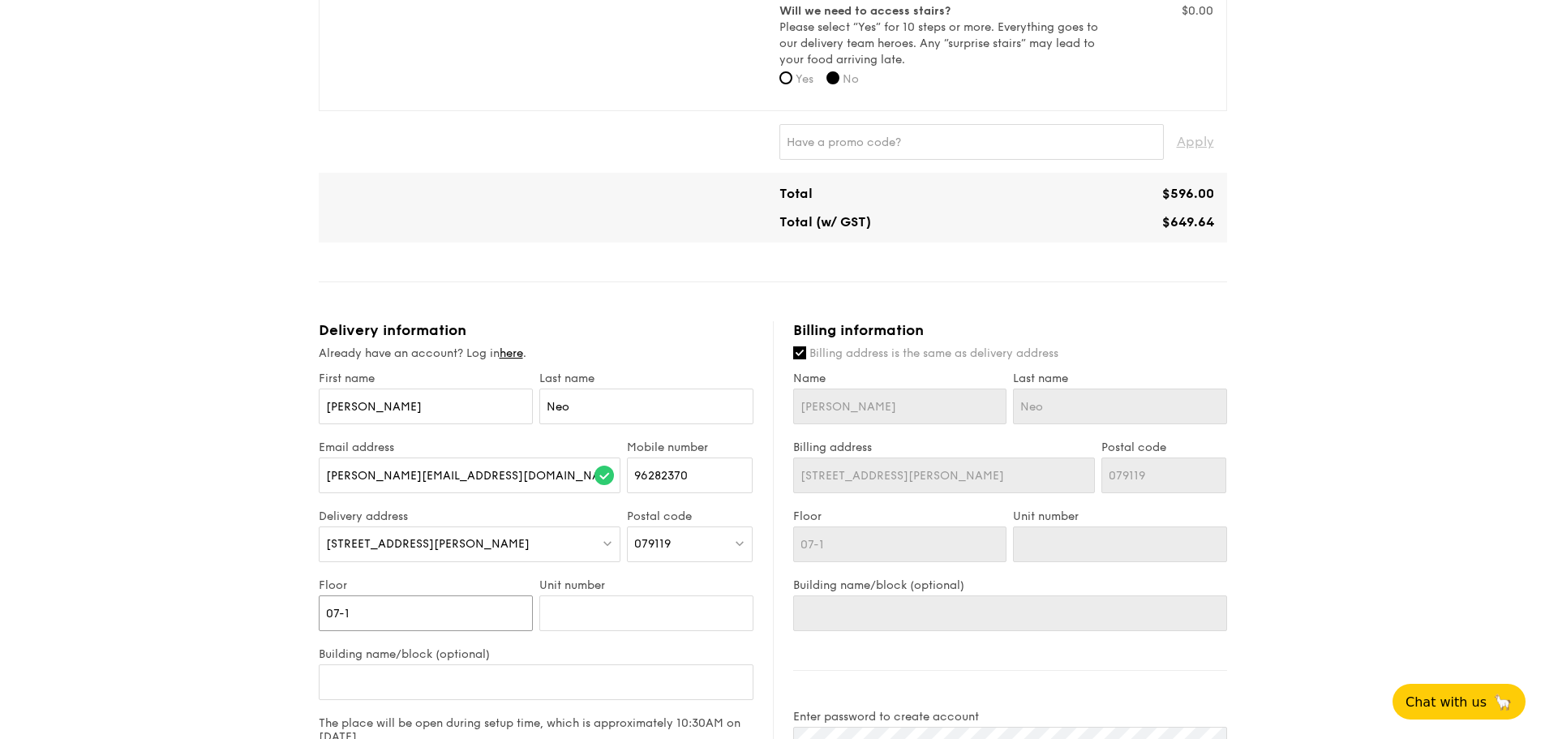
type input "07-"
type input "07-0"
type input "07-01"
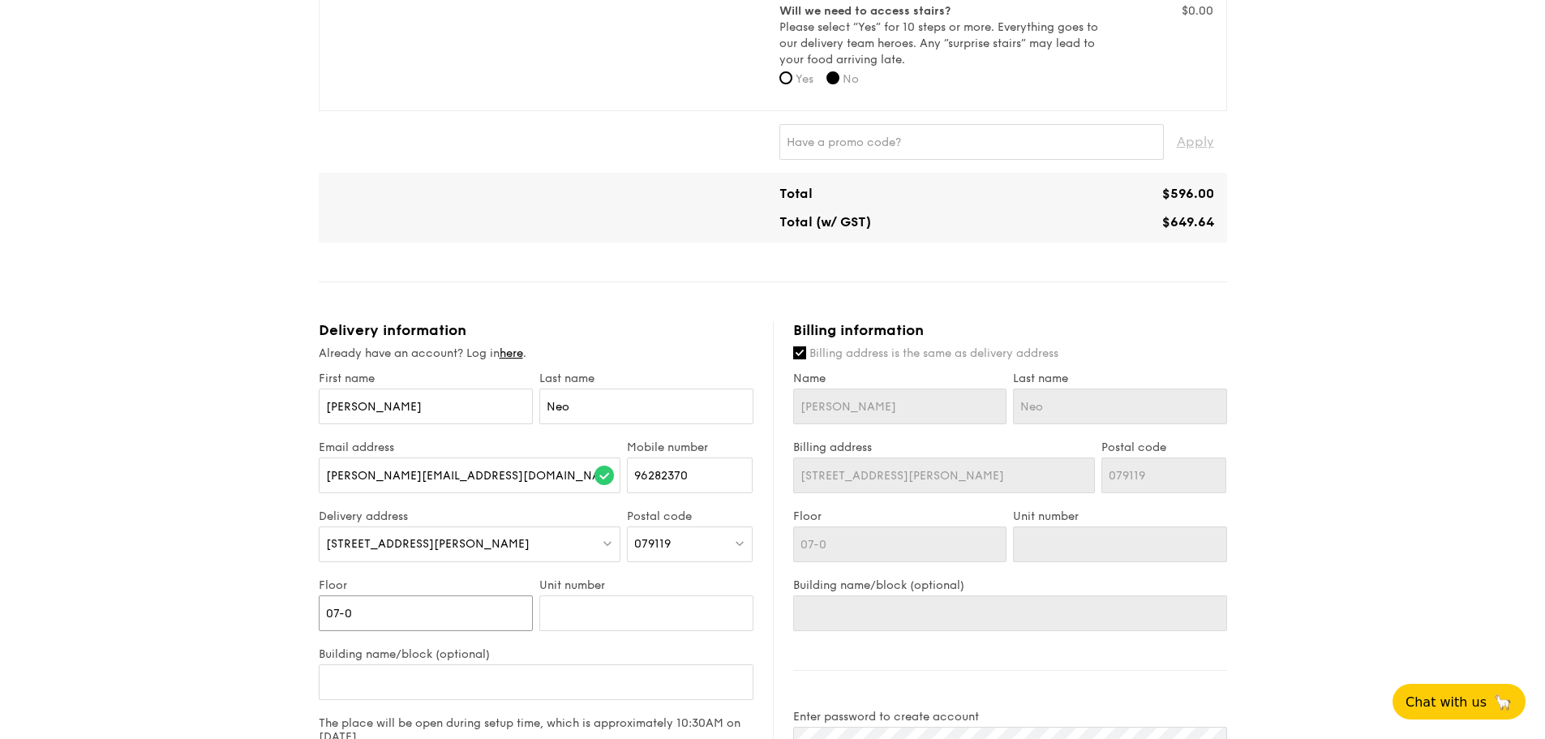
type input "07-01"
type input "07-01A"
drag, startPoint x: 477, startPoint y: 615, endPoint x: 252, endPoint y: 609, distance: 224.7
click at [252, 609] on div "1 - Select menu 2 - Select items 3 - Check out Classic Buffet $21.80 /guest ($2…" at bounding box center [772, 266] width 1545 height 1830
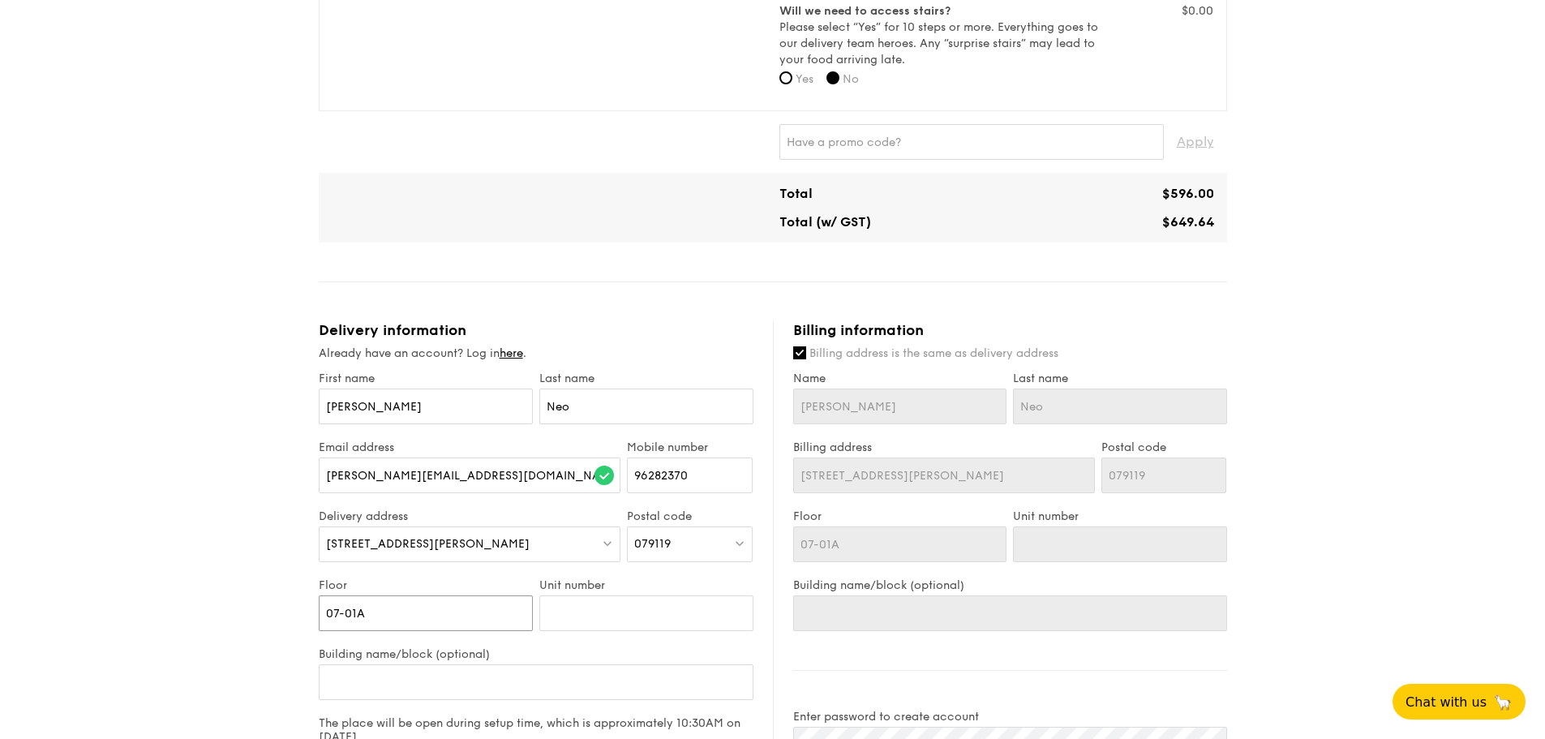
type input "7"
click at [581, 616] on input "Unit number" at bounding box center [646, 613] width 214 height 36
type input "0"
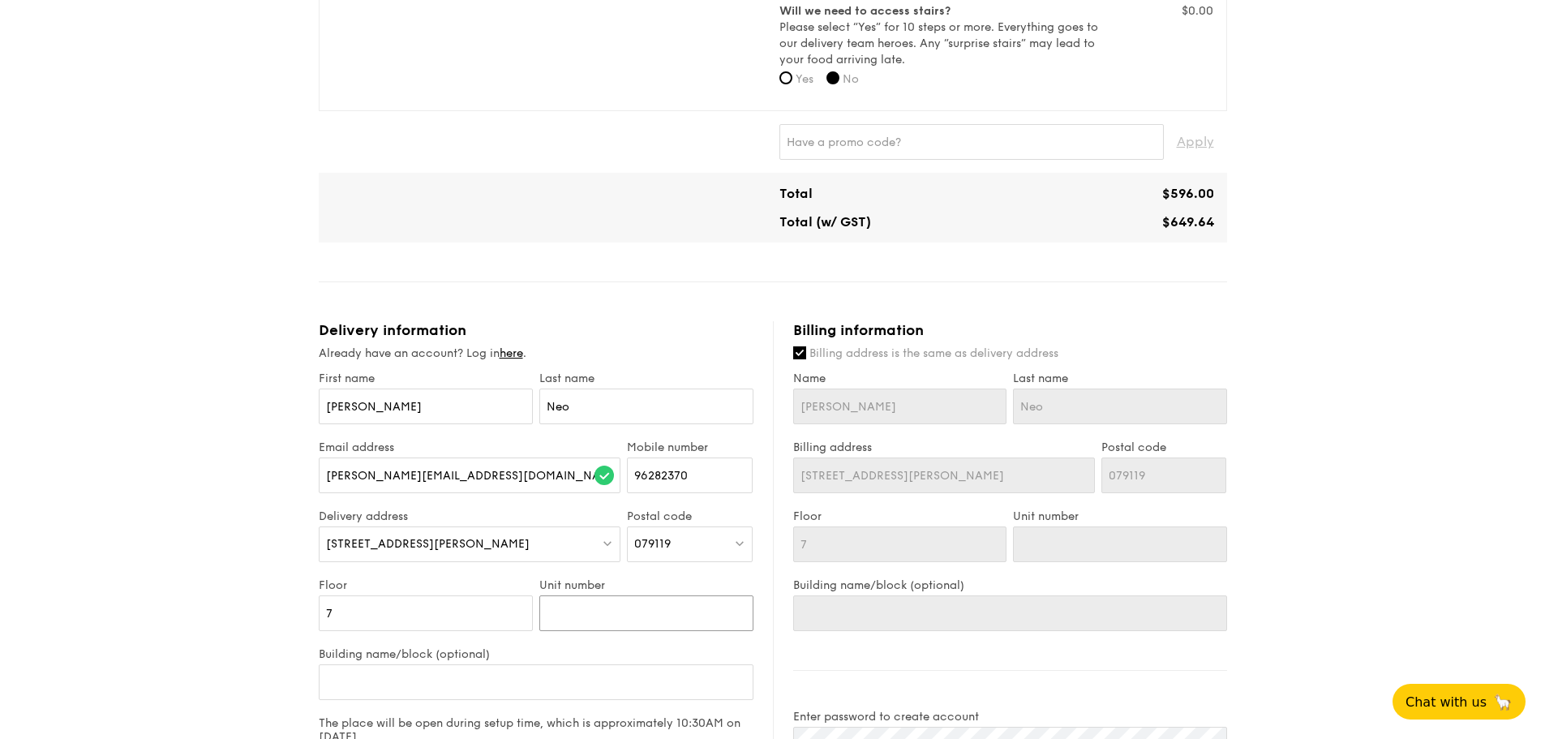
type input "0"
type input "01"
type input "01A"
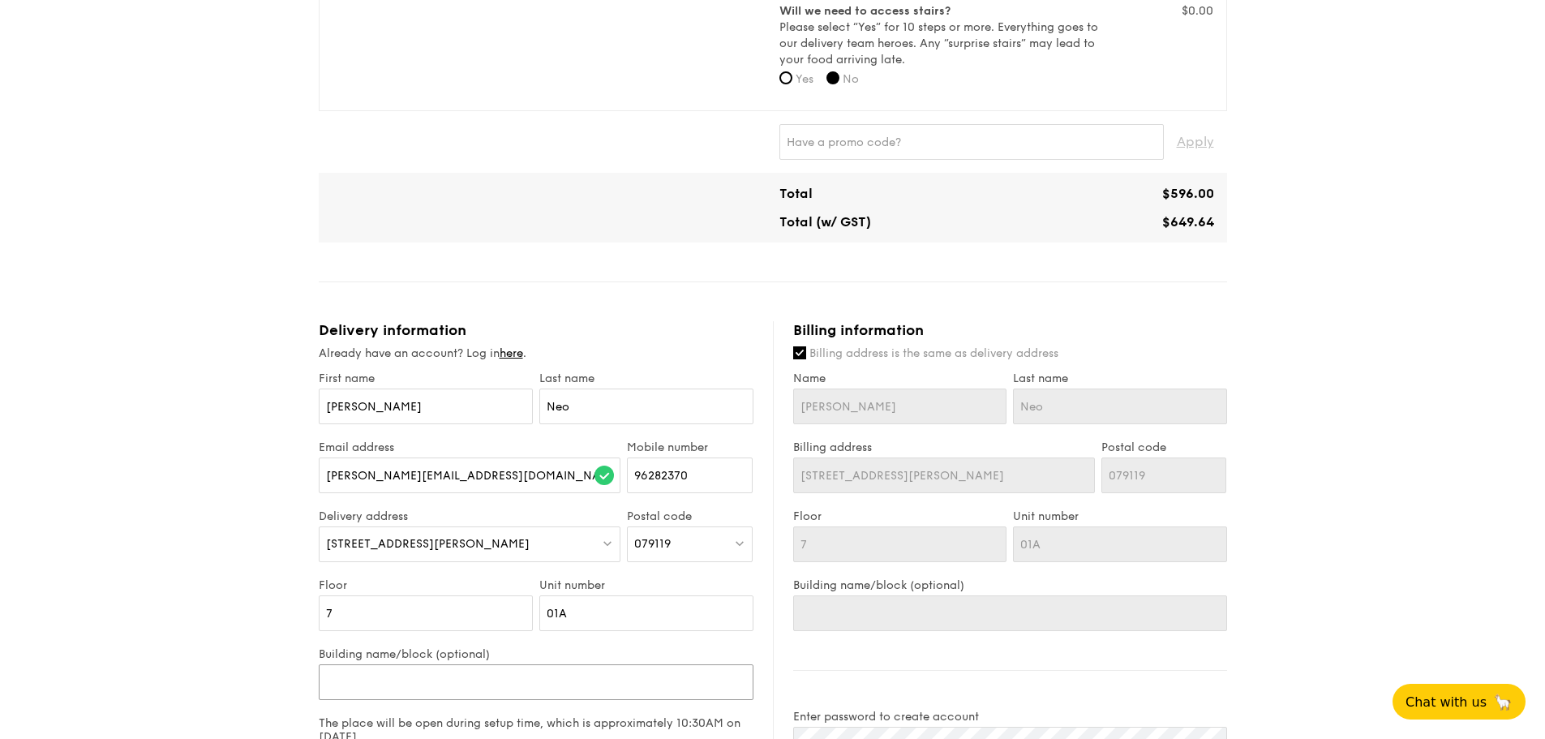
click at [440, 676] on input "Building name/block (optional)" at bounding box center [536, 682] width 435 height 36
click at [637, 623] on input "01A" at bounding box center [646, 613] width 214 height 36
type input "01A"
type input "01A J"
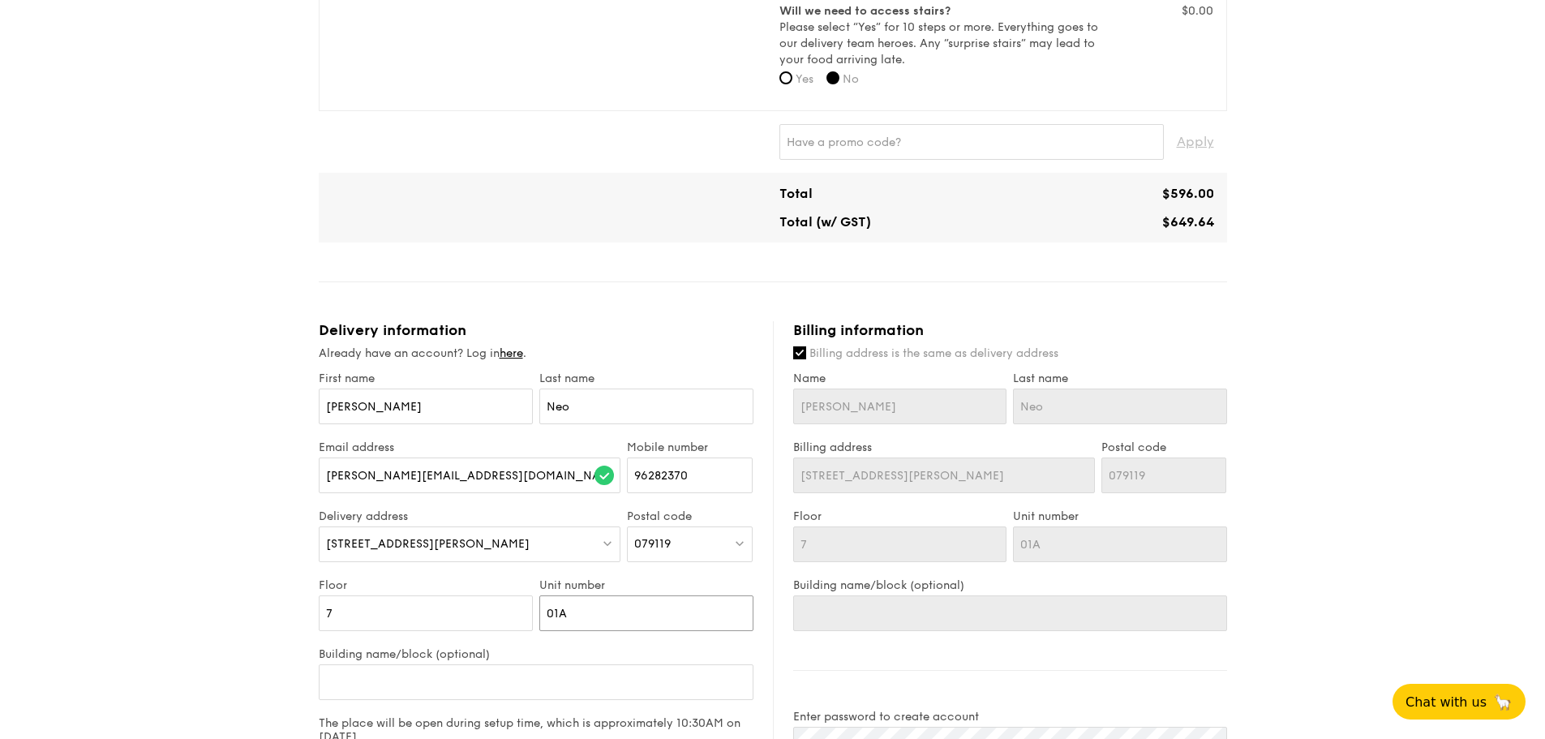
type input "01A J"
type input "01A Ja"
type input "01A Jan"
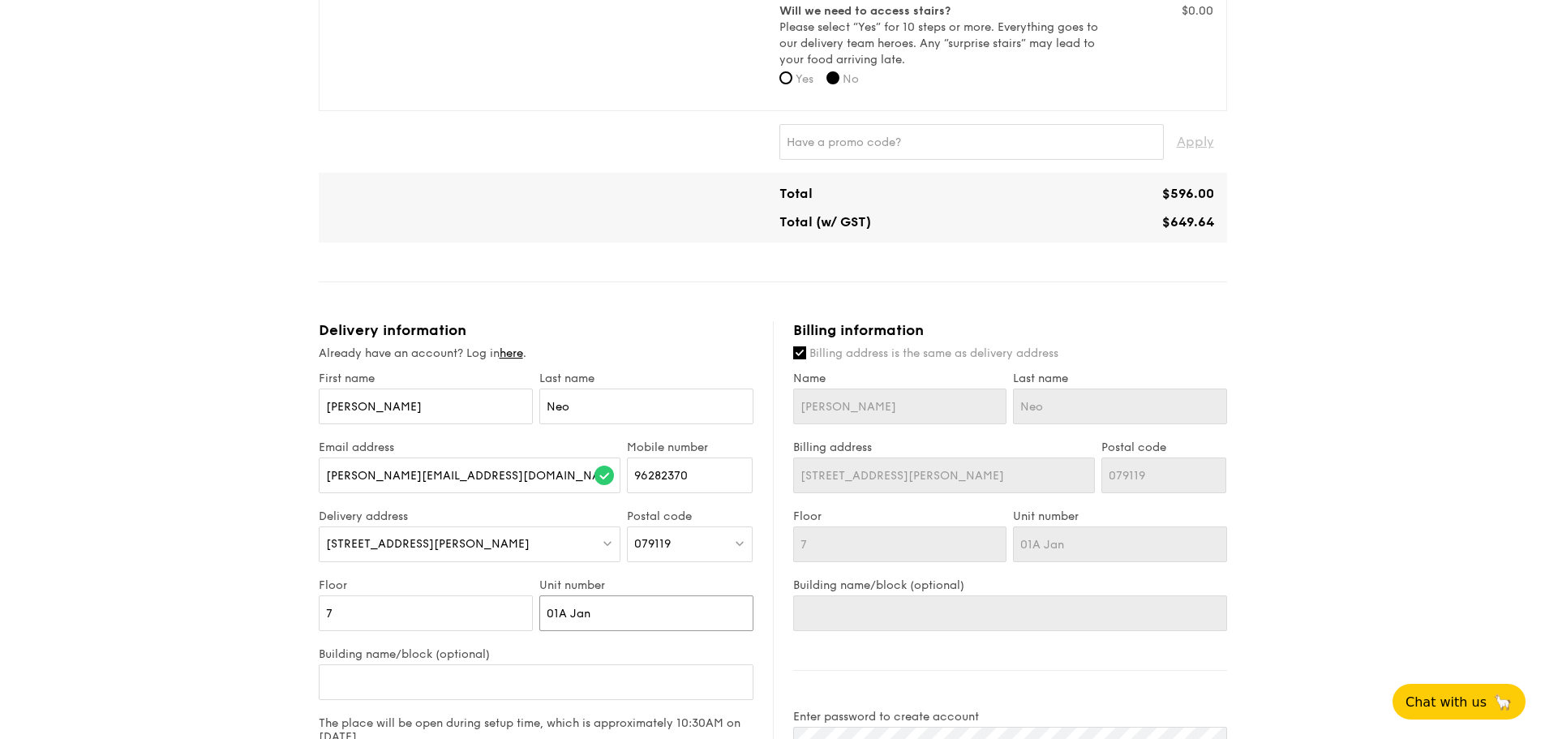
type input "01A Janu"
type input "01A Janua"
type input "01A Januar"
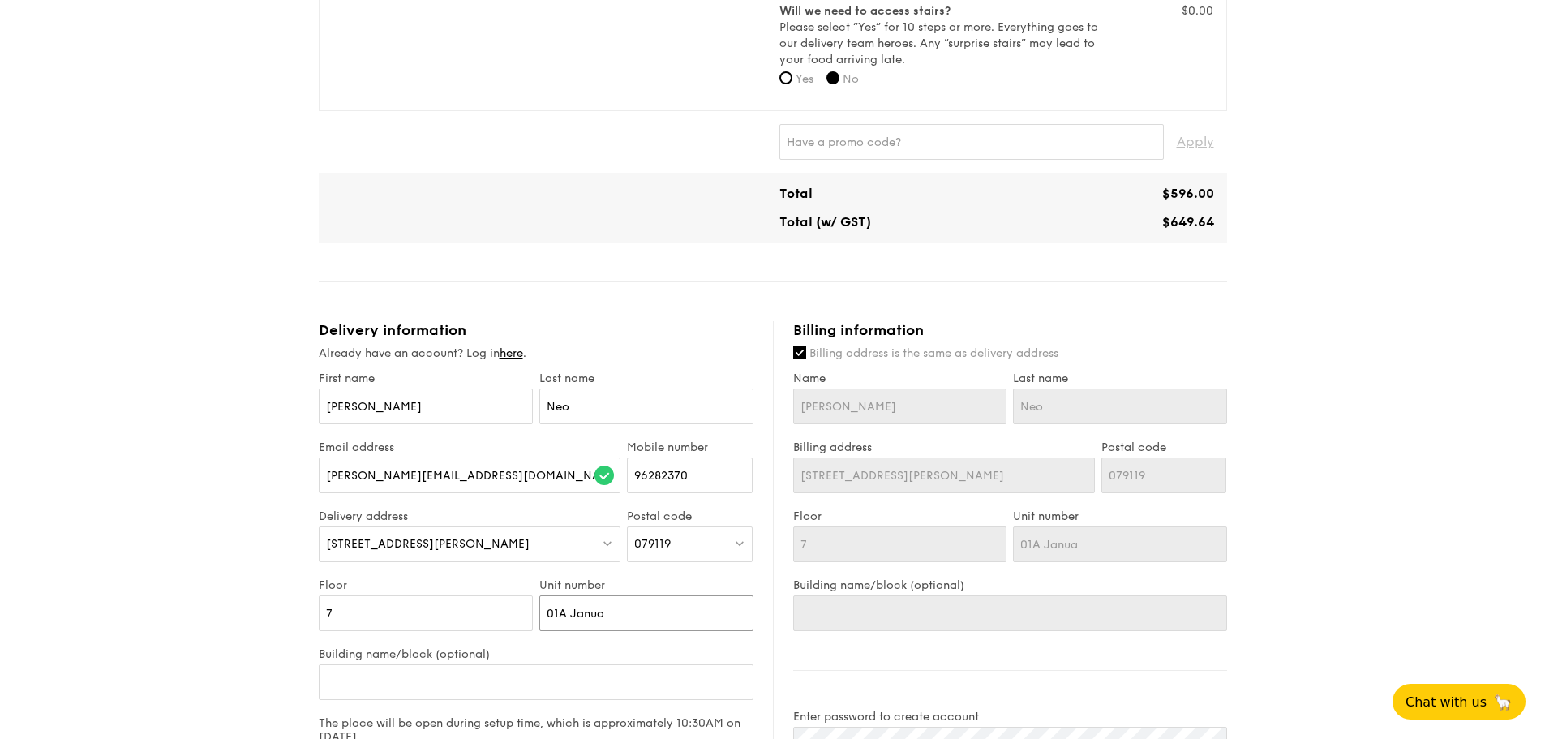
type input "01A Januar"
type input "01A January"
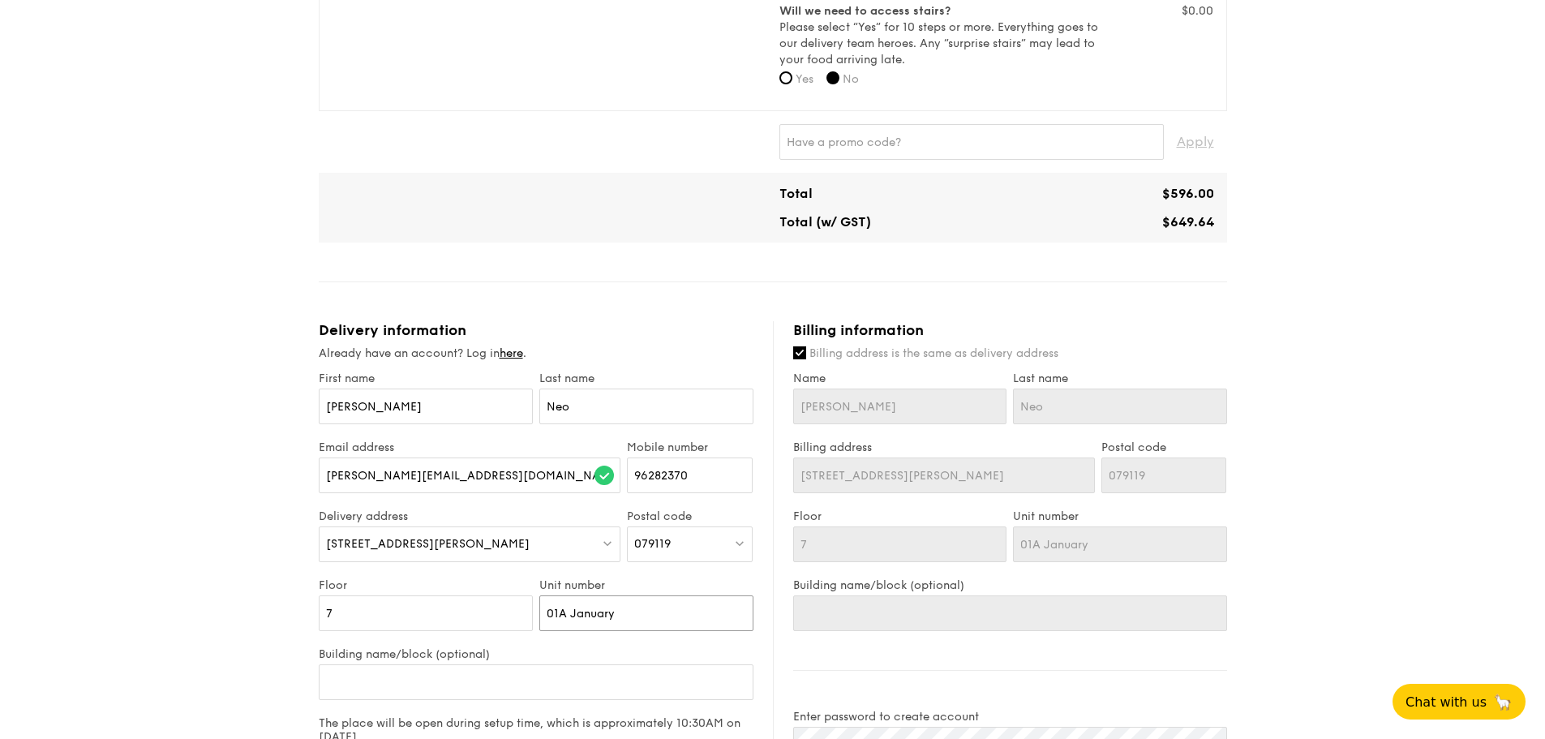
type input "01A January C"
type input "01A January Ca"
type input "01A January Cap"
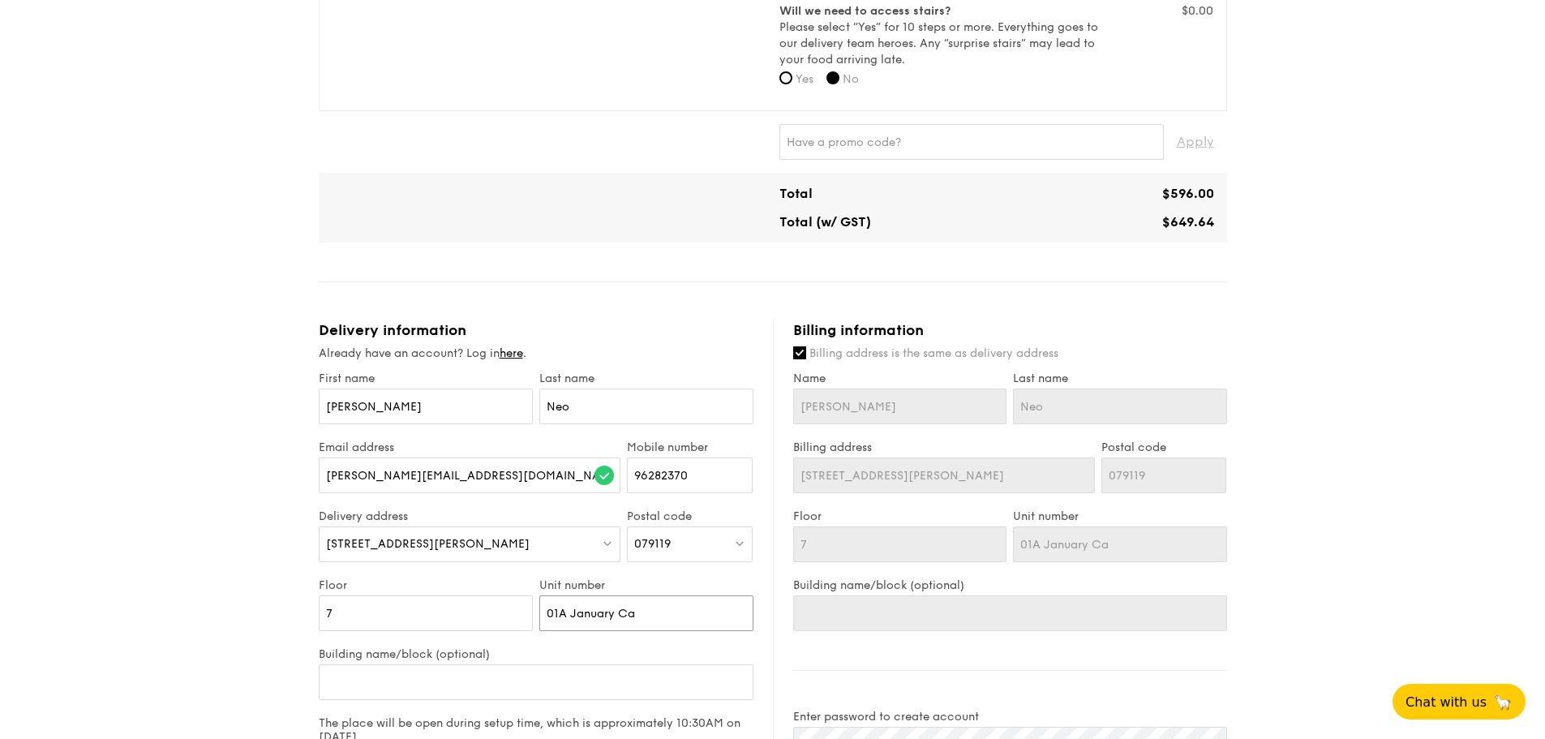
type input "01A January Cap"
type input "01A January Capi"
type input "01A January Capit"
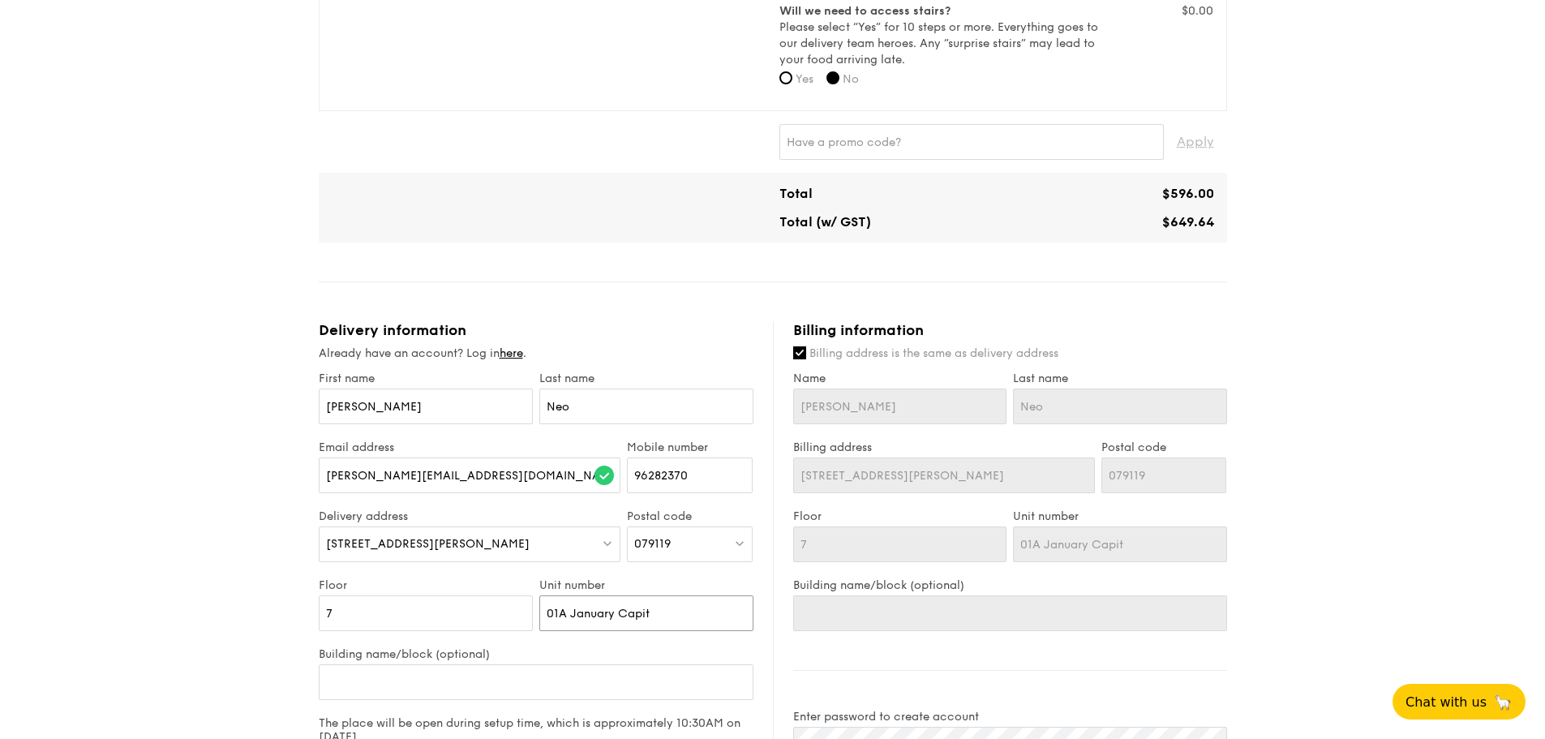
type input "01A January Capita"
type input "01A January Capital"
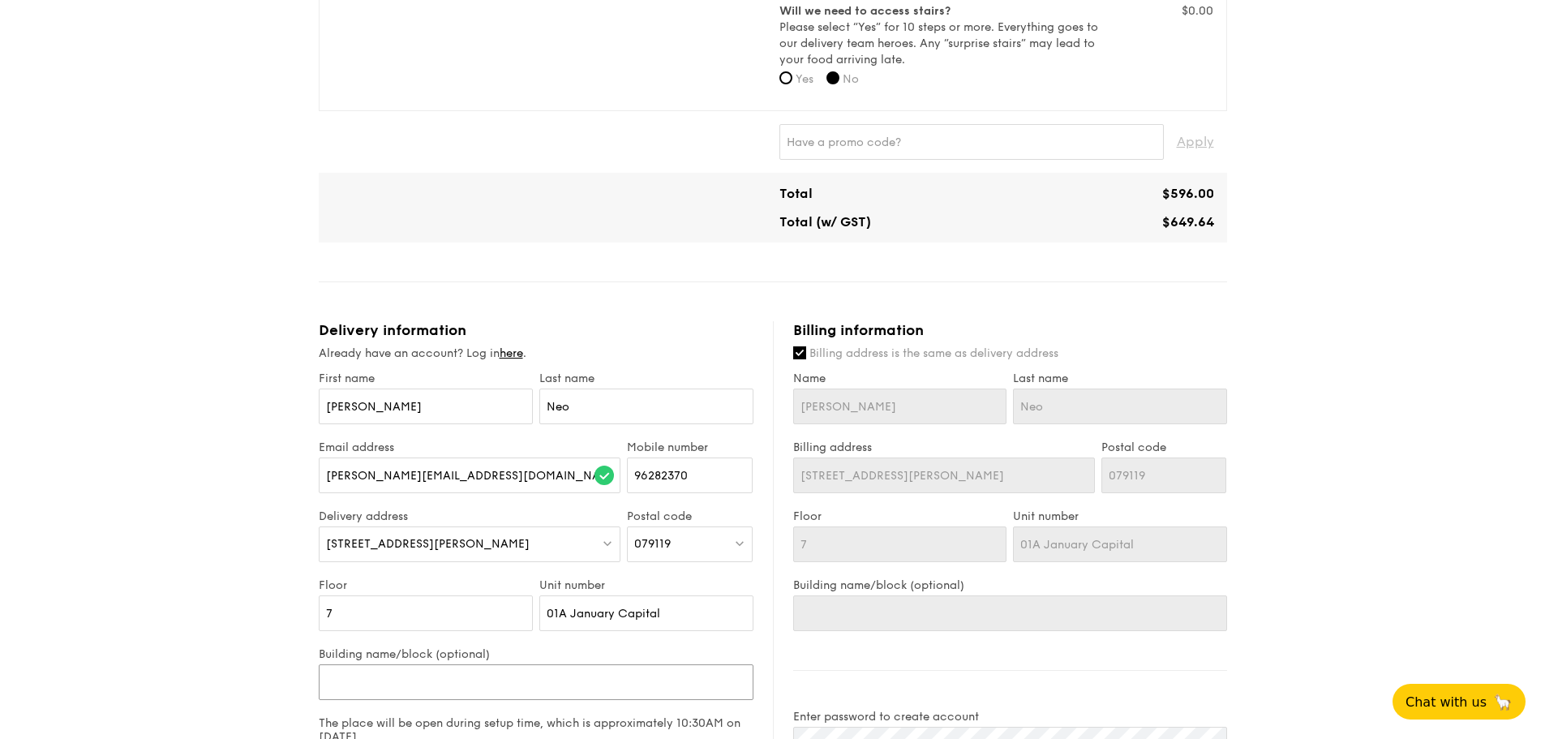
click at [401, 688] on input "Building name/block (optional)" at bounding box center [536, 682] width 435 height 36
type input "A"
type input "AI"
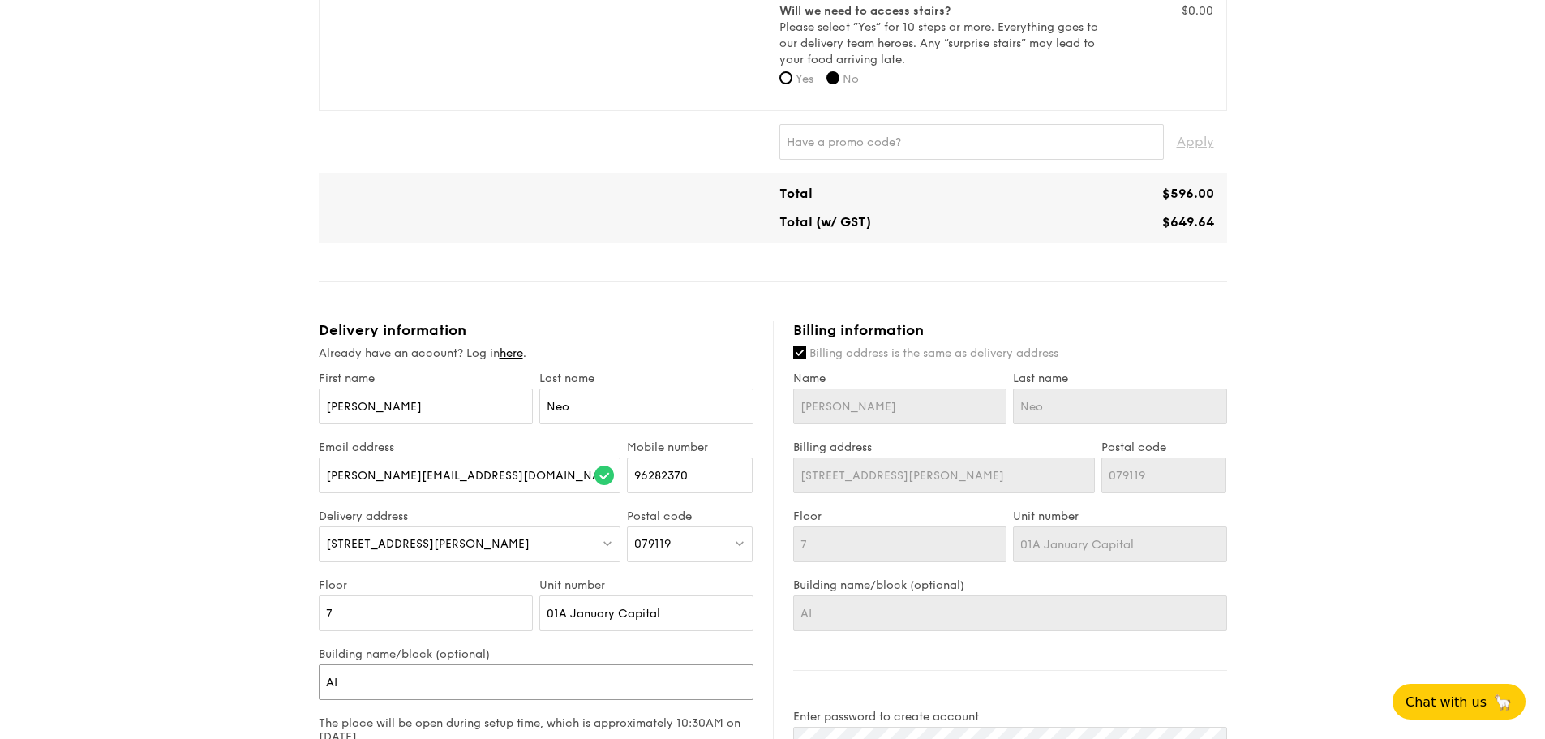
type input "AIG"
type input "AIG B"
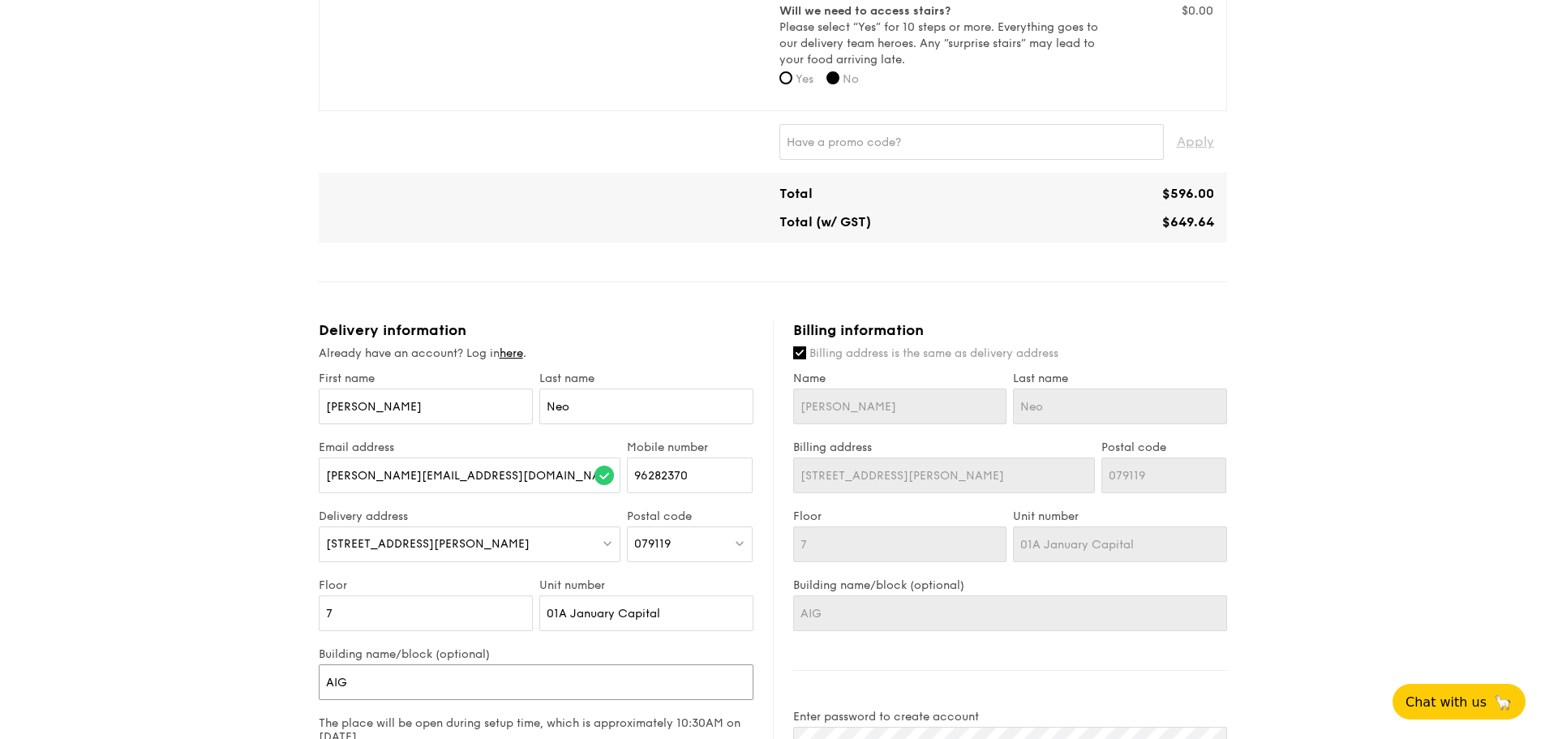
type input "AIG B"
type input "AIG BU"
type input "AIG BUi"
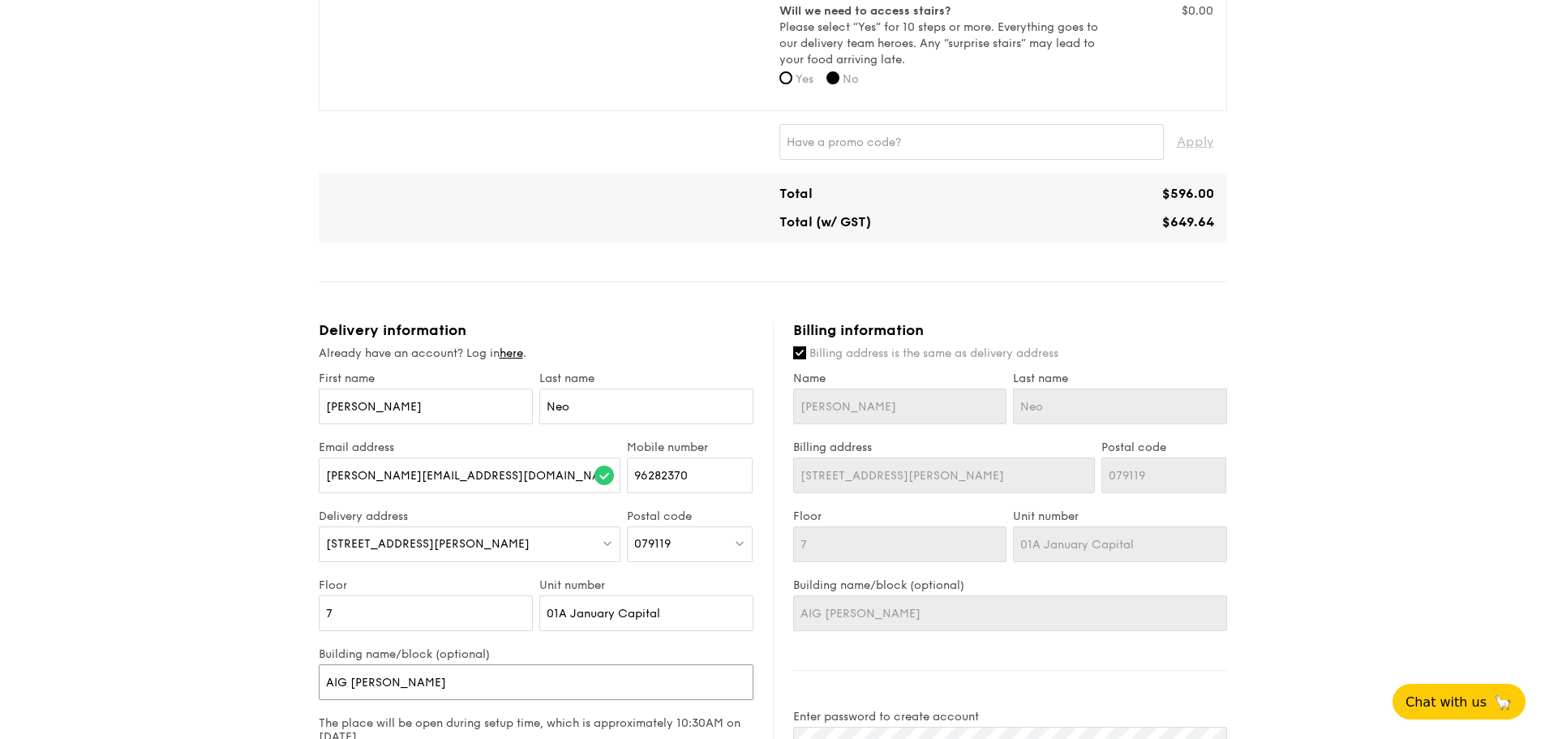
type input "AIG BUil"
type input "AIG BUild"
type input "AIG BUildin"
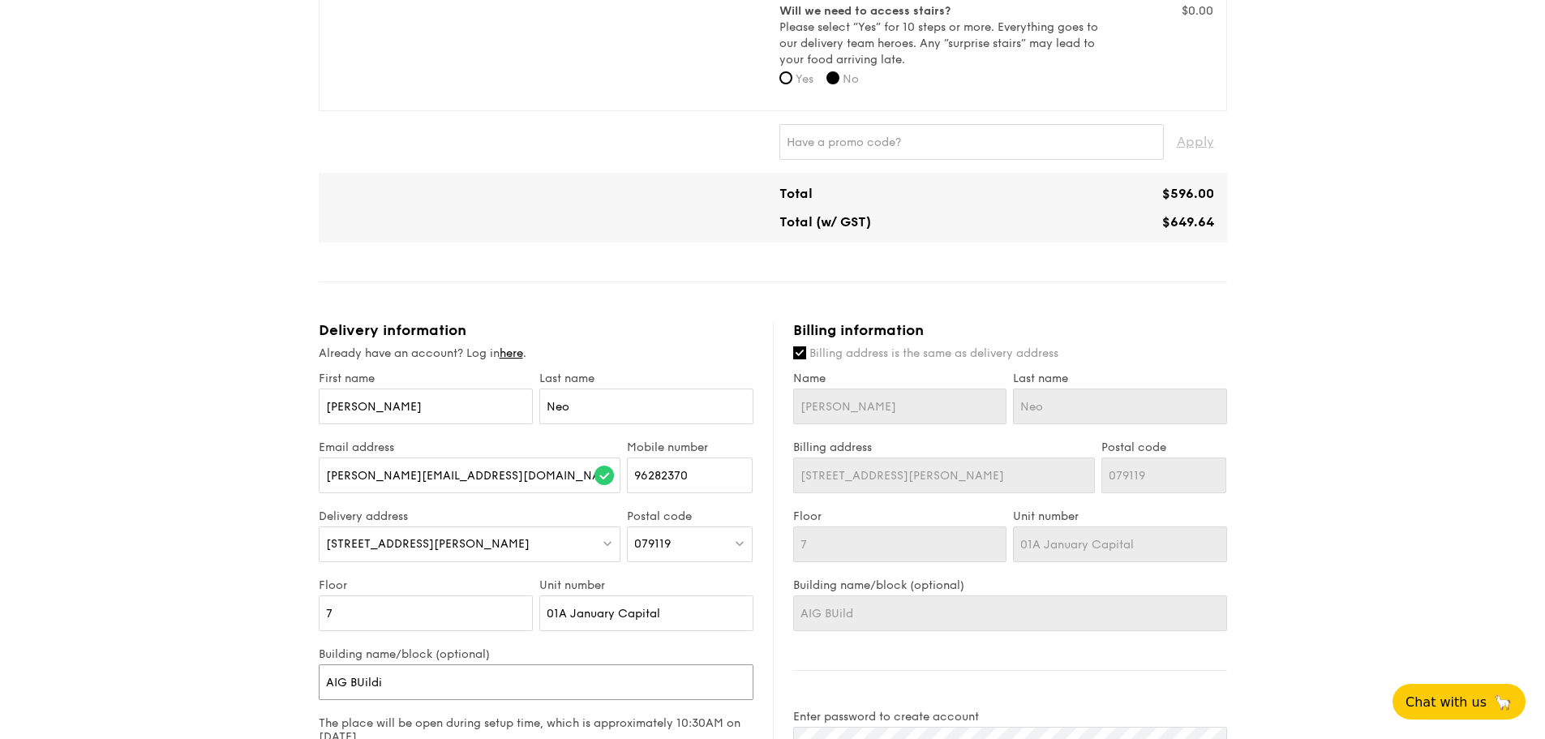
type input "AIG BUildin"
type input "AIG BUildi"
type input "AIG BUild"
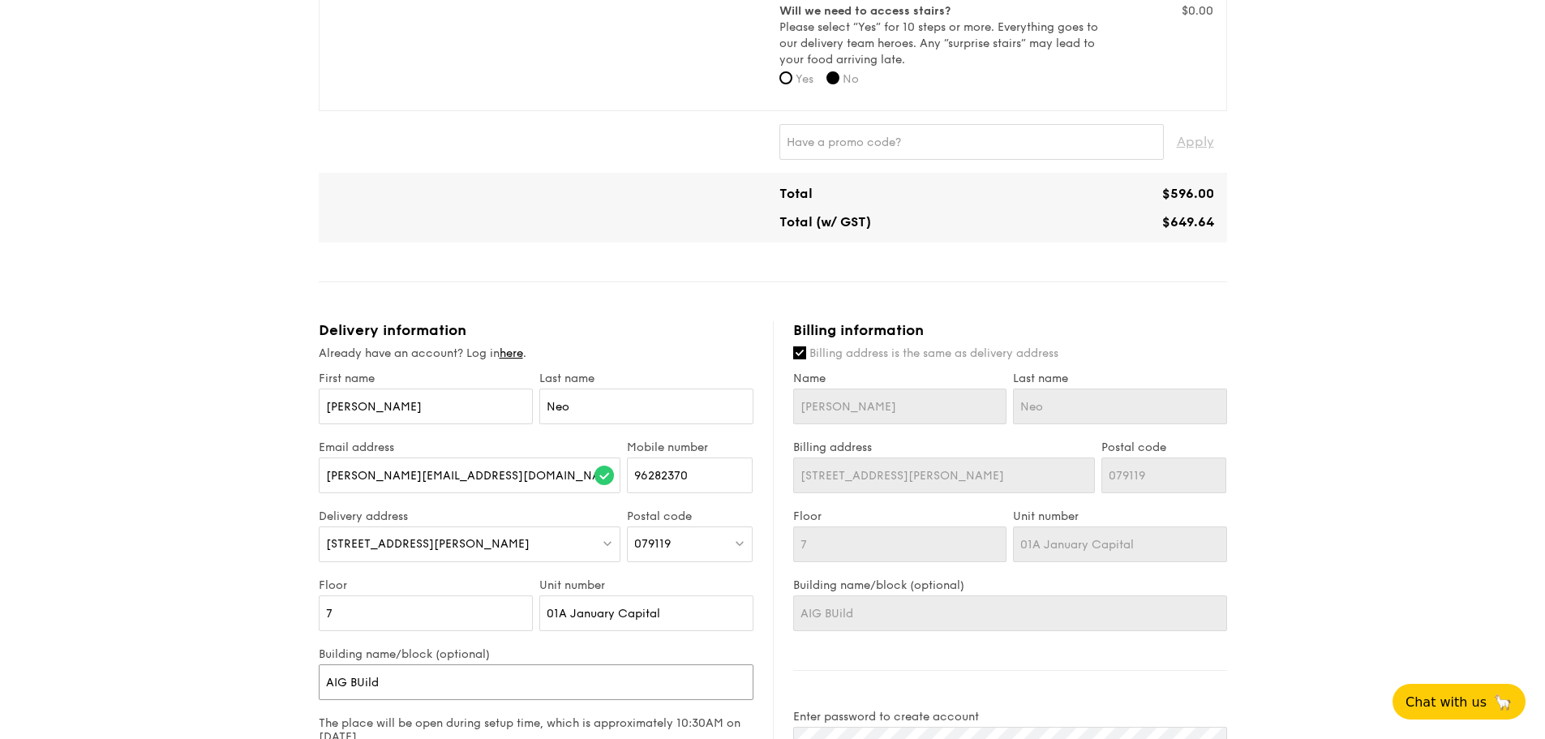
type input "AIG BUil"
type input "AIG BUi"
type input "AIG BU"
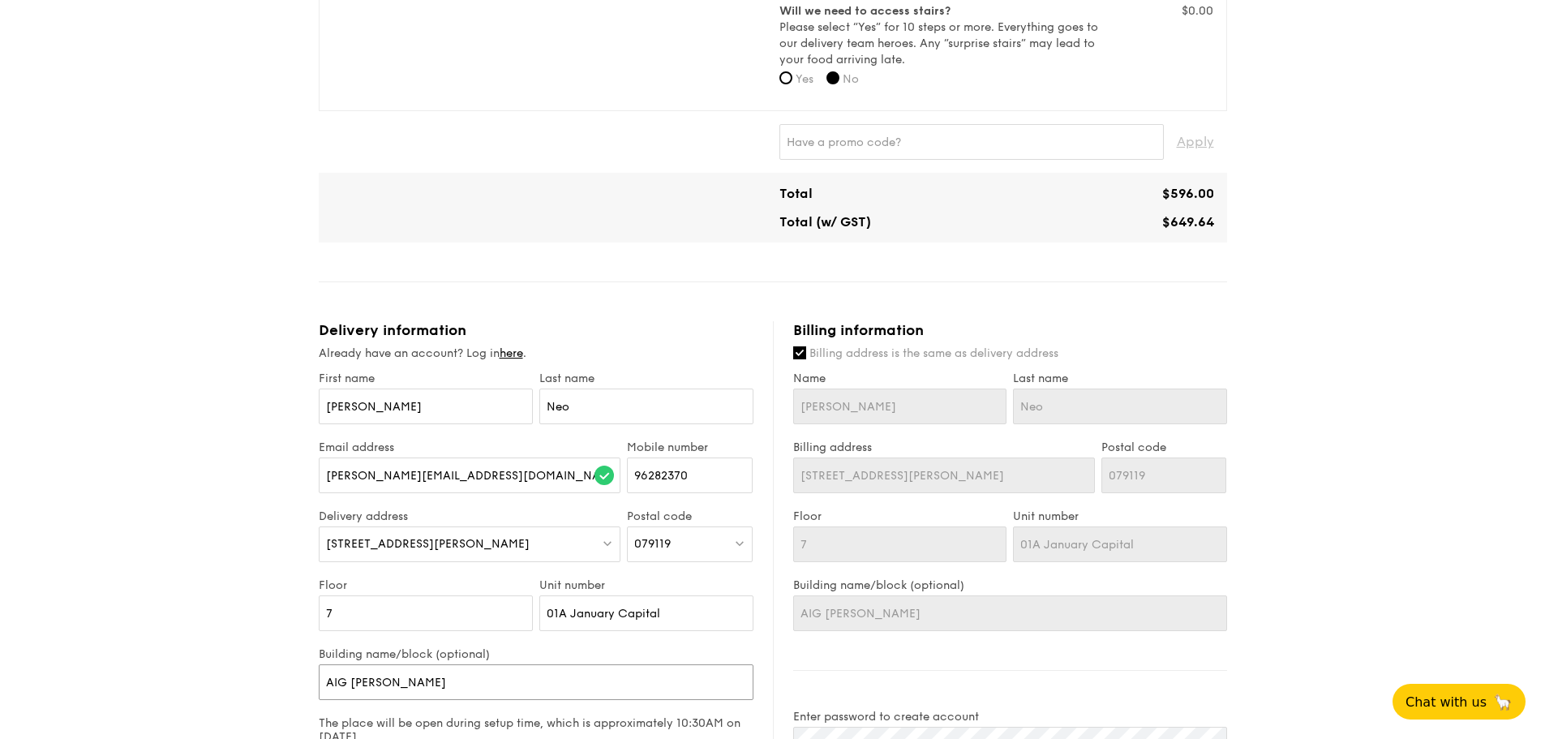
type input "AIG BU"
type input "AIG B"
type input "AIG Bu"
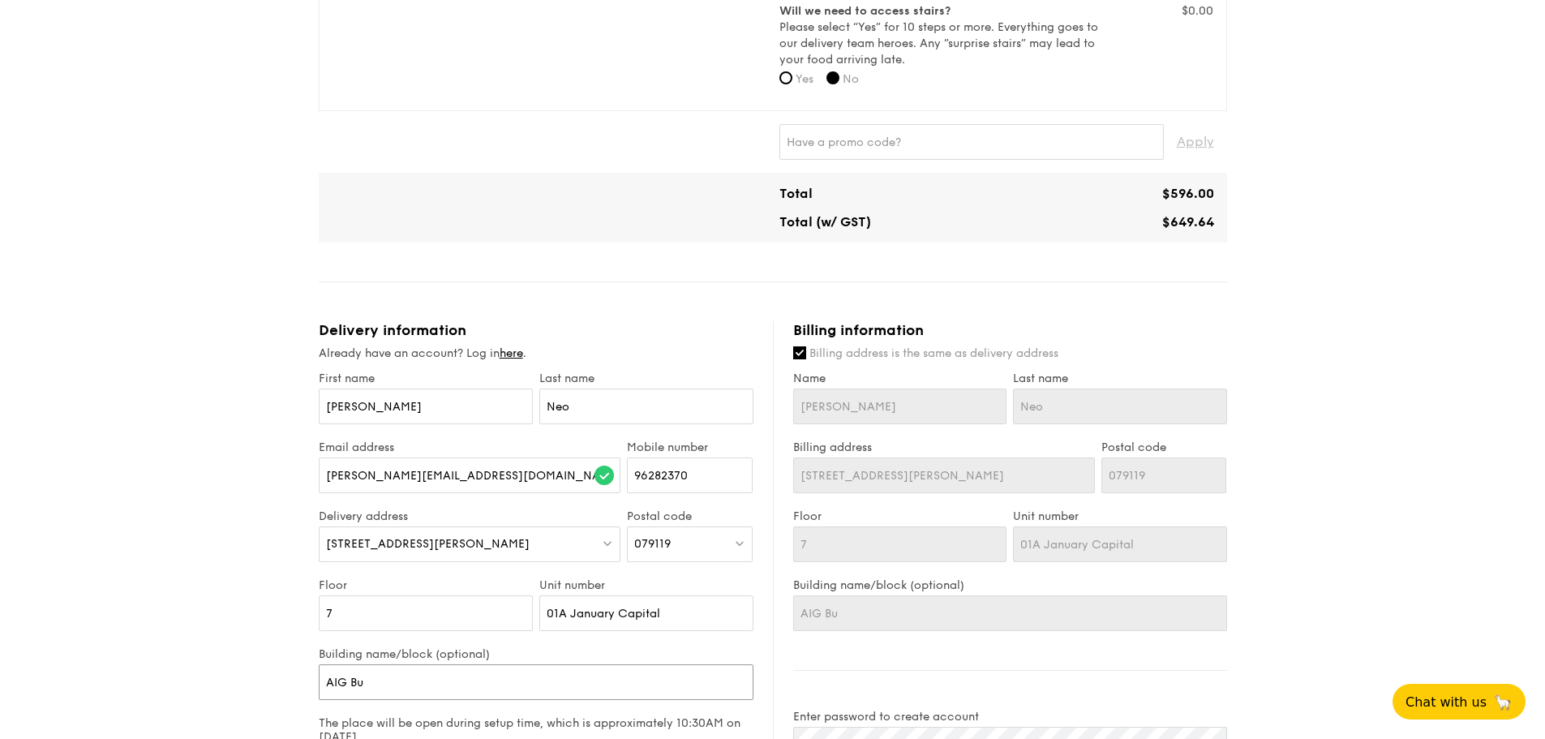
type input "AIG Bui"
type input "AIG Buil"
type input "AIG Build"
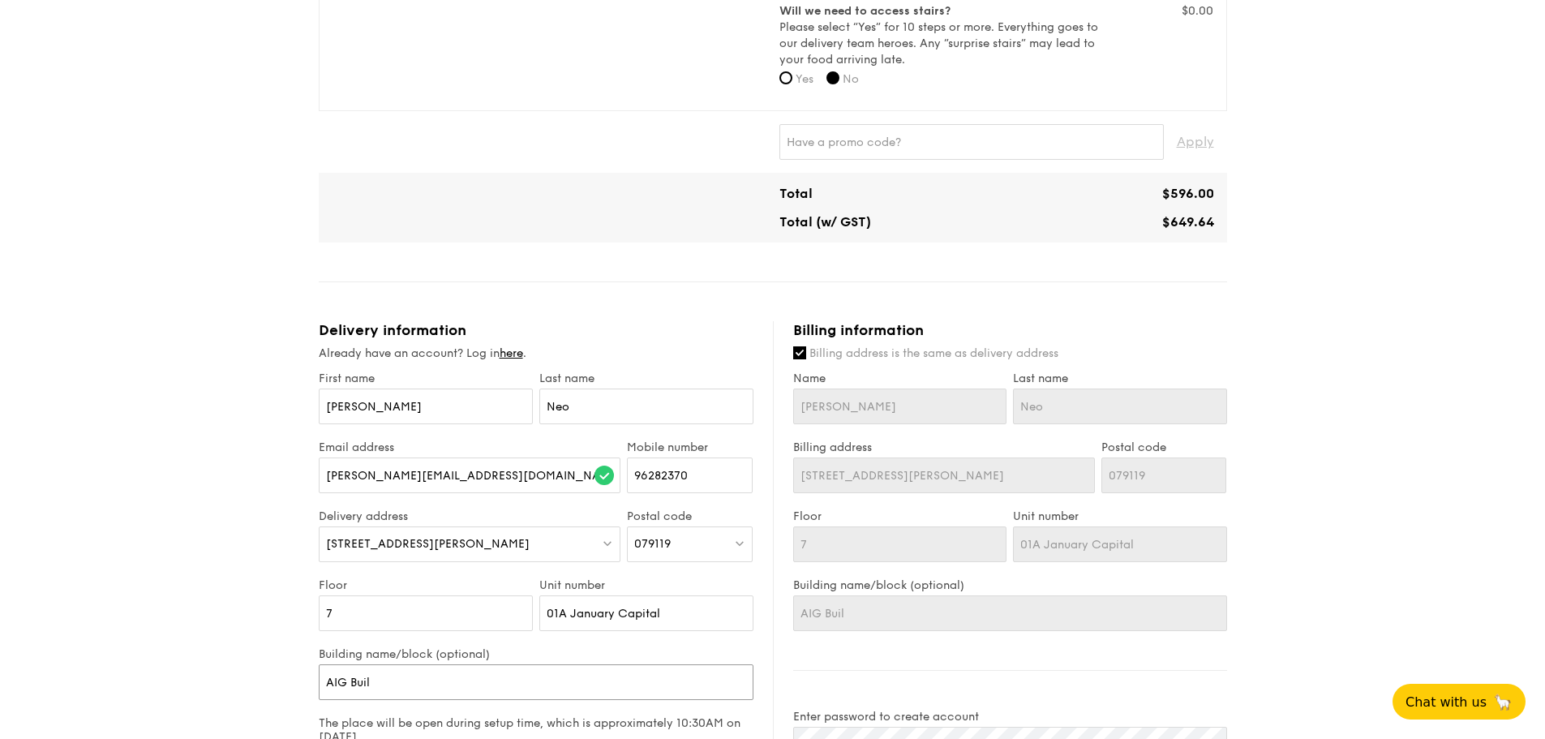
type input "AIG Build"
type input "AIG Buildi"
type input "AIG Buildin"
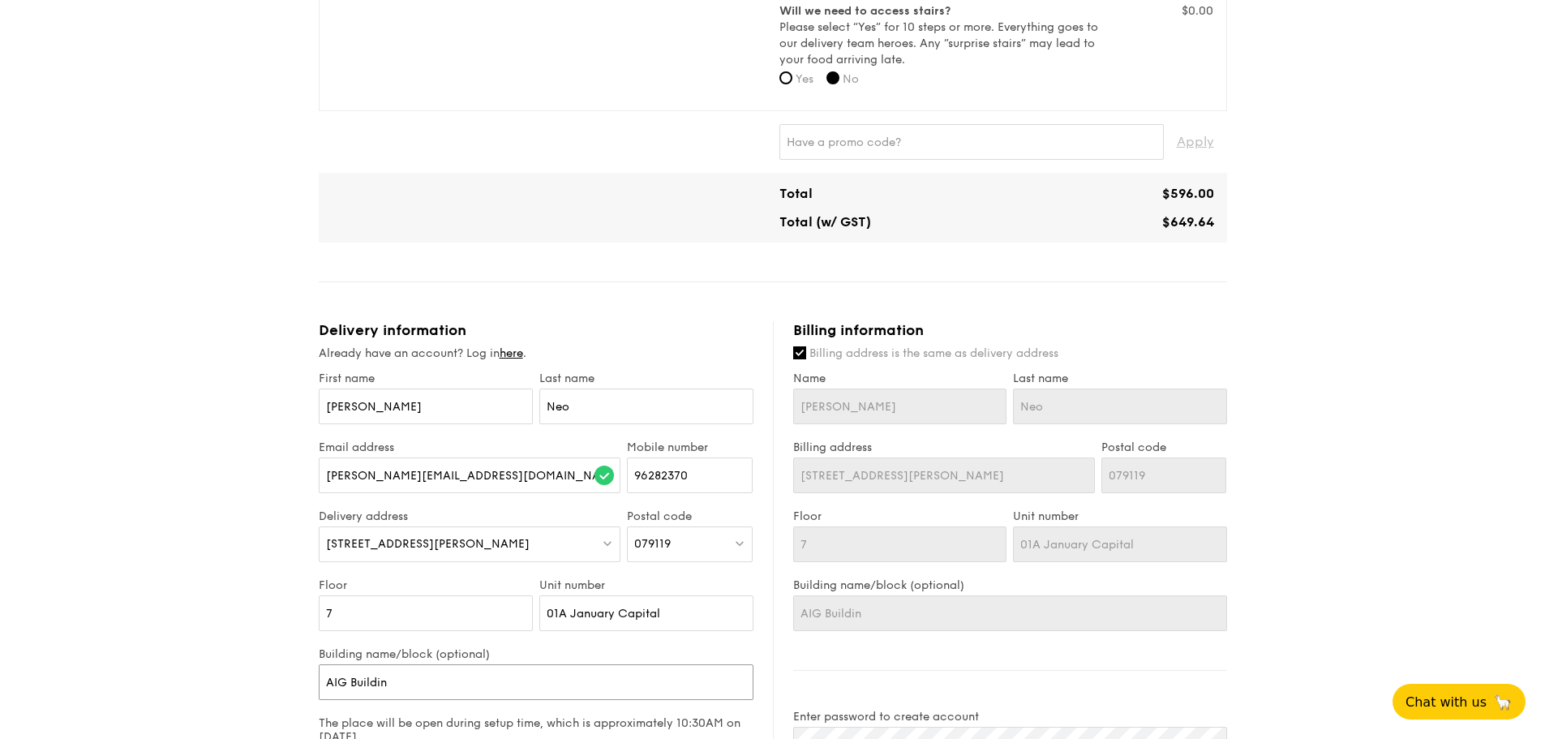
type input "[GEOGRAPHIC_DATA]"
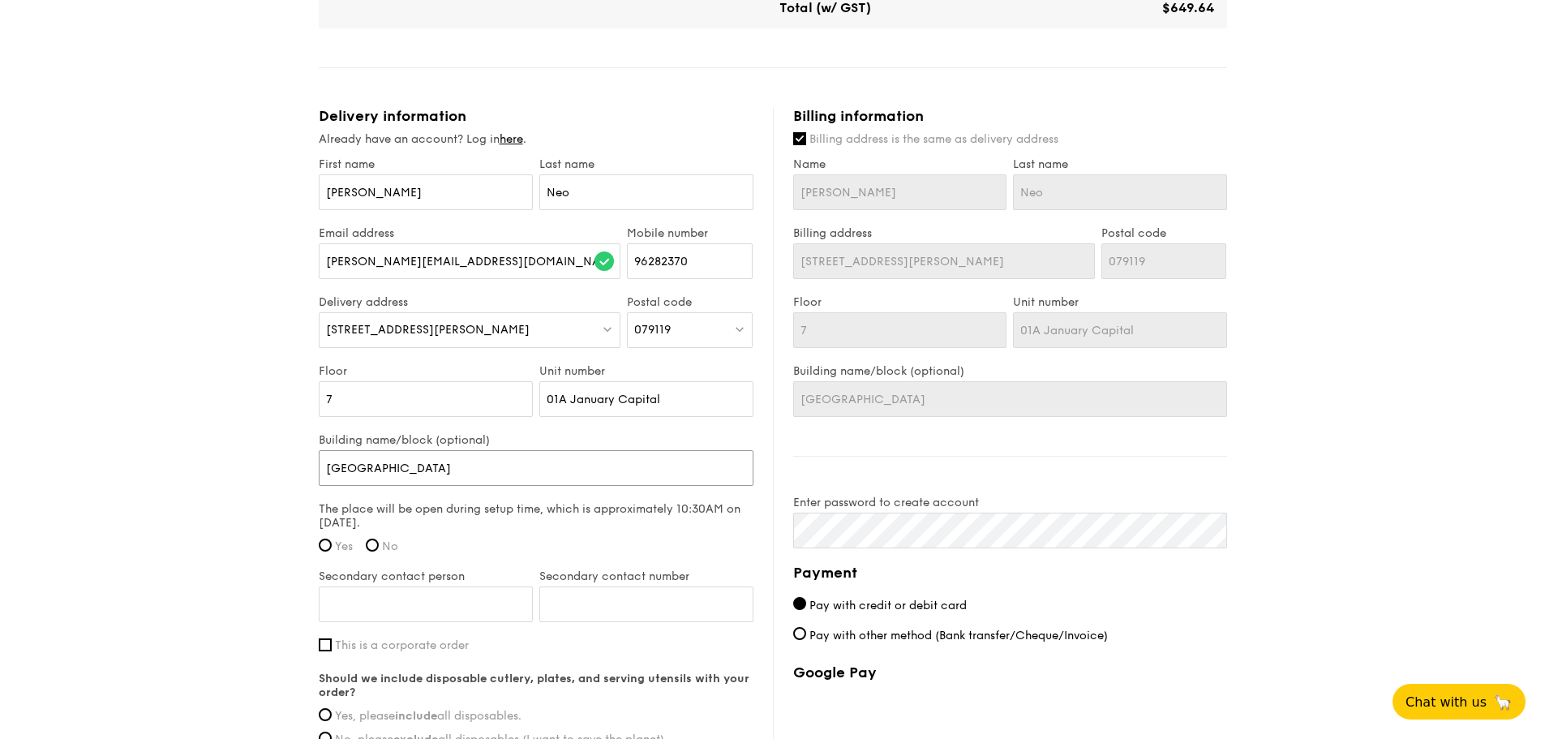
scroll to position [892, 0]
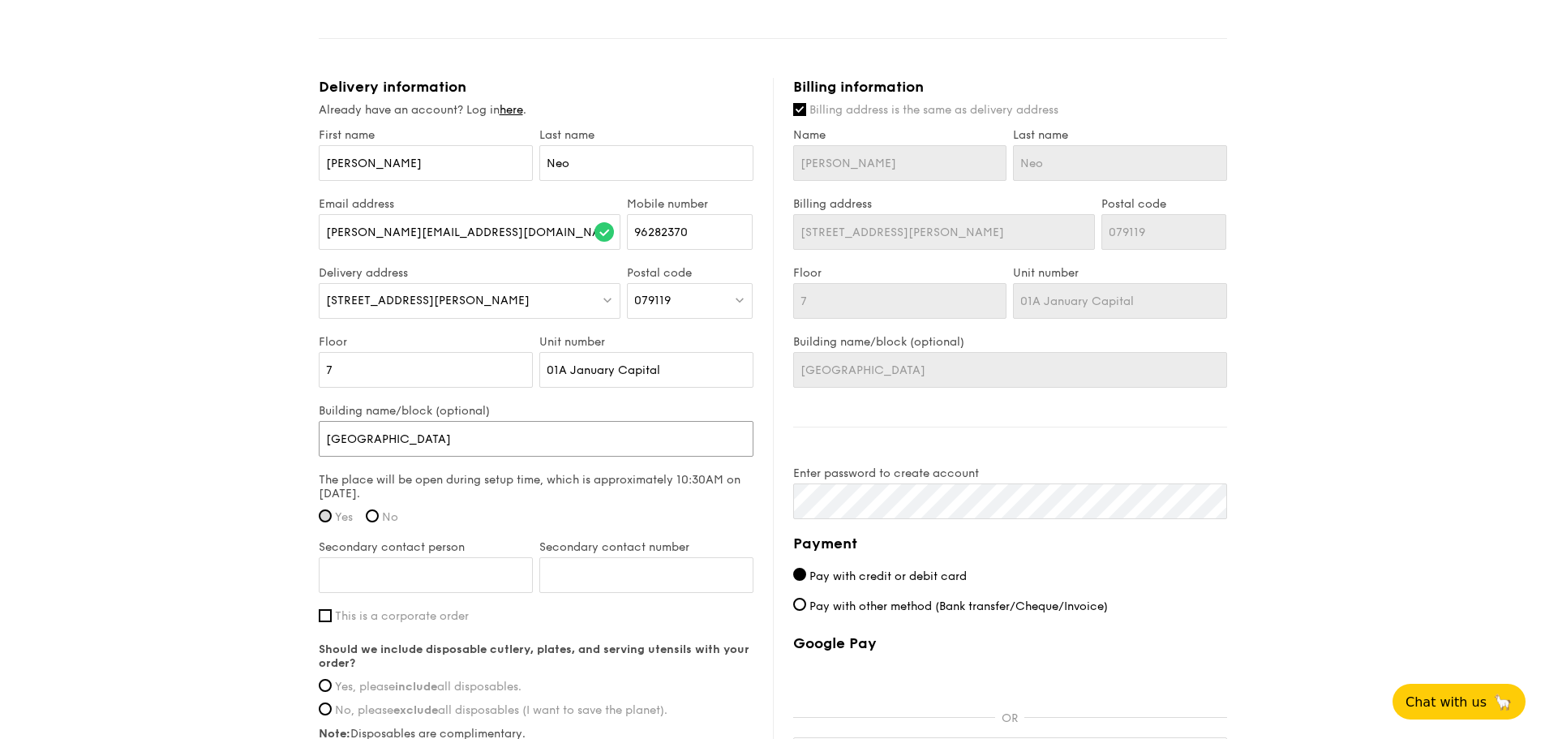
type input "[GEOGRAPHIC_DATA]"
click at [324, 520] on input "Yes" at bounding box center [325, 515] width 13 height 13
radio input "true"
click at [367, 567] on input "Secondary contact person" at bounding box center [426, 575] width 214 height 36
click at [262, 589] on div "1 - Select menu 2 - Select items 3 - Check out Classic Buffet $21.80 /guest ($2…" at bounding box center [772, 23] width 1545 height 1830
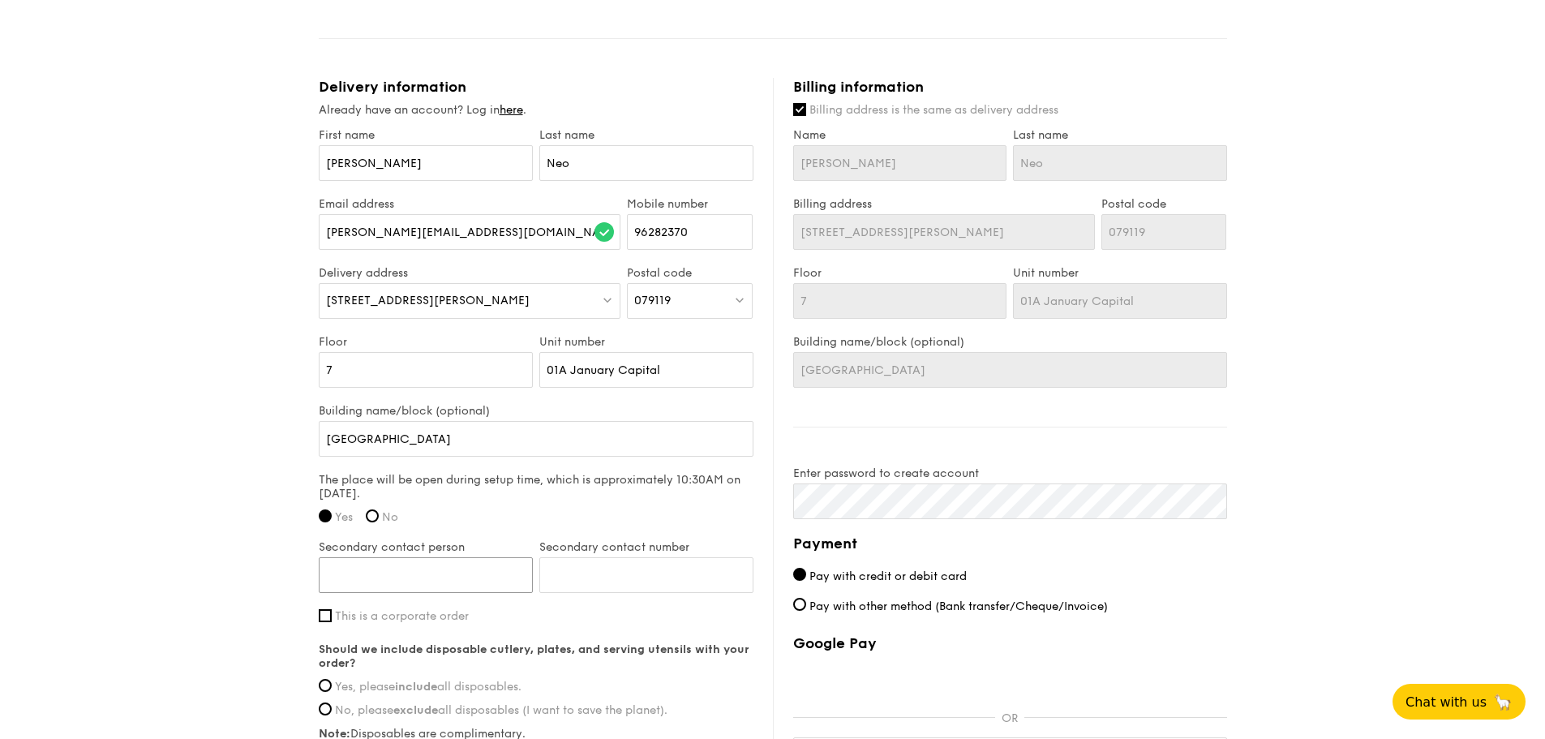
click at [362, 582] on input "Secondary contact person" at bounding box center [426, 575] width 214 height 36
type input "[PERSON_NAME]"
click at [679, 590] on input "Secondary contact number" at bounding box center [646, 575] width 214 height 36
type input "97224322"
click at [345, 613] on span "This is a corporate order" at bounding box center [402, 616] width 134 height 14
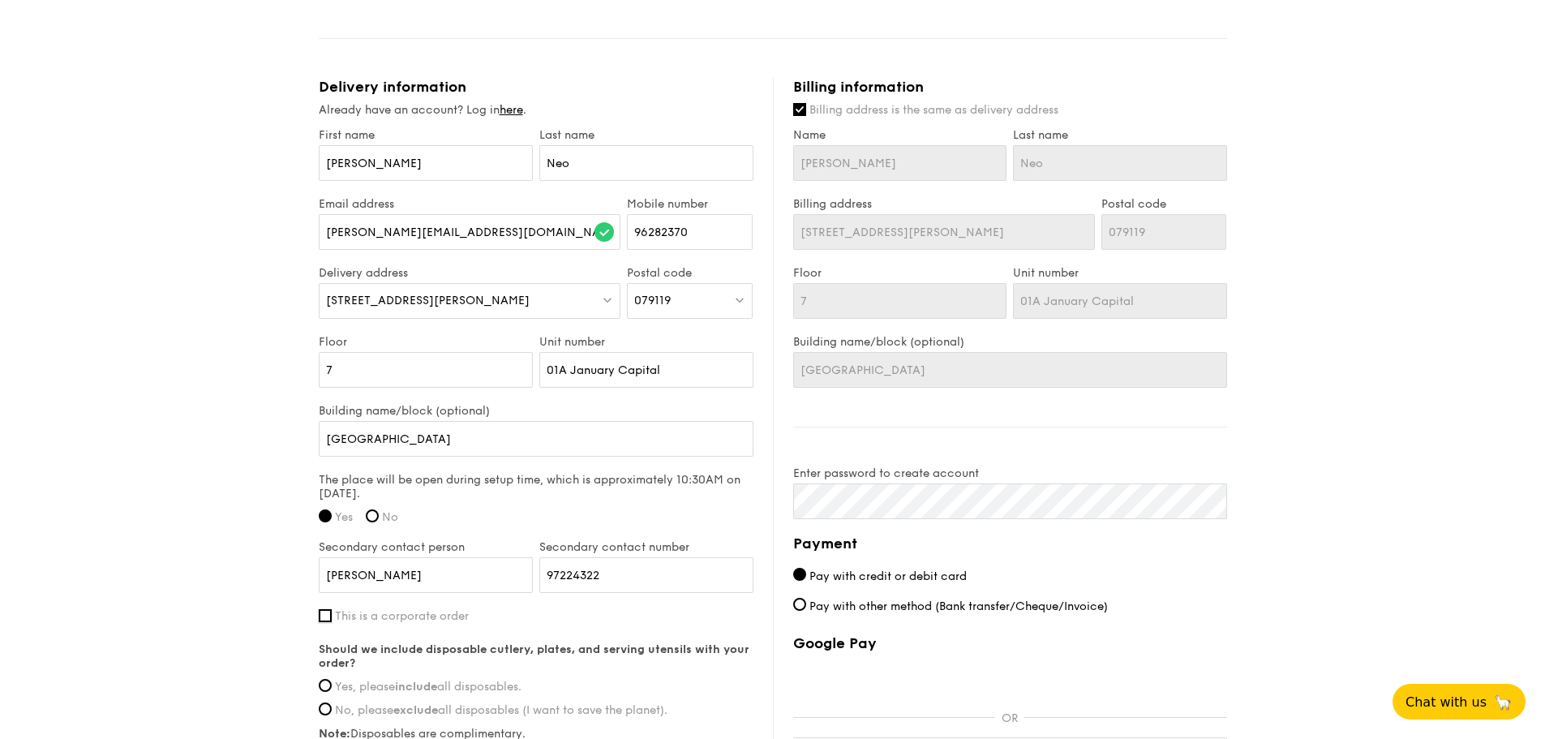
click at [332, 613] on input "This is a corporate order" at bounding box center [325, 615] width 13 height 13
checkbox input "true"
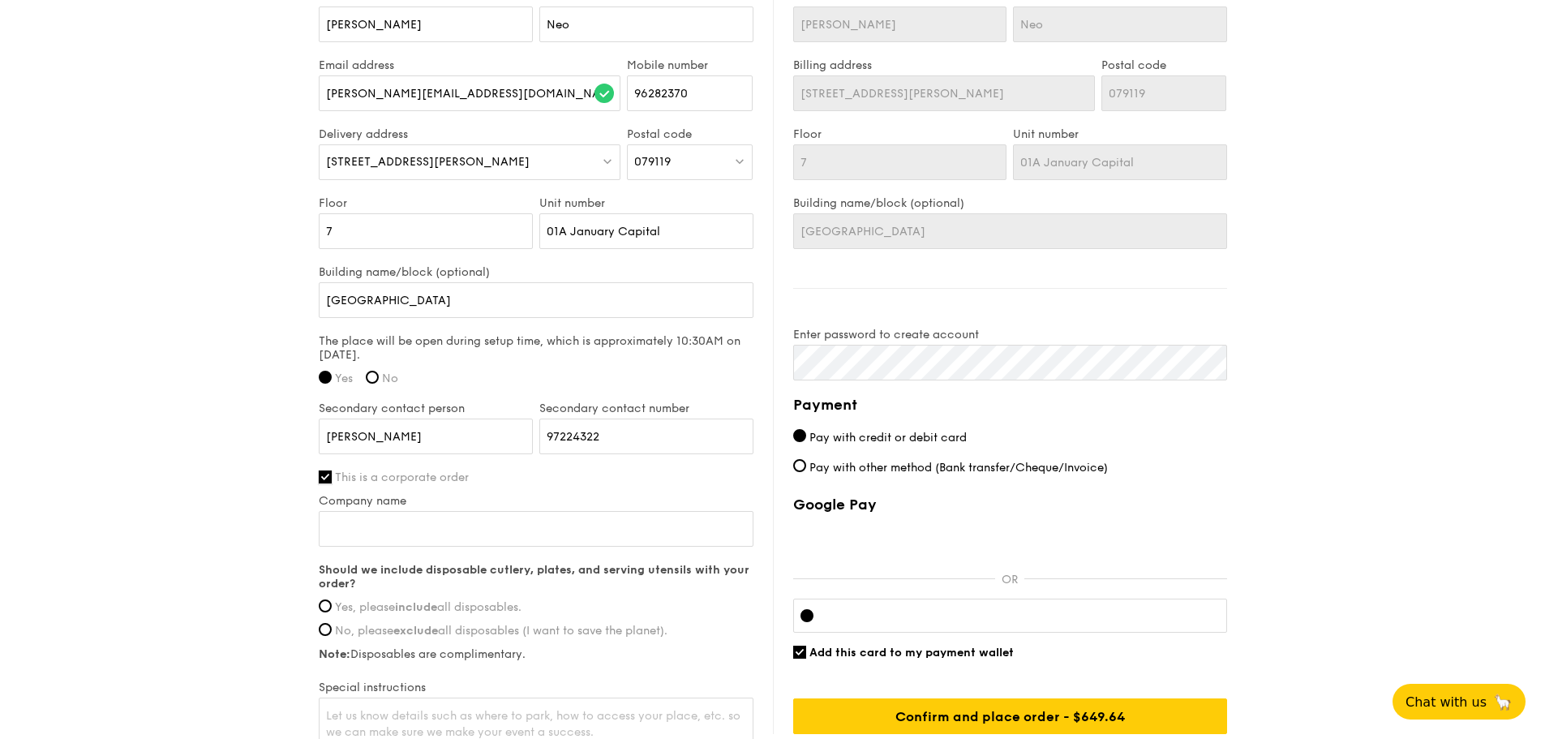
scroll to position [1054, 0]
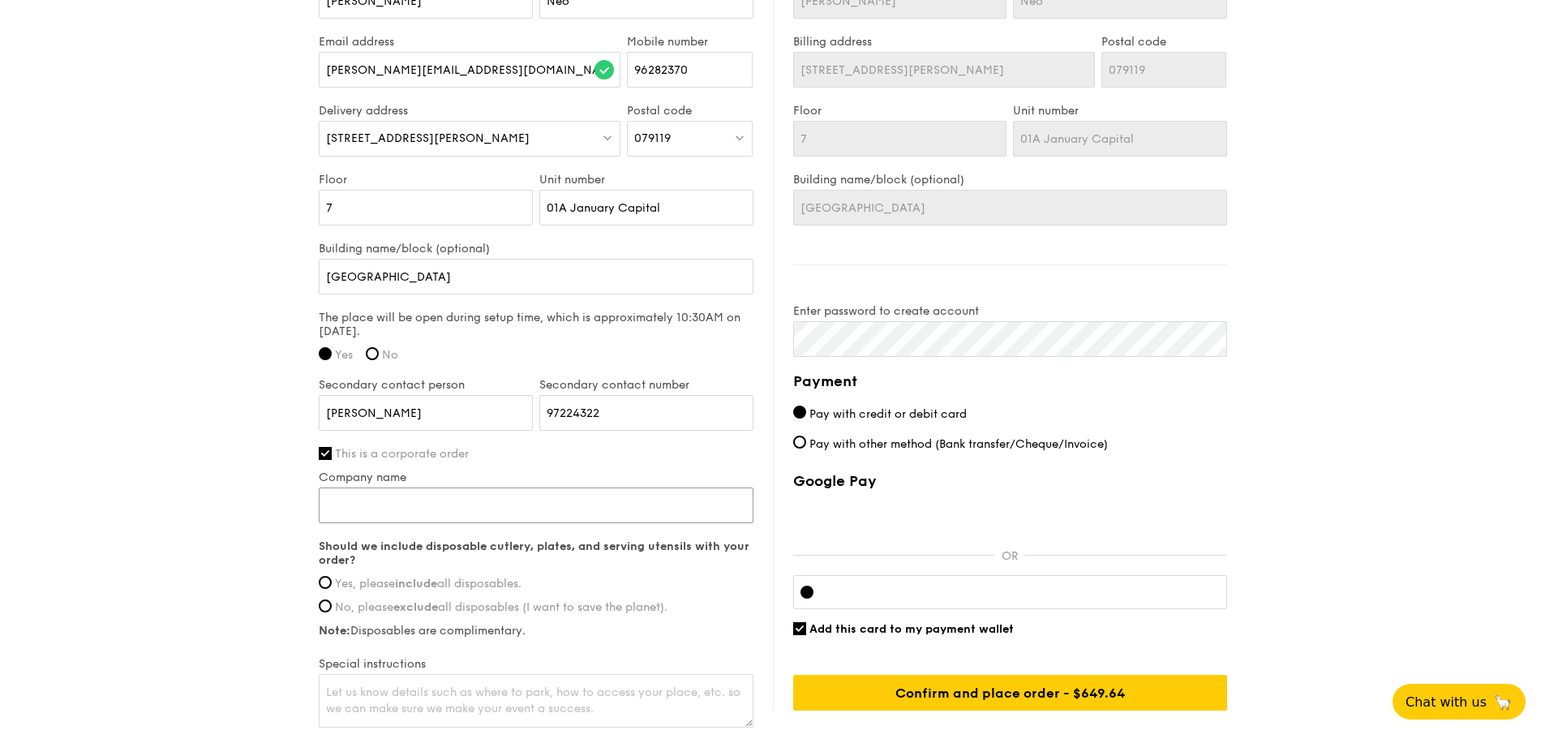
click at [538, 510] on input "Company name" at bounding box center [536, 505] width 435 height 36
type input "January Capital"
click at [431, 581] on strong "include" at bounding box center [416, 584] width 42 height 14
click at [332, 581] on input "Yes, please include all disposables." at bounding box center [325, 582] width 13 height 13
radio input "true"
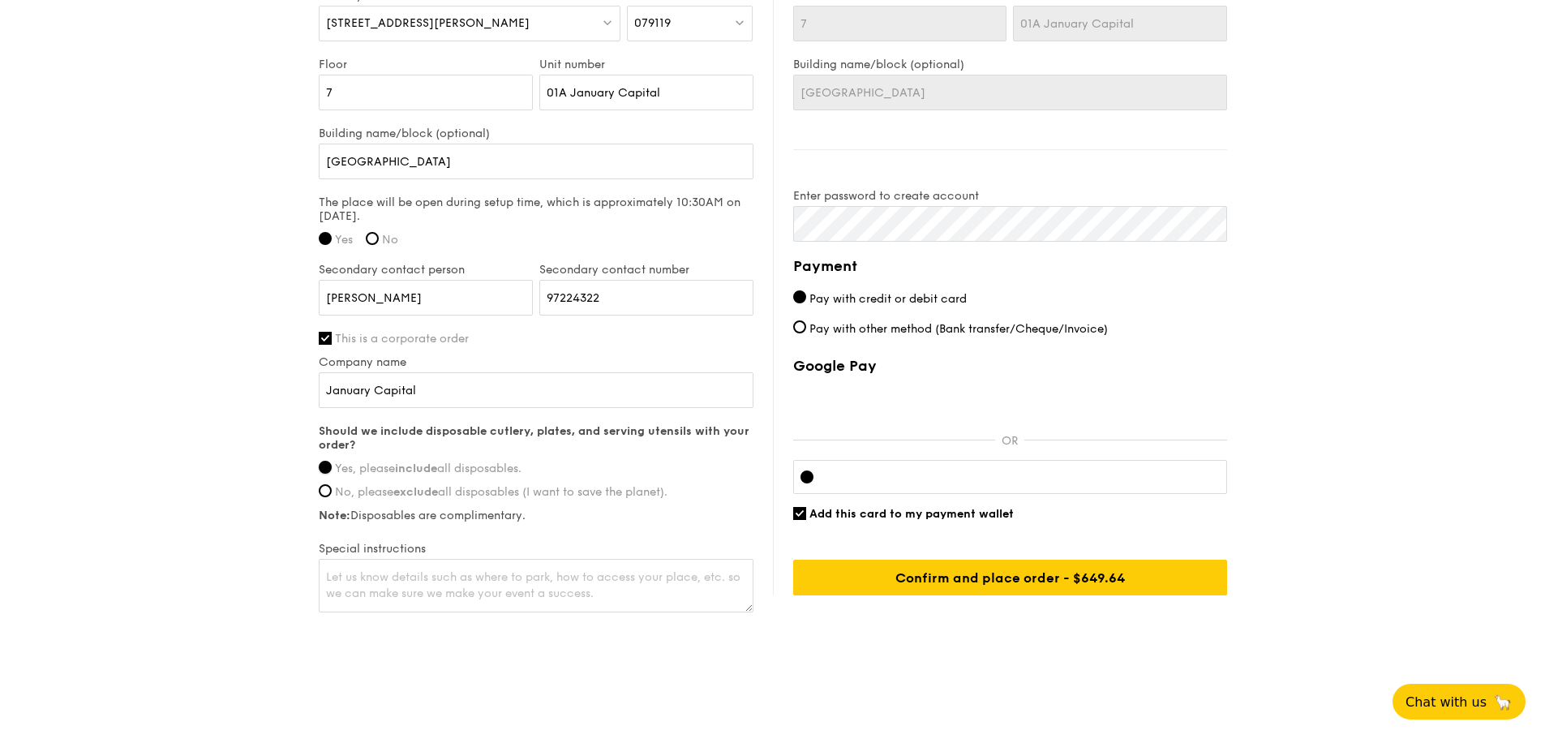
scroll to position [1176, 0]
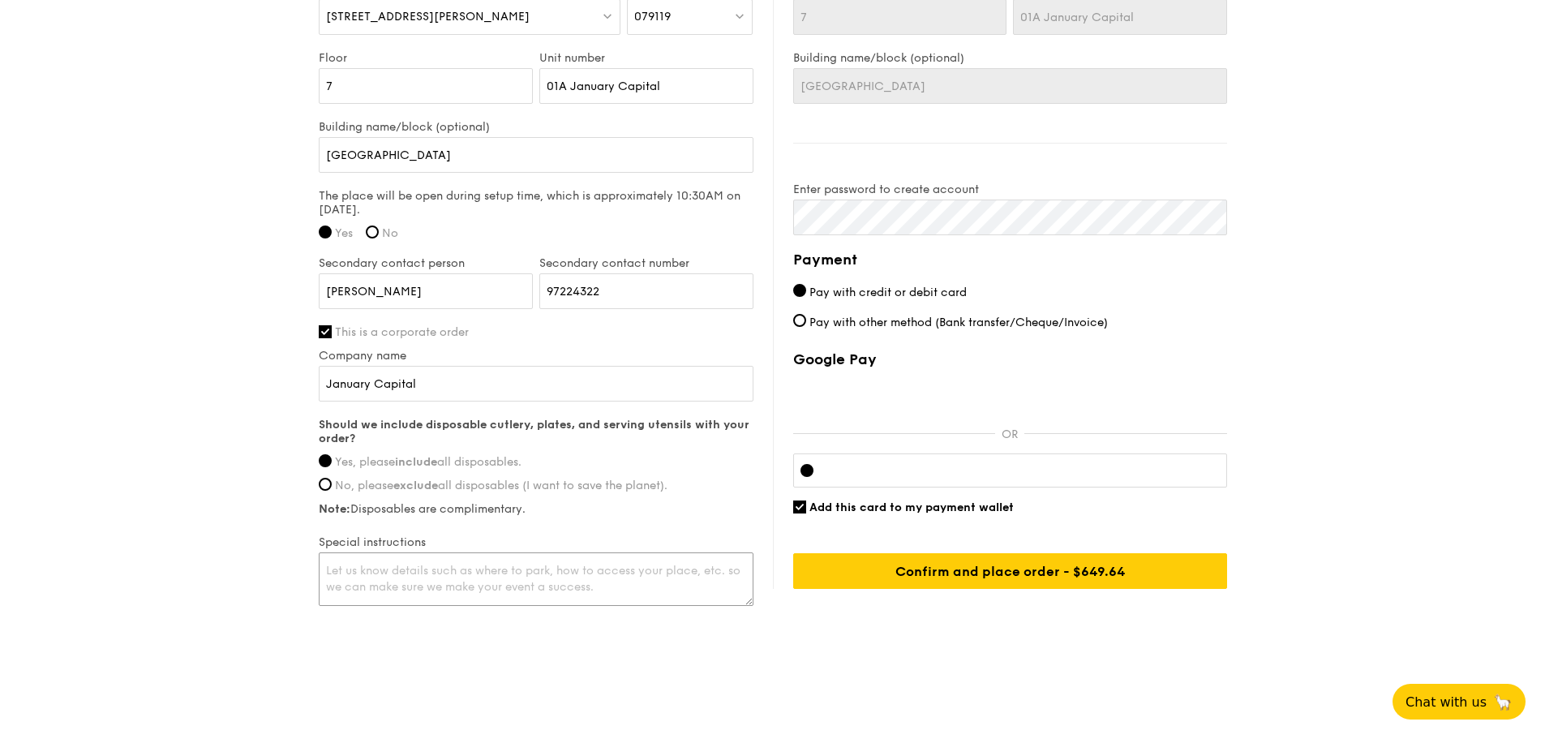
click at [587, 587] on textarea at bounding box center [536, 579] width 435 height 54
type textarea "Hi, please get a visitor pass at the reception. Go to lift lobby 1, level 7 uni…"
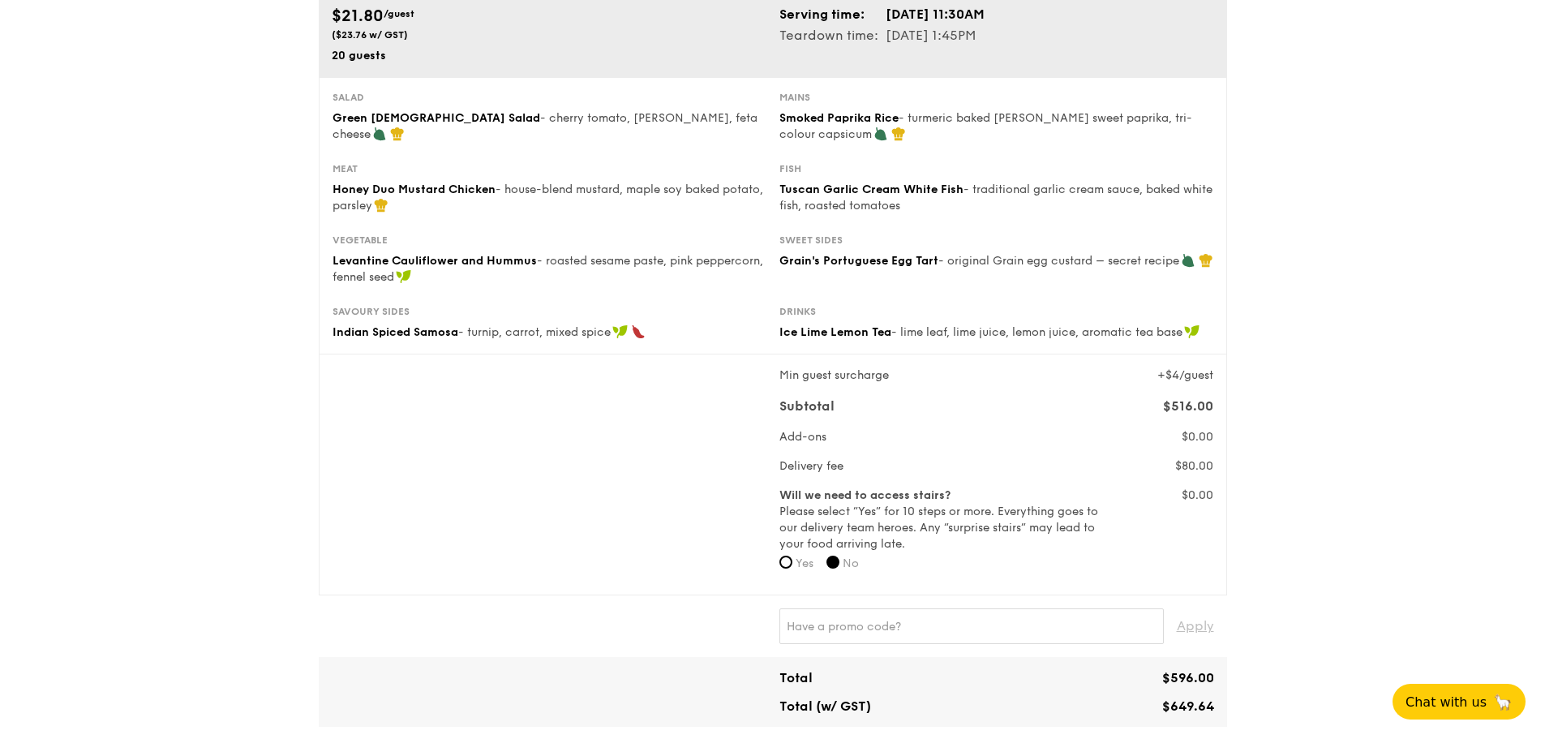
scroll to position [0, 0]
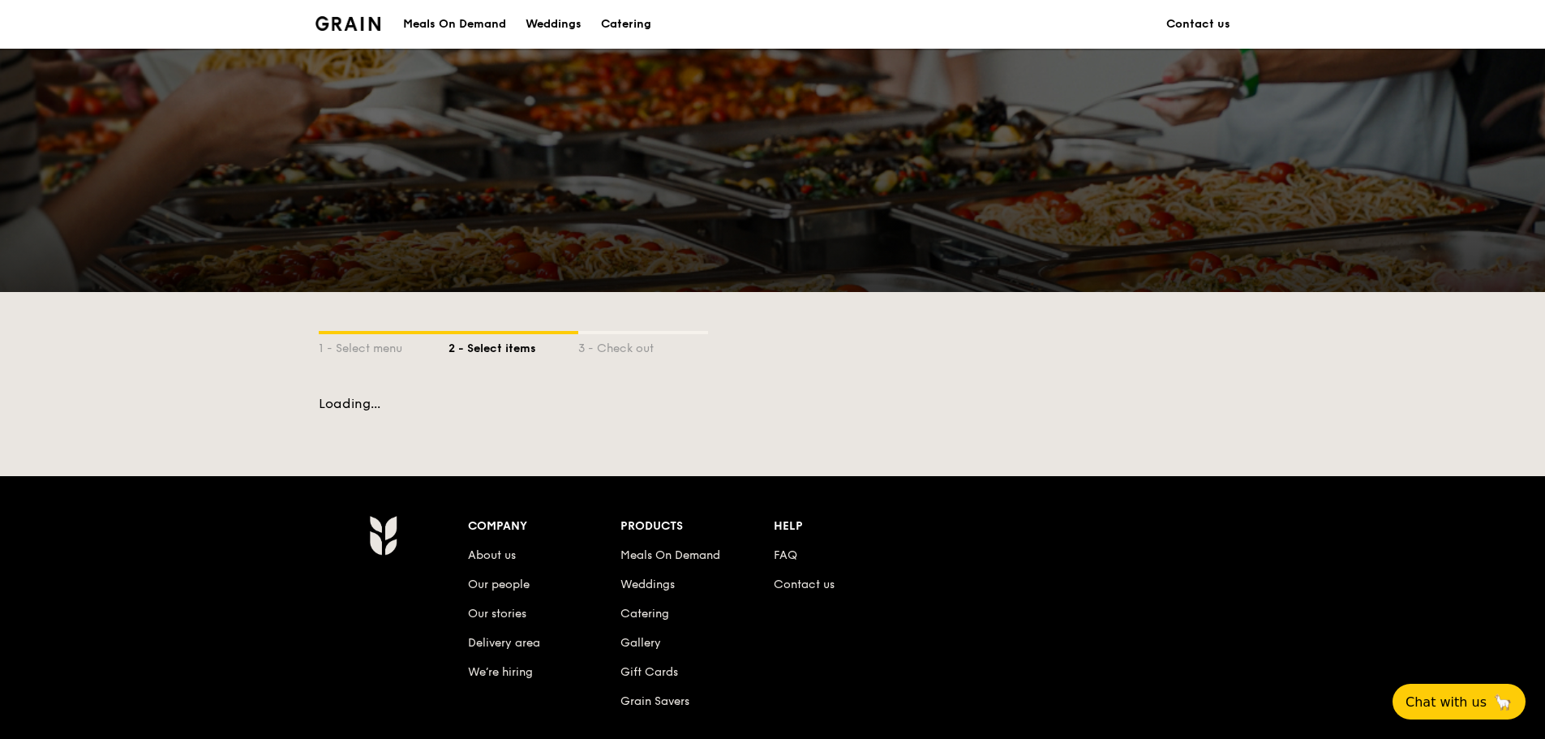
scroll to position [188, 0]
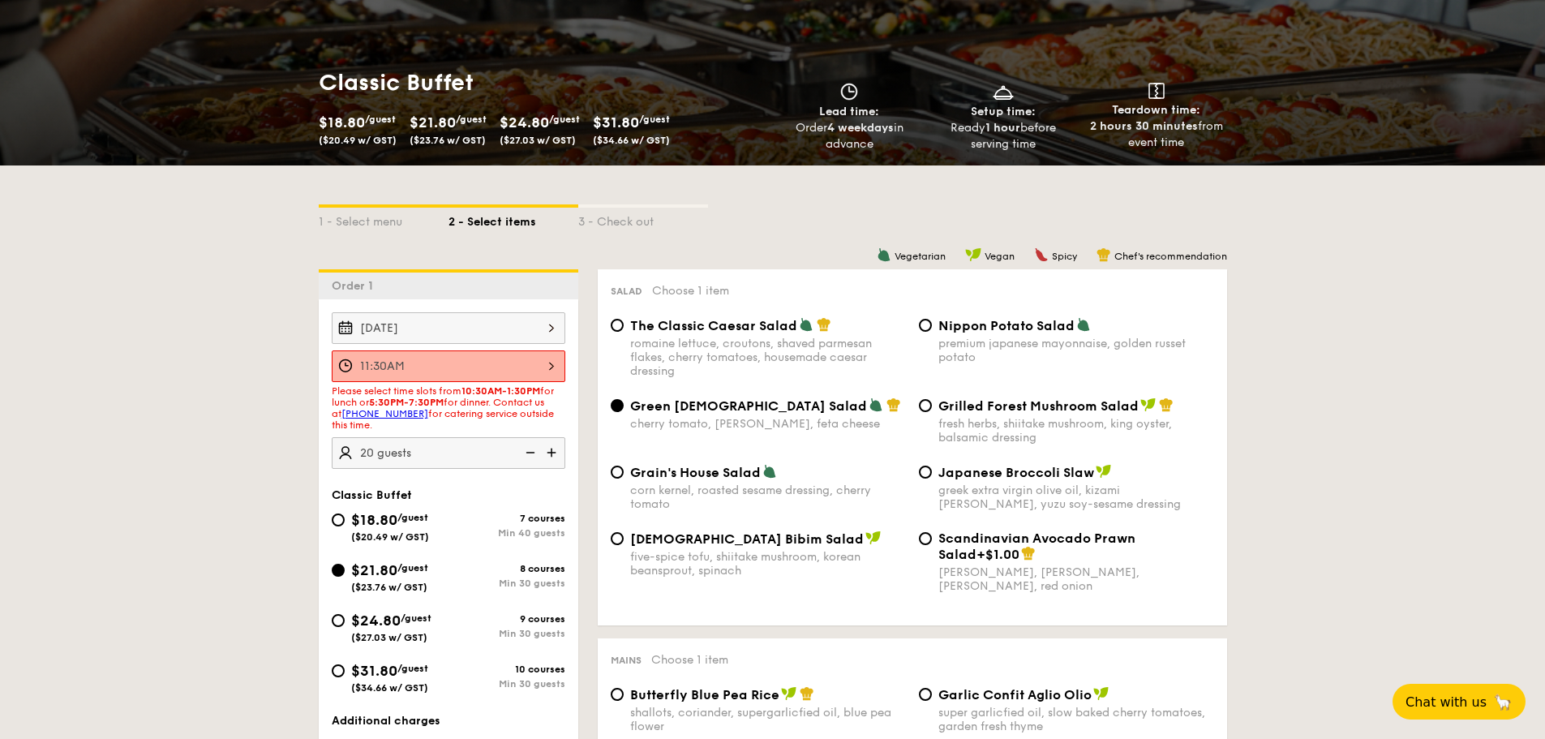
click at [940, 544] on span "Scandinavian Avocado Prawn Salad" at bounding box center [1036, 546] width 197 height 32
click at [932, 544] on input "Scandinavian Avocado Prawn Salad +$1.00 virgin mary dressing, dijon mustard, ar…" at bounding box center [925, 538] width 13 height 13
radio input "true"
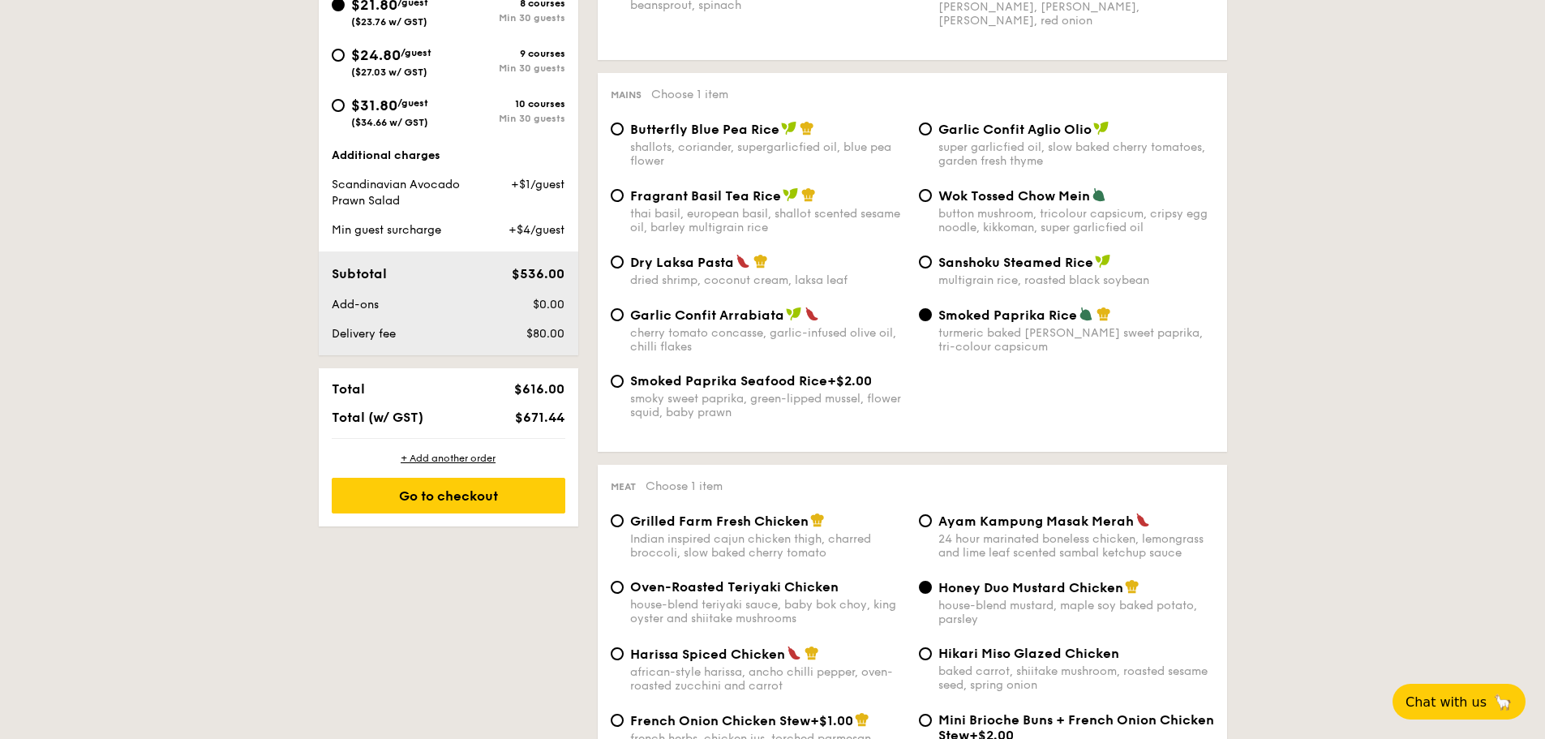
scroll to position [756, 0]
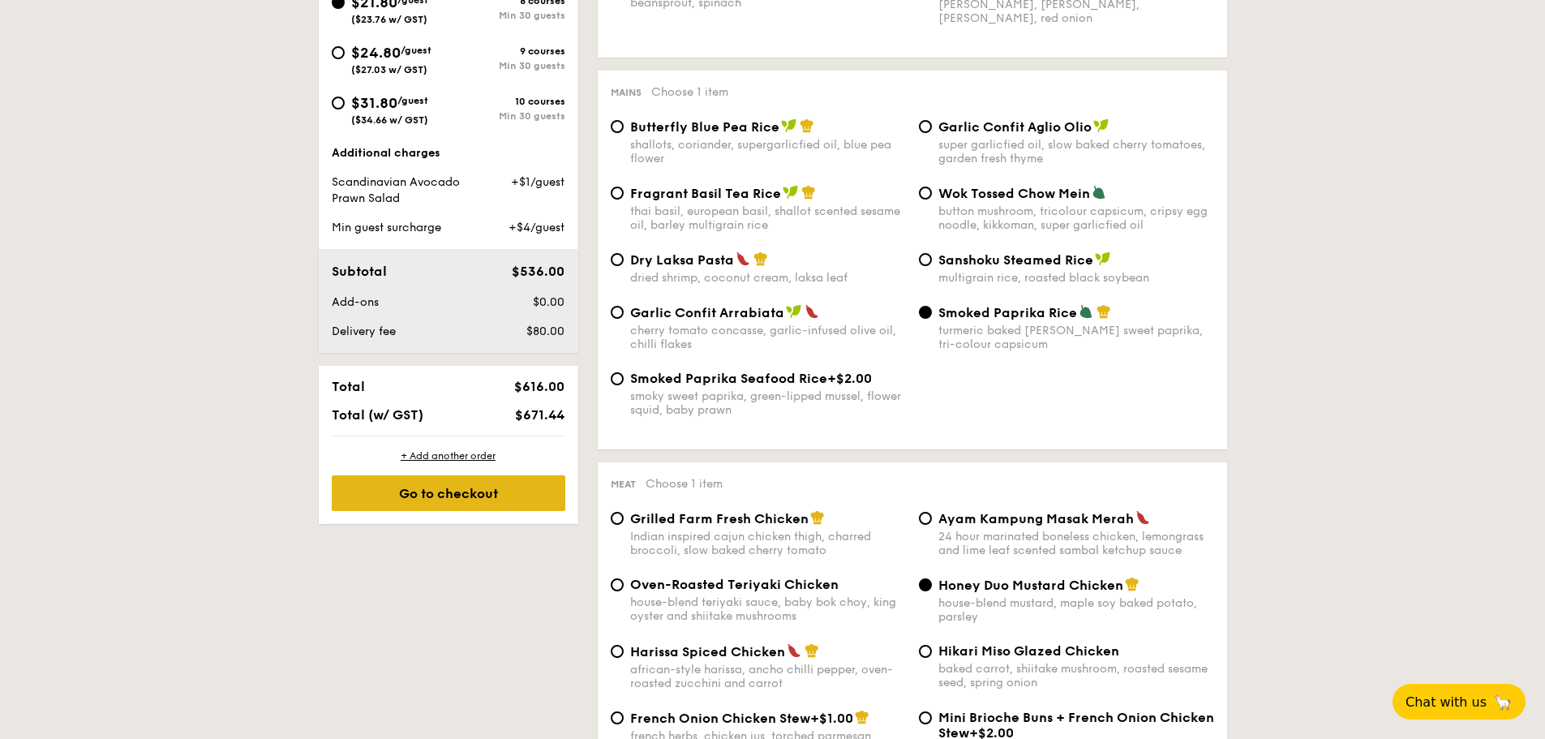
click at [508, 491] on div "Go to checkout" at bounding box center [449, 493] width 234 height 36
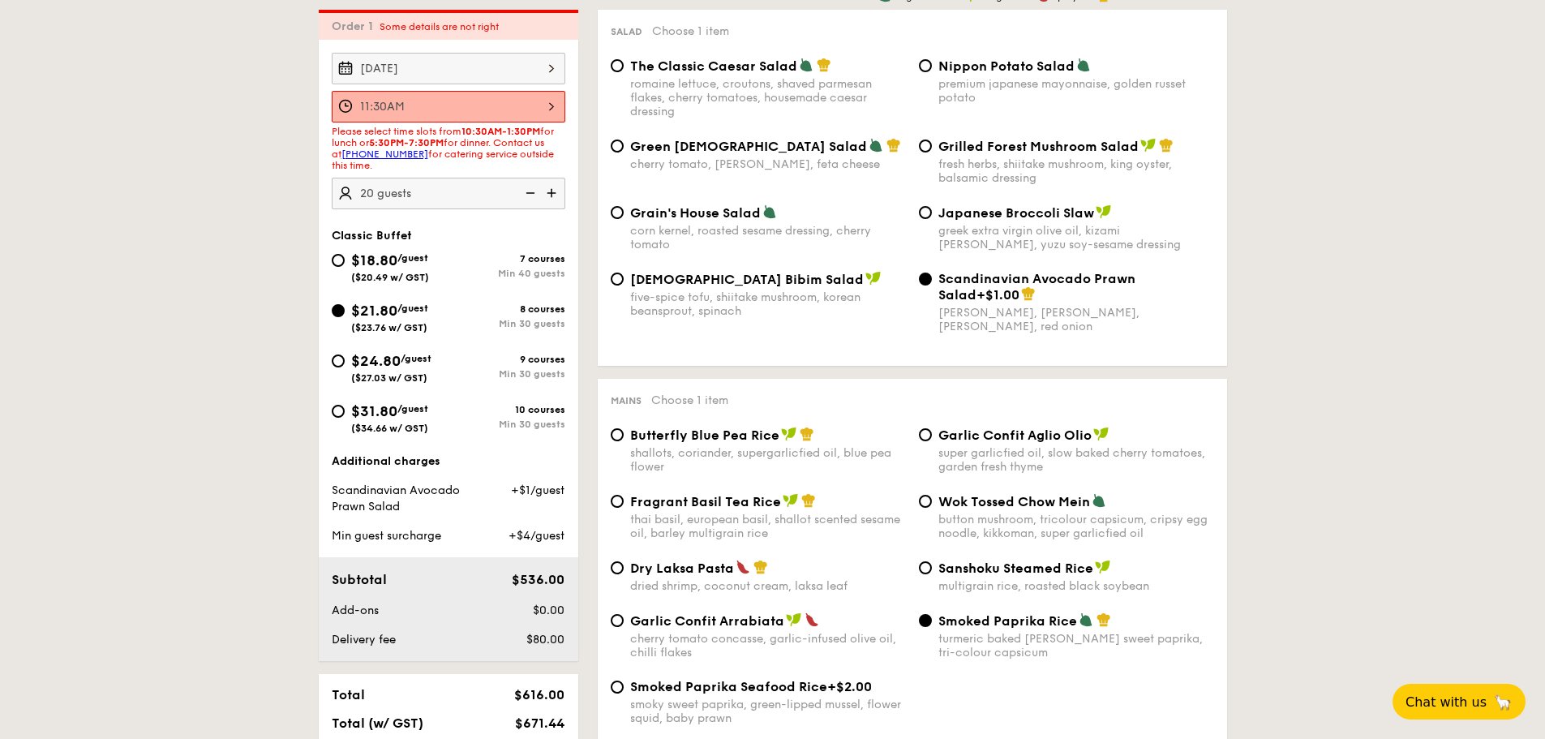
scroll to position [433, 0]
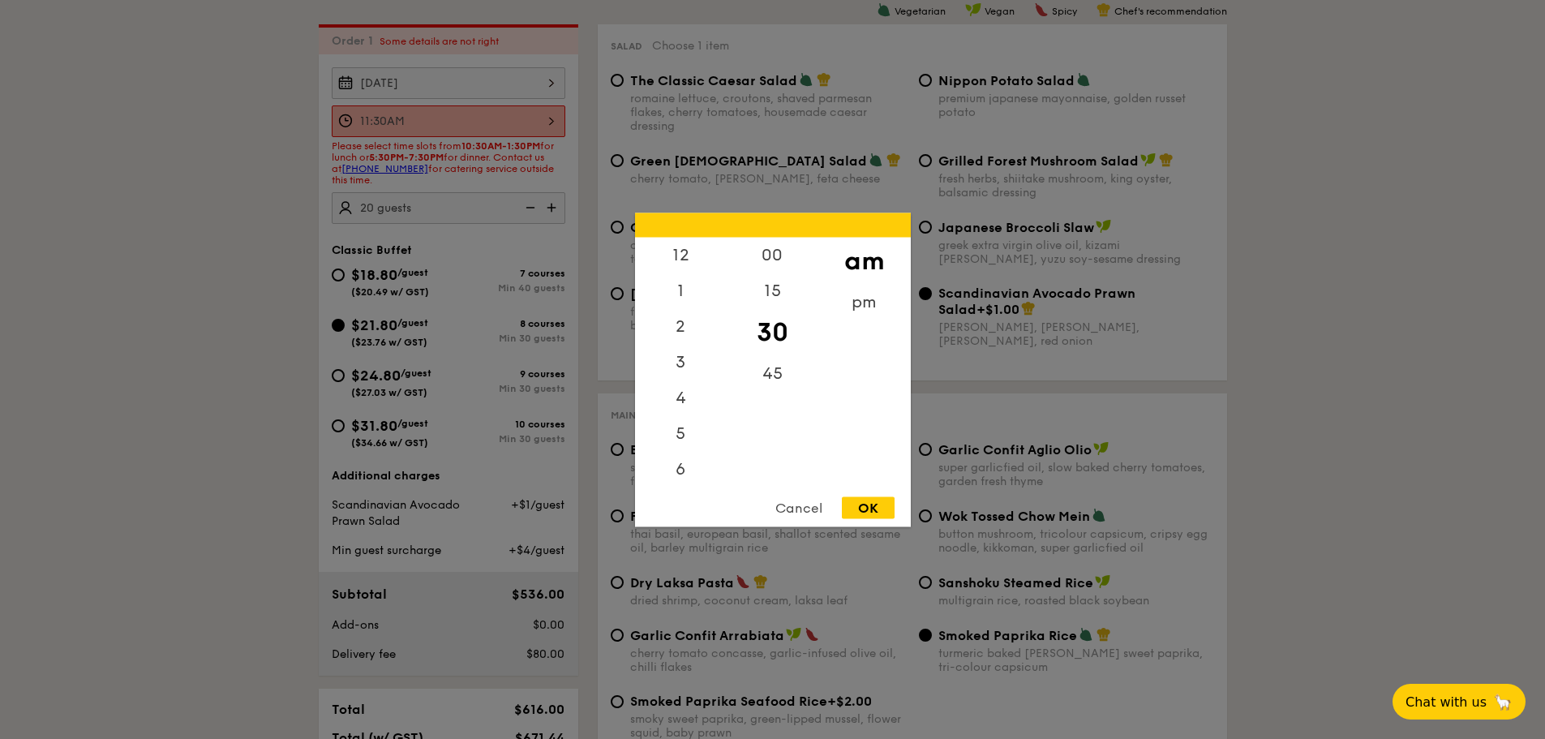
click at [475, 110] on div "11:30AM 12 1 2 3 4 5 6 7 8 9 10 11 00 15 30 45 am pm Cancel OK" at bounding box center [449, 121] width 234 height 32
click at [848, 260] on div "am" at bounding box center [864, 260] width 92 height 47
click at [895, 513] on div "Cancel OK" at bounding box center [773, 511] width 276 height 30
click at [865, 506] on div "OK" at bounding box center [868, 507] width 53 height 22
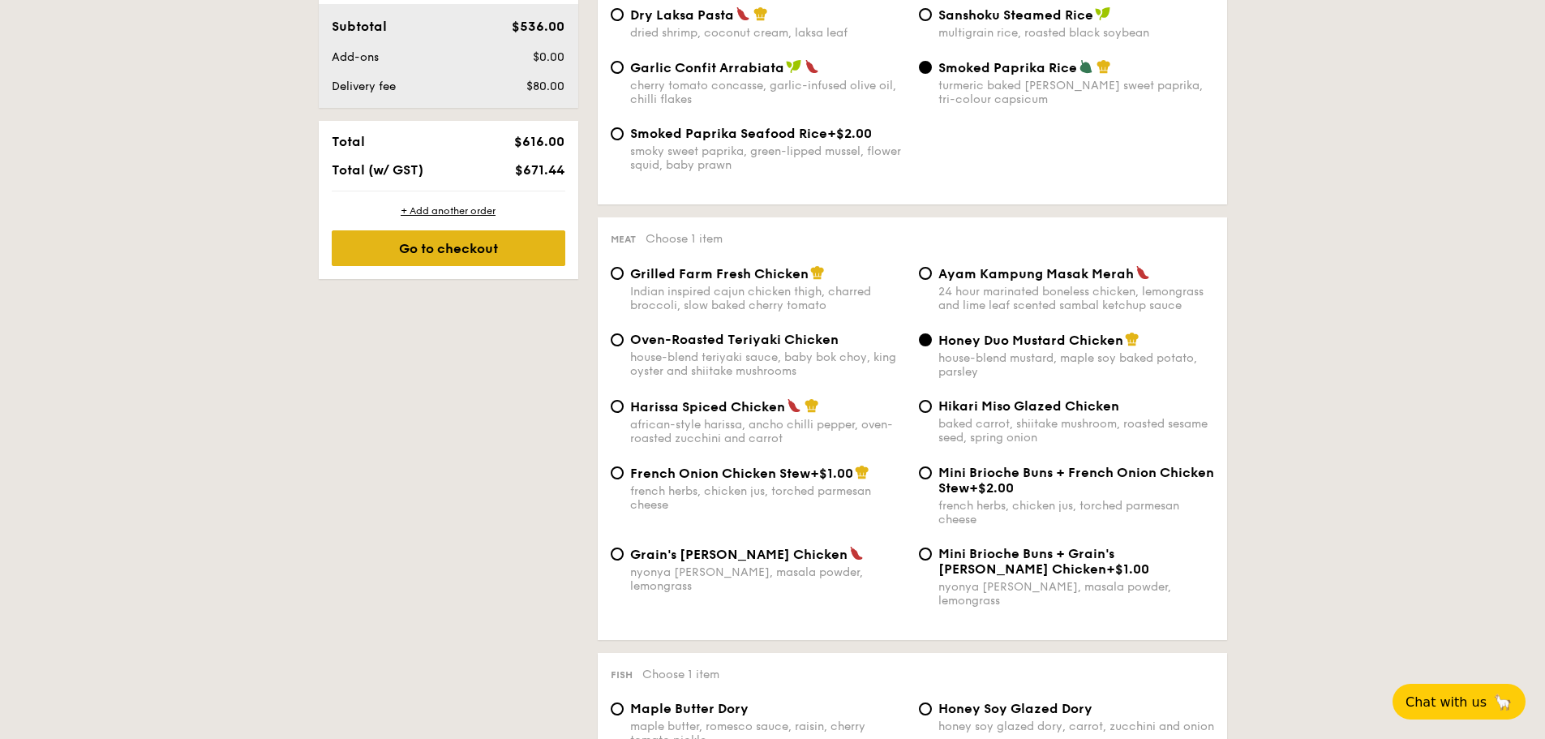
click at [526, 248] on div "Go to checkout" at bounding box center [449, 248] width 234 height 36
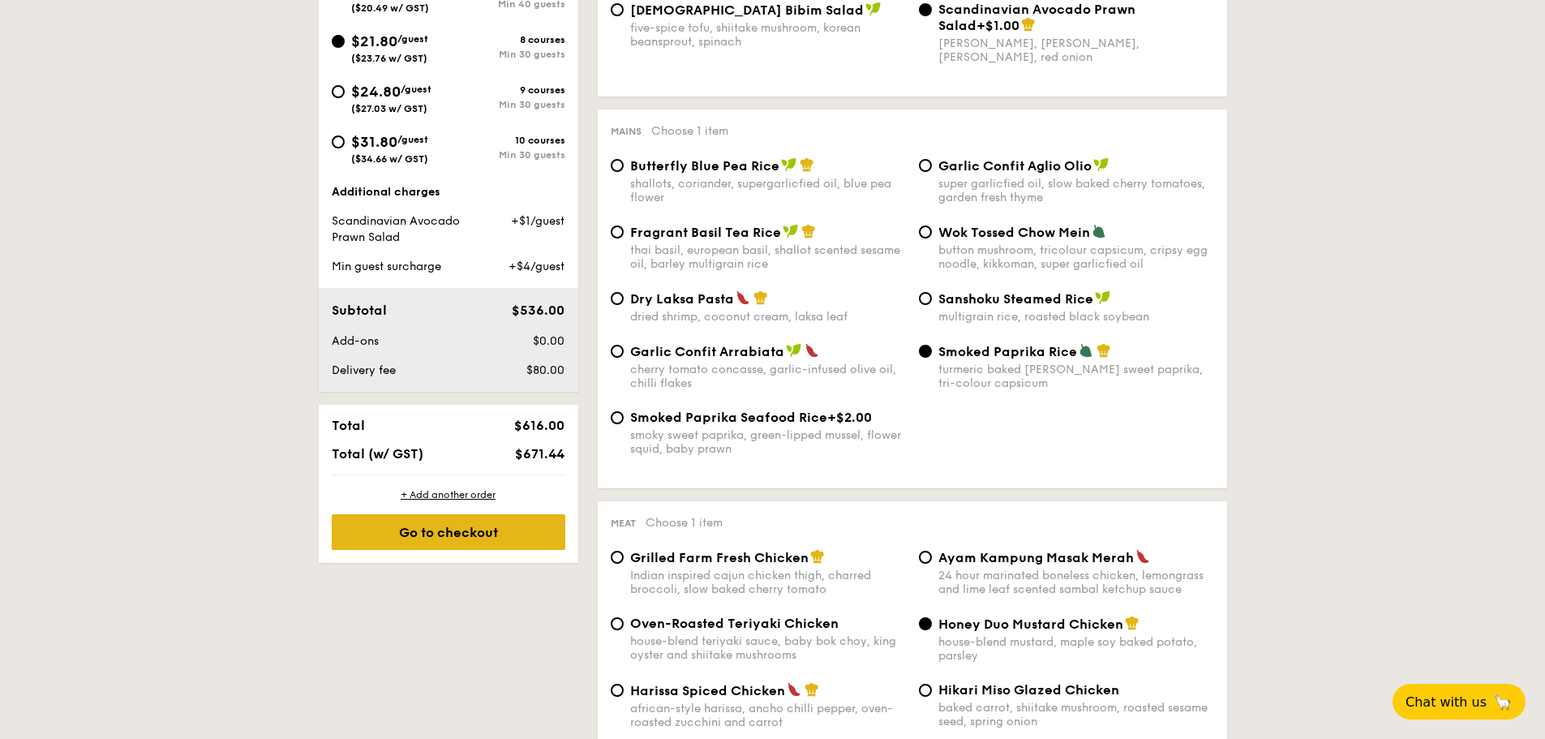
scroll to position [433, 0]
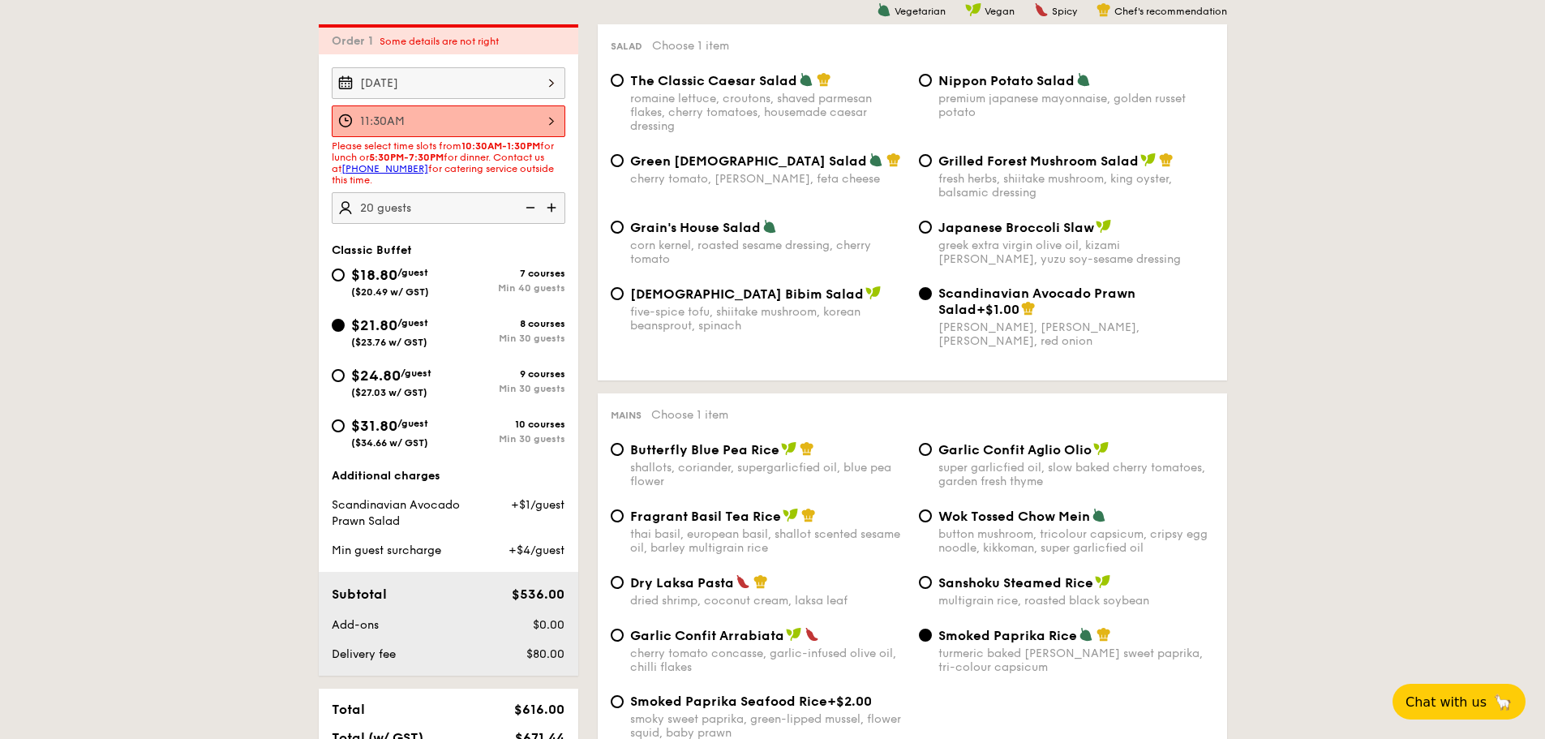
click at [467, 116] on div "11:30AM" at bounding box center [449, 121] width 234 height 32
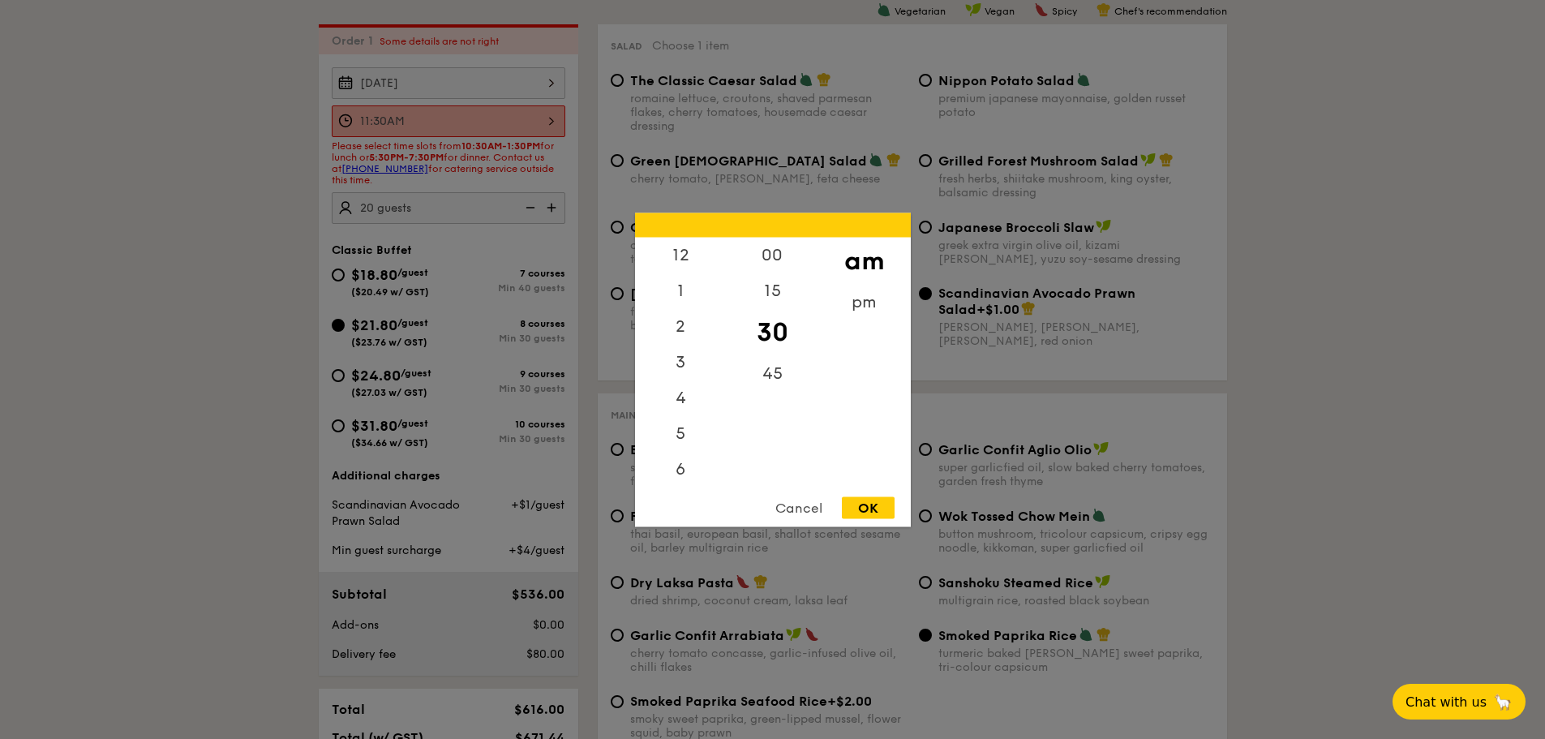
scroll to position [192, 0]
click at [682, 440] on div "10" at bounding box center [681, 424] width 92 height 47
click at [681, 471] on div "11" at bounding box center [681, 471] width 92 height 47
click at [875, 508] on div "OK" at bounding box center [868, 507] width 53 height 22
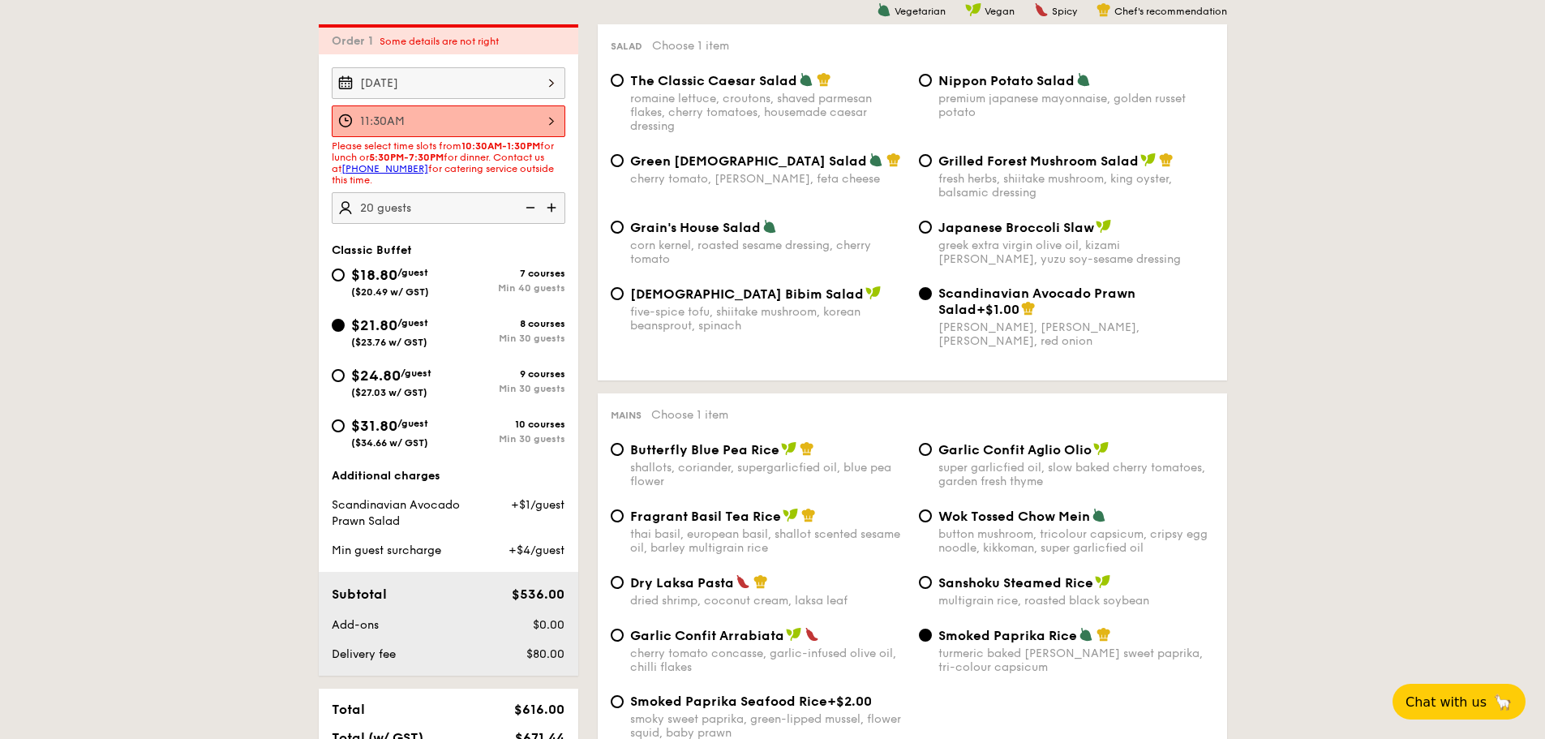
click at [512, 111] on div "11:30AM 12 1 2 3 4 5 6 7 8 9 10 11 00 15 30 45 am pm Cancel OK" at bounding box center [449, 121] width 234 height 32
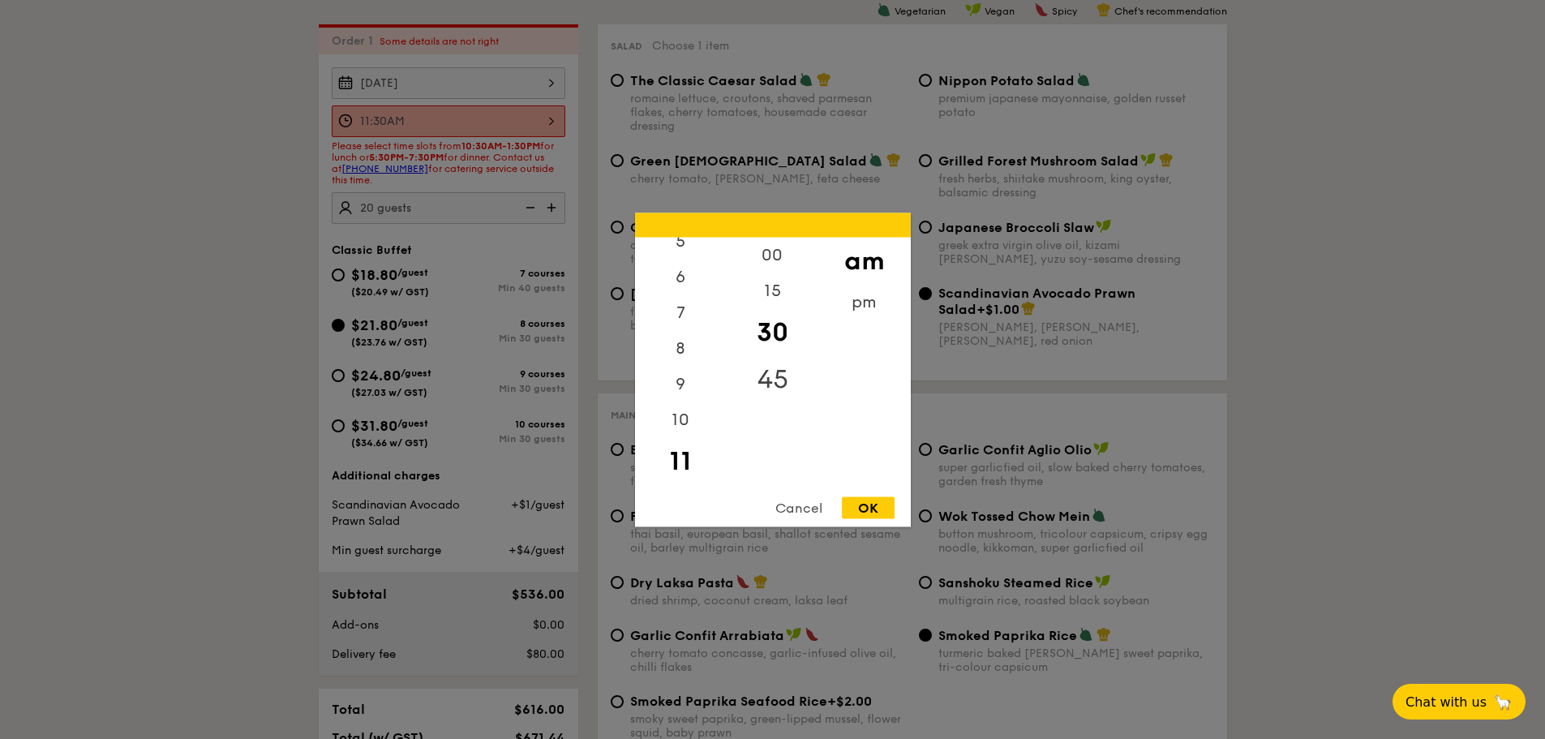
click at [764, 376] on div "45" at bounding box center [773, 378] width 92 height 47
click at [855, 496] on div "12 1 2 3 4 5 6 7 8 9 10 11 00 15 30 45 am pm Cancel OK" at bounding box center [773, 369] width 276 height 314
click at [864, 518] on div "Cancel OK" at bounding box center [773, 511] width 276 height 30
click at [874, 521] on div "Cancel OK" at bounding box center [773, 511] width 276 height 30
click at [868, 511] on div "OK" at bounding box center [868, 507] width 53 height 22
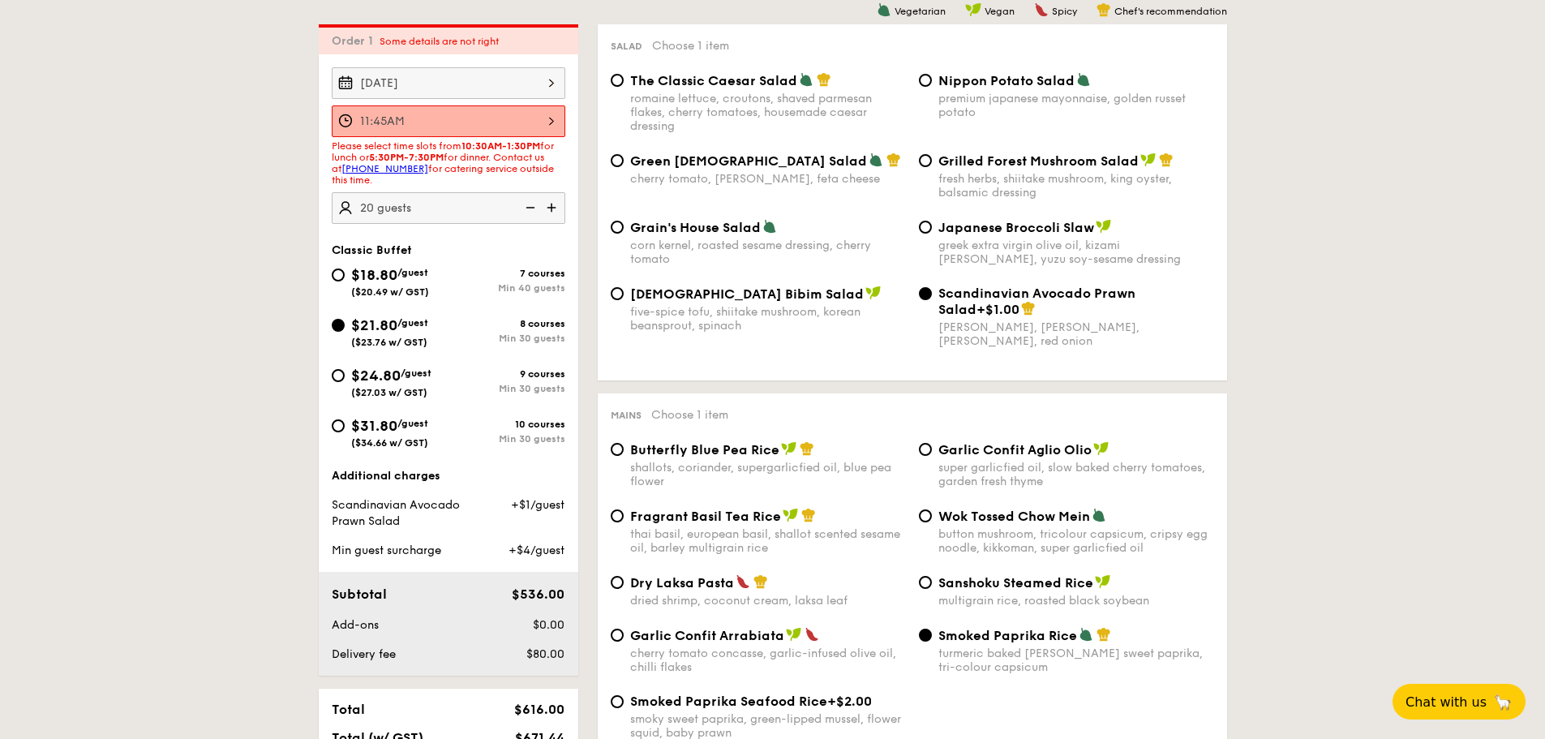
click at [466, 125] on div "11:45AM" at bounding box center [449, 121] width 234 height 32
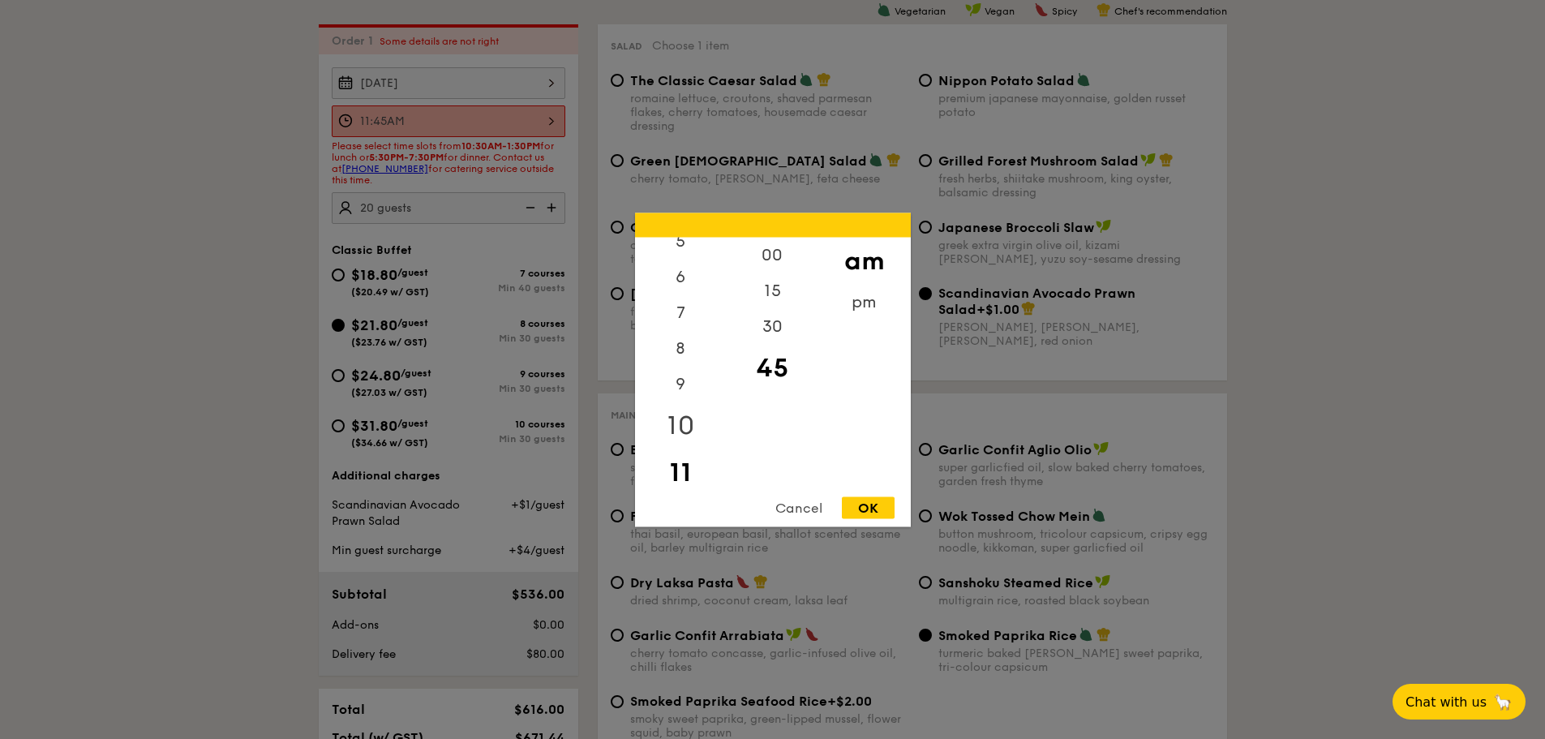
click at [682, 418] on div "10" at bounding box center [681, 424] width 92 height 47
click at [762, 324] on div "30" at bounding box center [773, 331] width 92 height 47
click at [864, 513] on div "OK" at bounding box center [868, 507] width 53 height 22
type input "10:30AM"
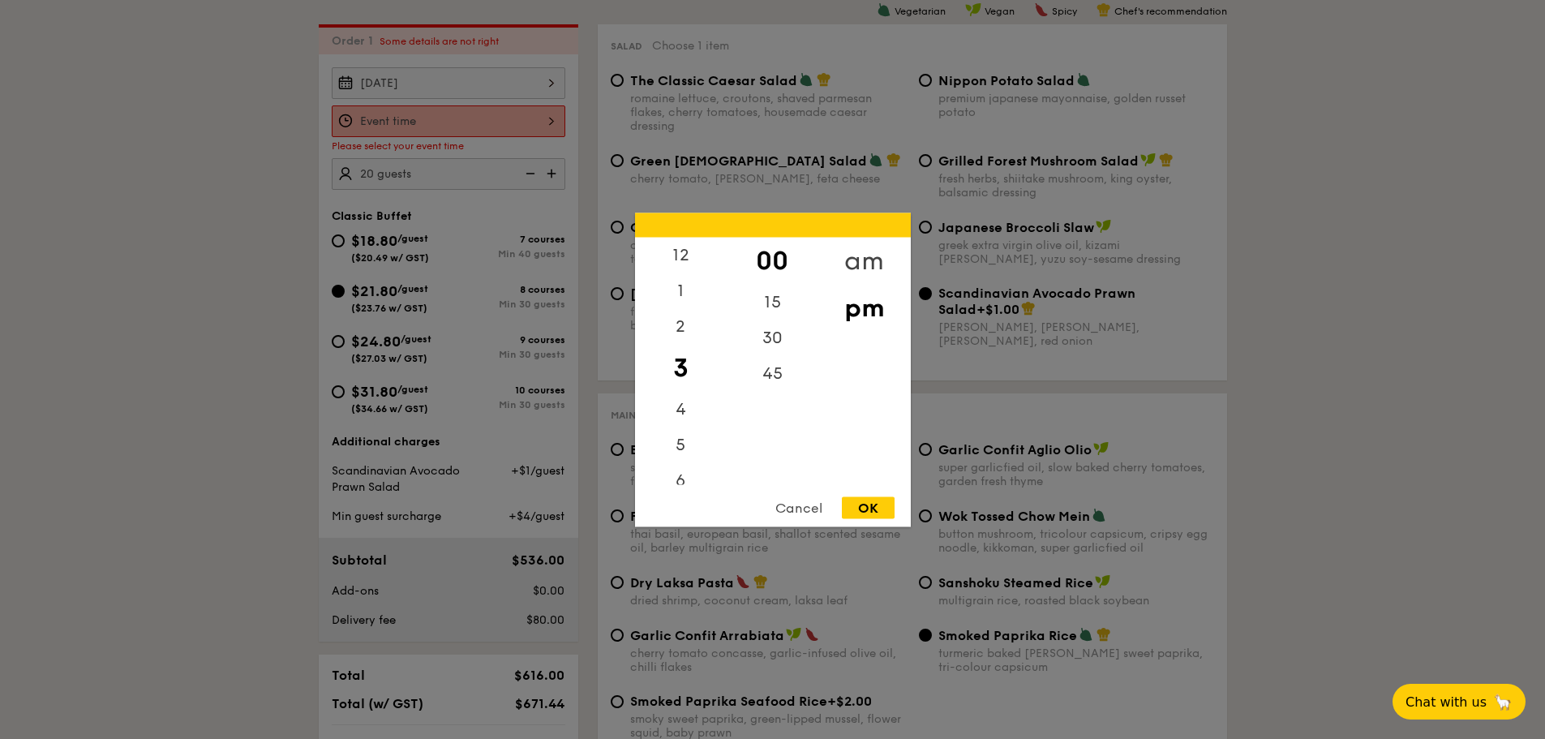
click at [856, 263] on div "am" at bounding box center [864, 260] width 92 height 47
click at [778, 342] on div "30" at bounding box center [773, 343] width 92 height 47
click at [674, 456] on div "11" at bounding box center [681, 460] width 92 height 47
click at [892, 511] on div "OK" at bounding box center [868, 507] width 53 height 22
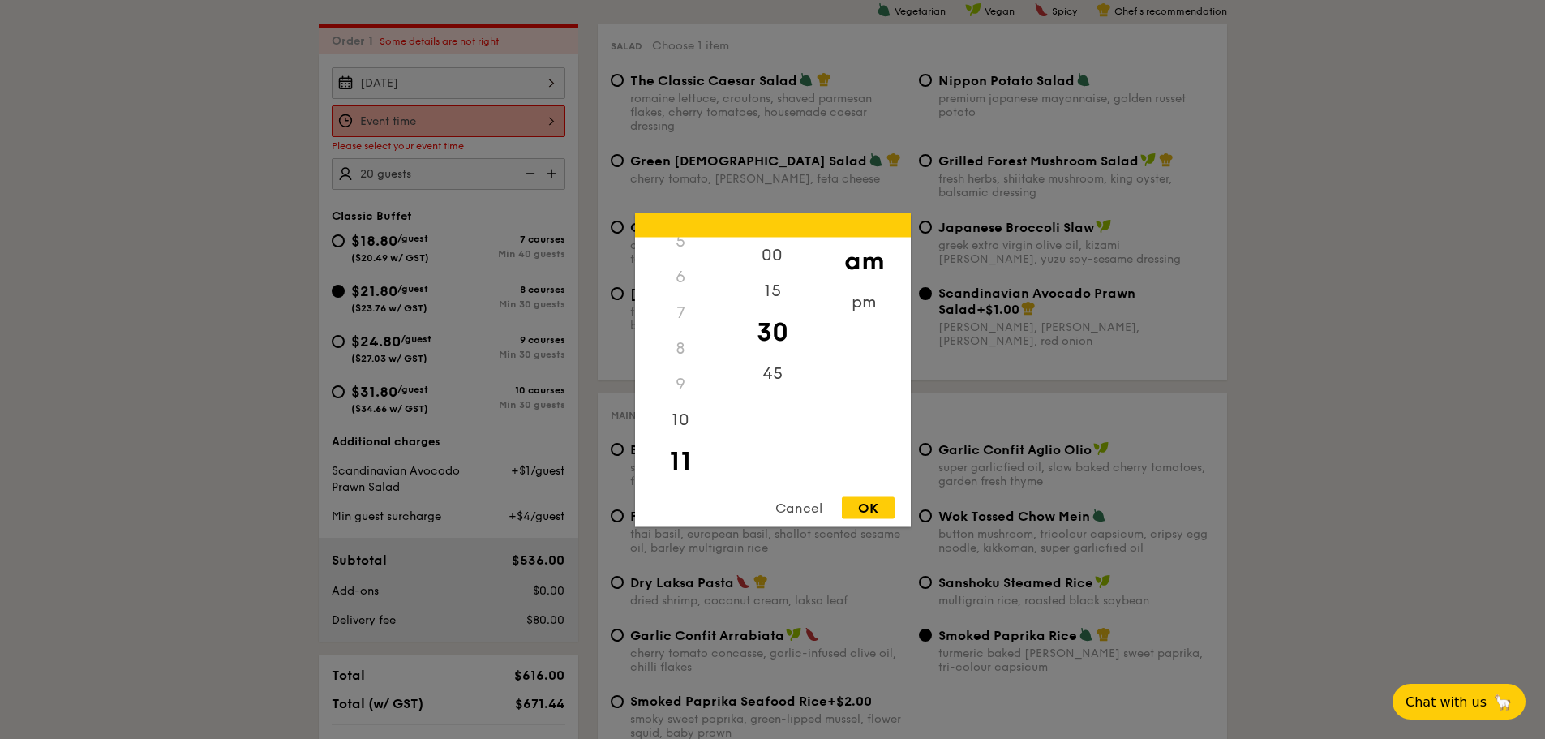
type input "11:30AM"
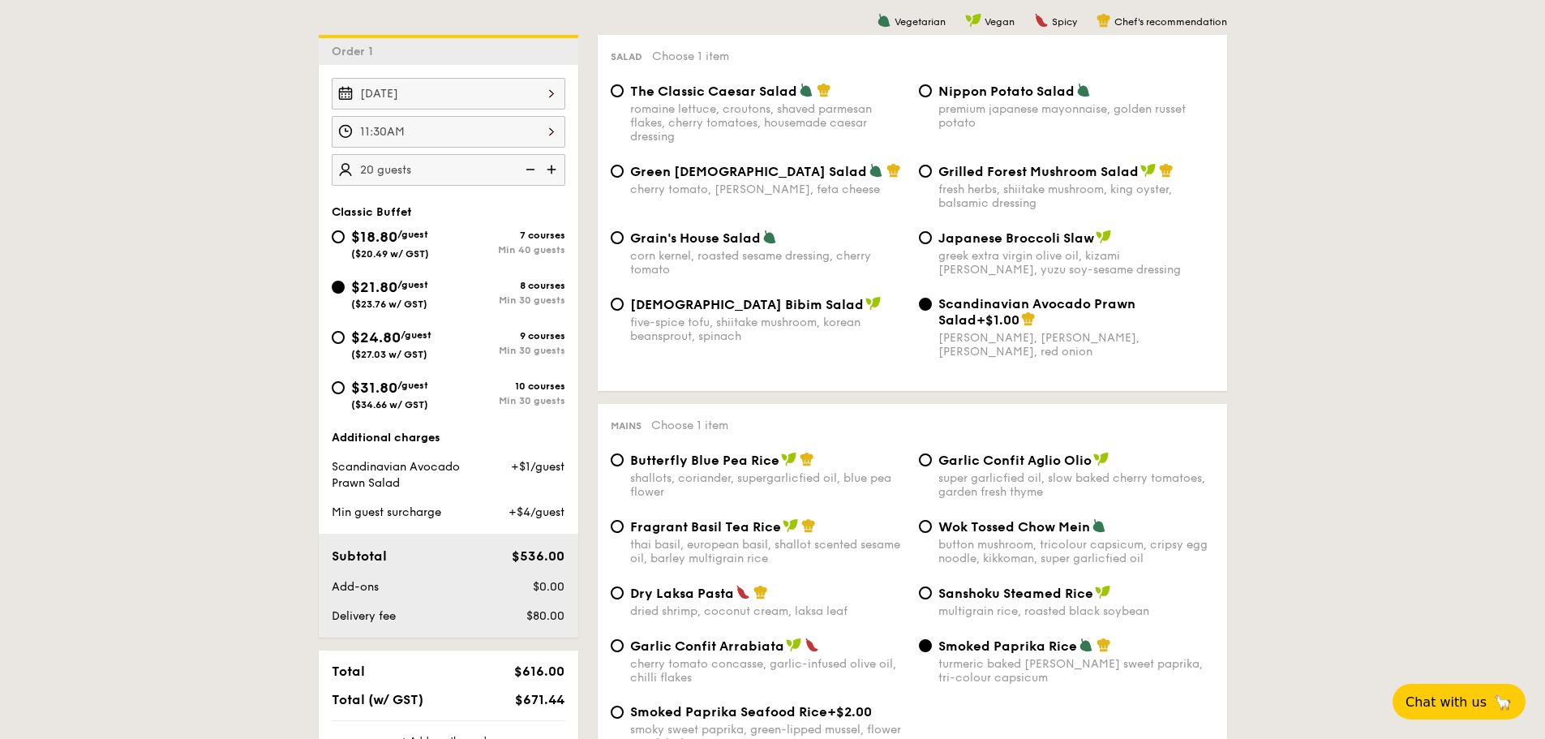
scroll to position [595, 0]
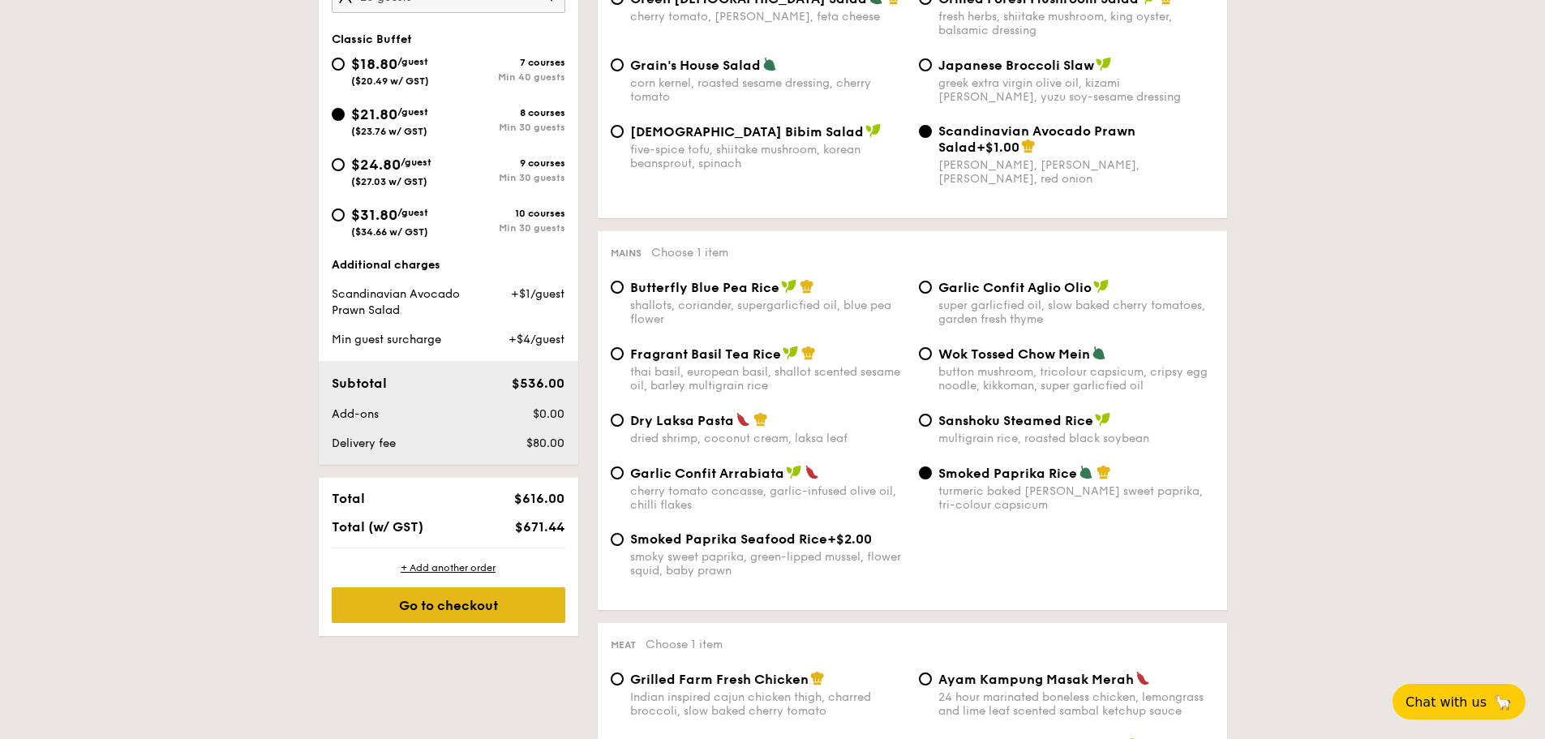
click at [462, 601] on div "Go to checkout" at bounding box center [449, 605] width 234 height 36
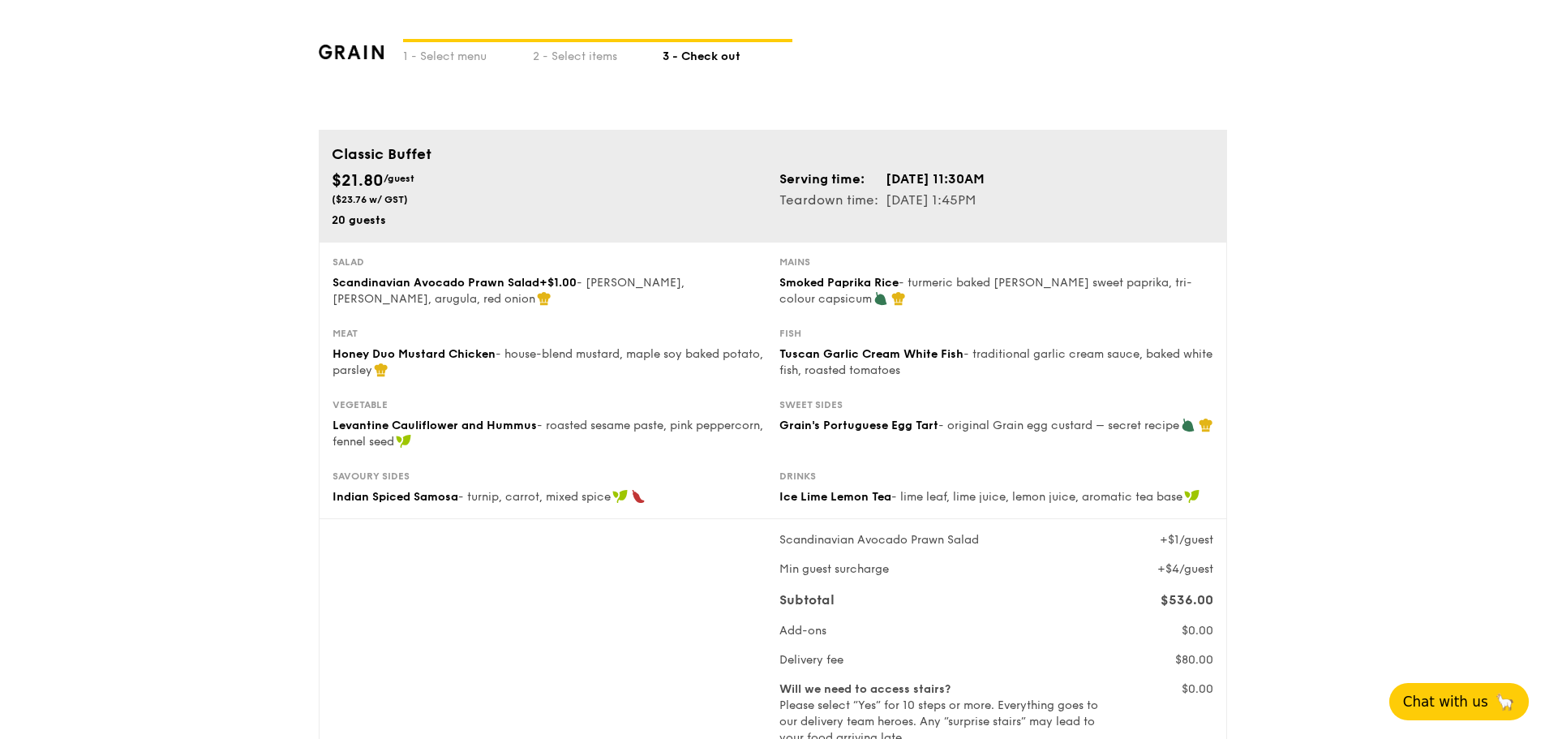
click at [1459, 703] on span "Chat with us" at bounding box center [1445, 701] width 85 height 16
